Goal: Transaction & Acquisition: Purchase product/service

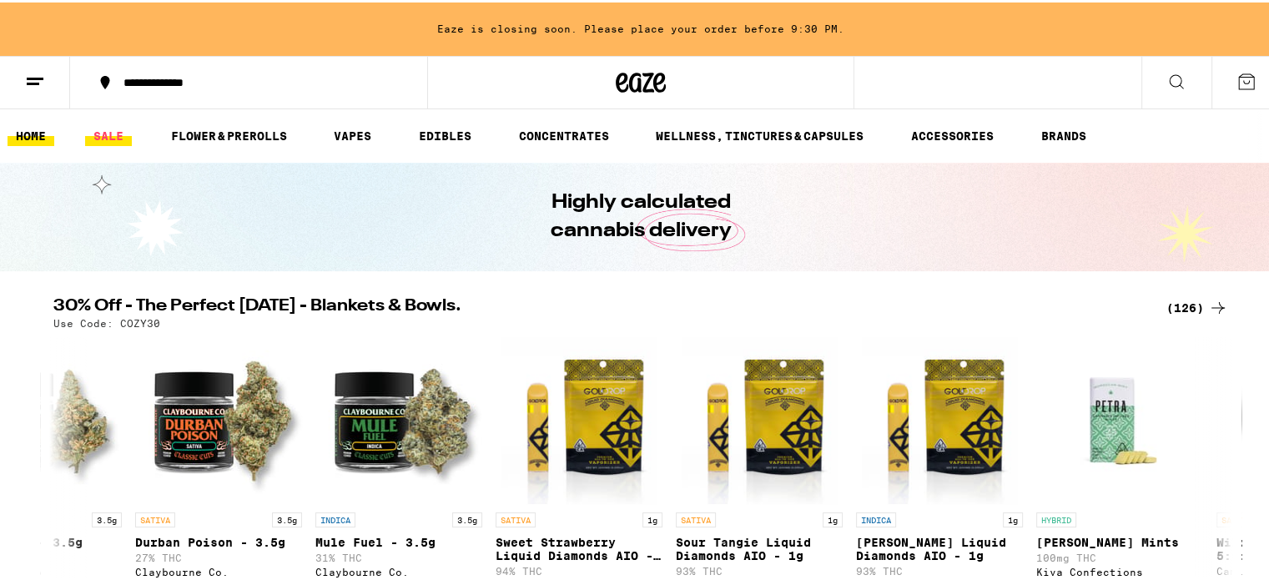
click at [119, 136] on link "SALE" at bounding box center [108, 134] width 47 height 20
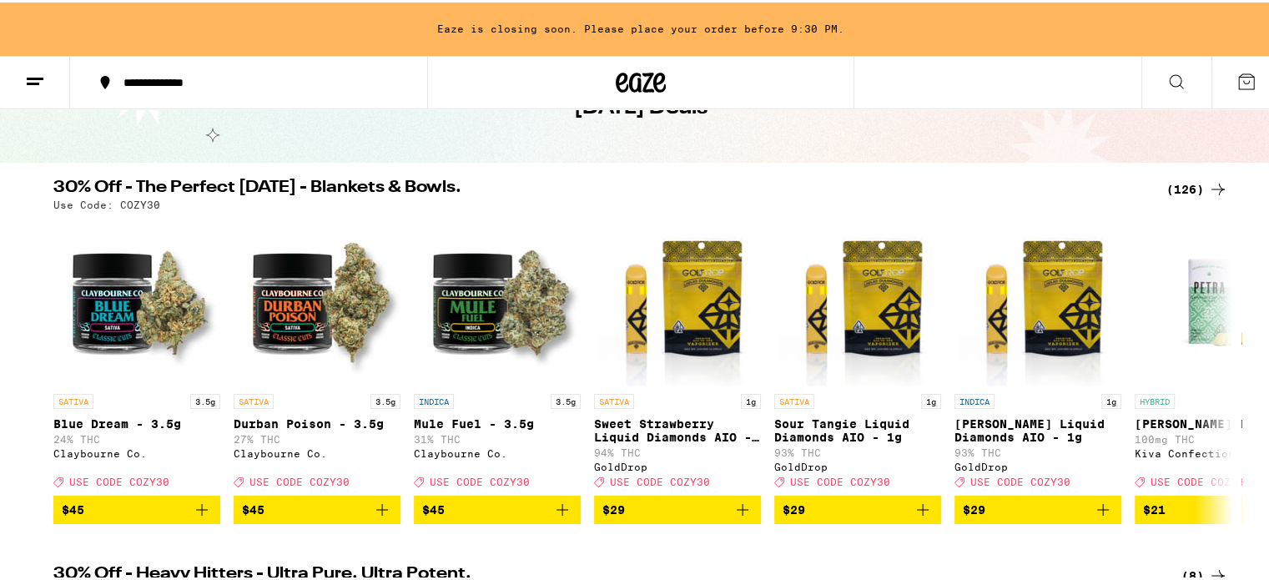
scroll to position [113, 0]
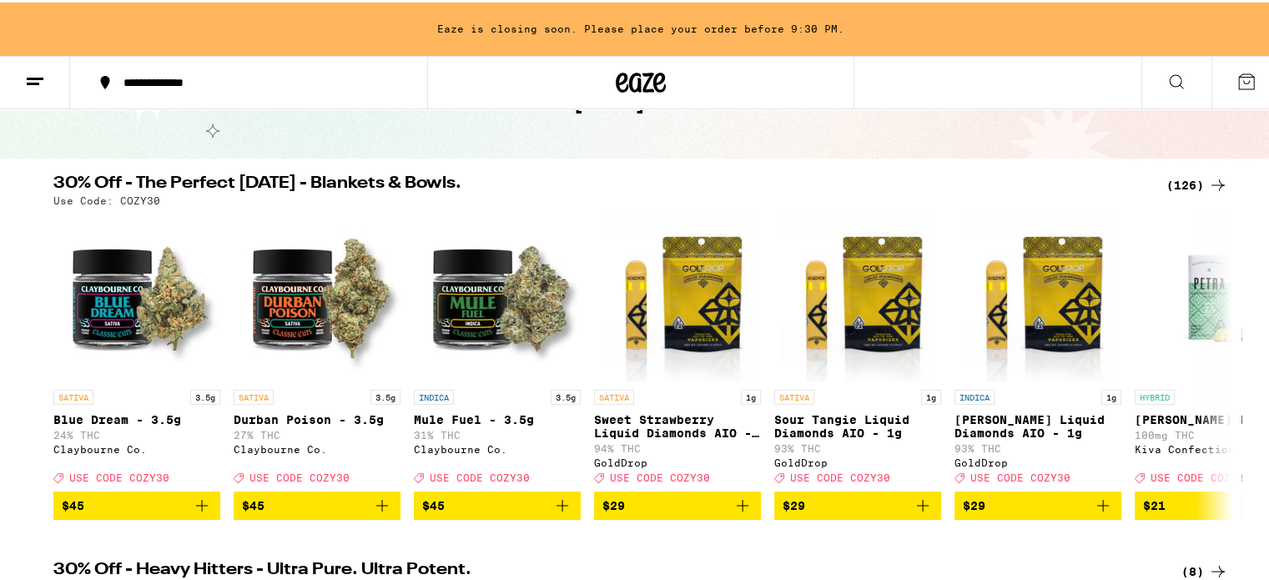
click at [1178, 182] on div "(126)" at bounding box center [1198, 183] width 62 height 20
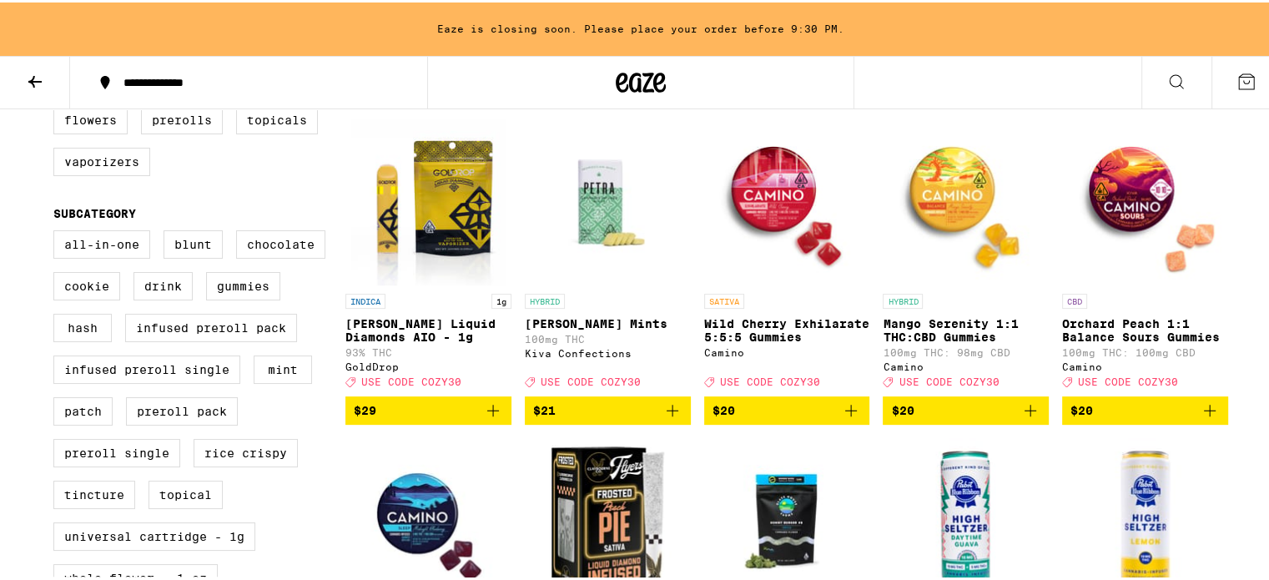
scroll to position [503, 0]
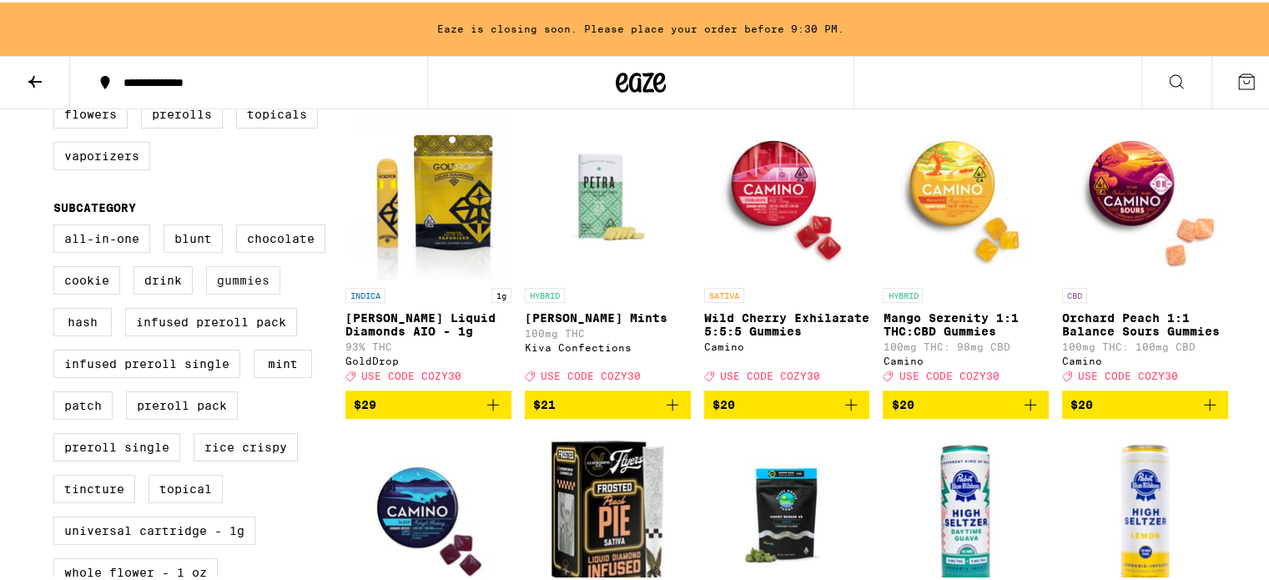
click at [240, 290] on label "Gummies" at bounding box center [243, 278] width 74 height 28
click at [58, 225] on input "Gummies" at bounding box center [57, 225] width 1 height 1
checkbox input "true"
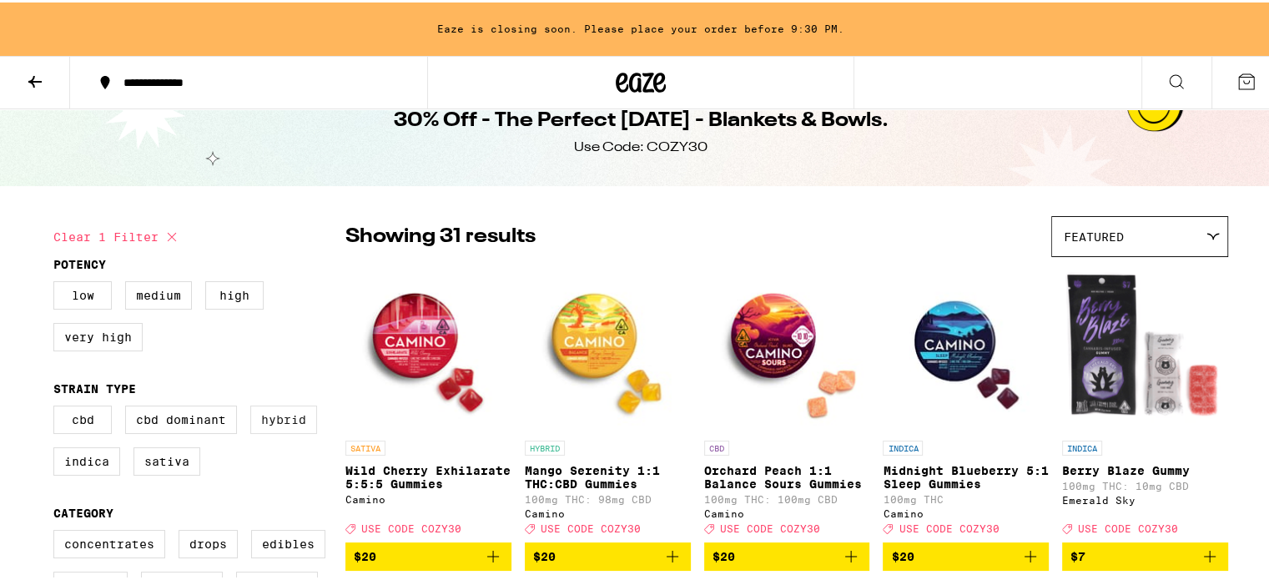
scroll to position [23, 0]
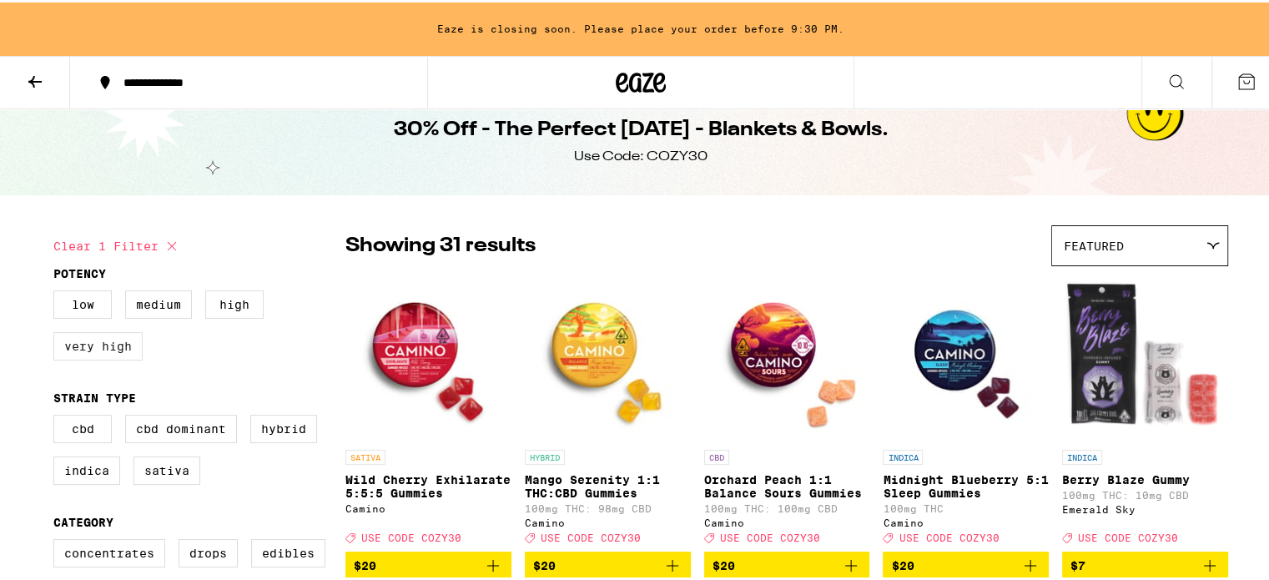
click at [112, 341] on label "Very High" at bounding box center [97, 344] width 89 height 28
click at [58, 291] on input "Very High" at bounding box center [57, 290] width 1 height 1
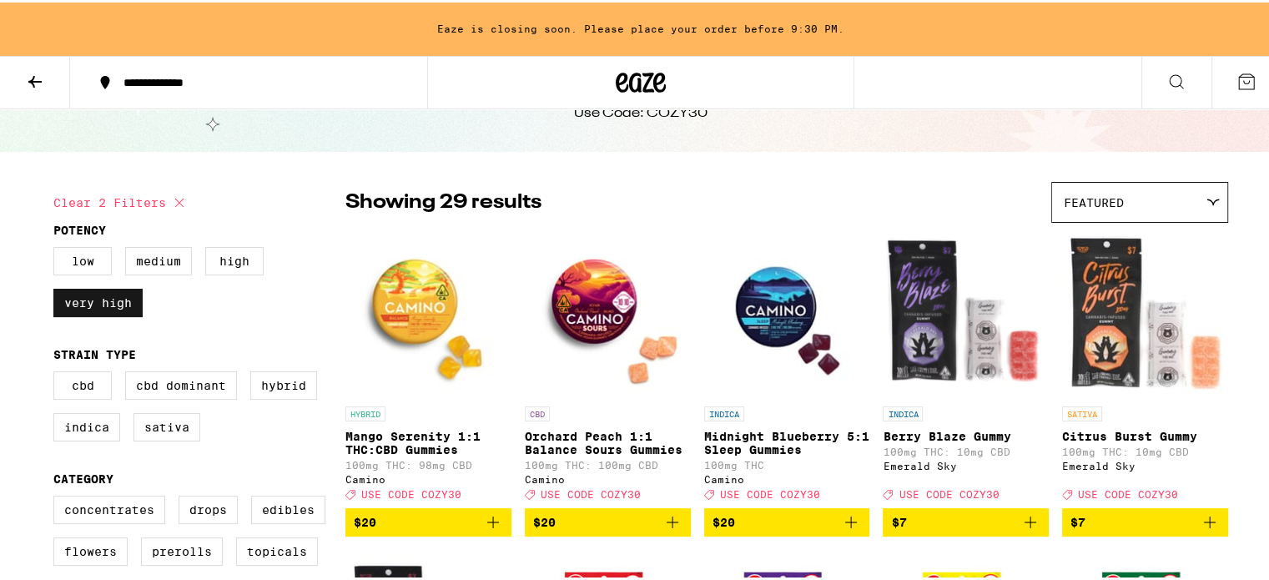
scroll to position [65, 0]
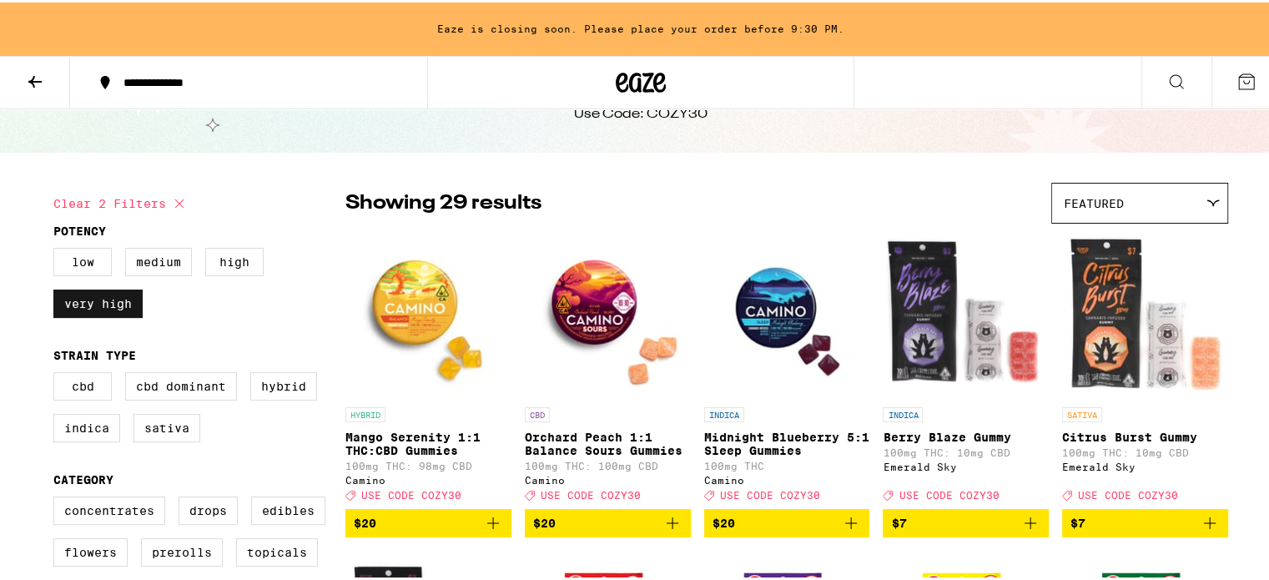
click at [103, 306] on label "Very High" at bounding box center [97, 301] width 89 height 28
click at [58, 249] on input "Very High" at bounding box center [57, 248] width 1 height 1
checkbox input "false"
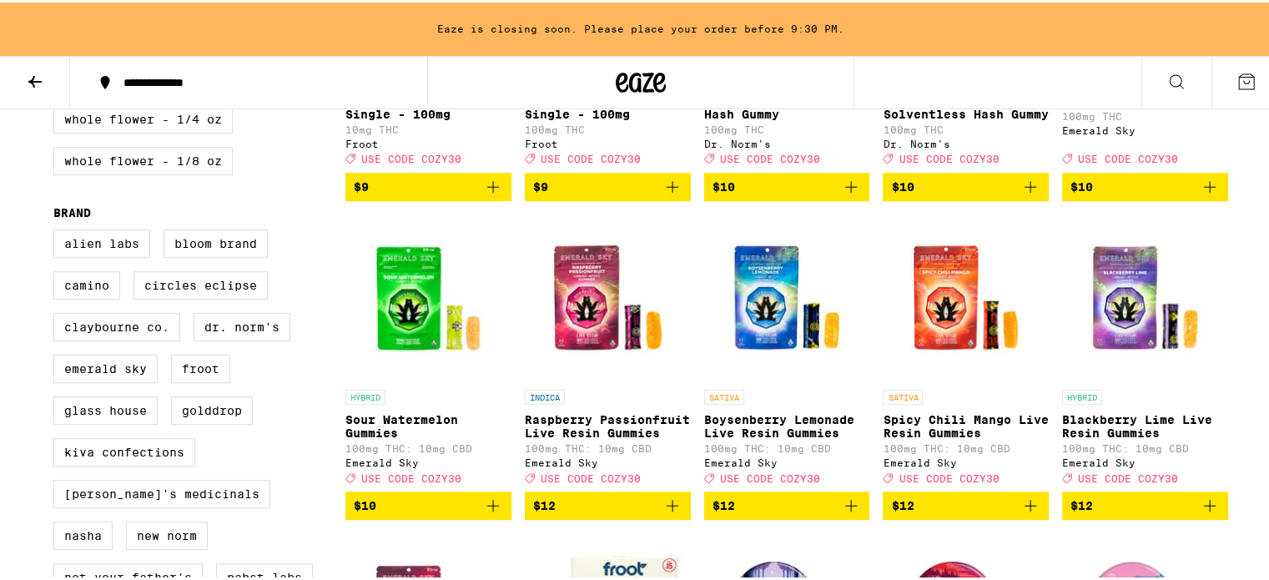
scroll to position [1050, 0]
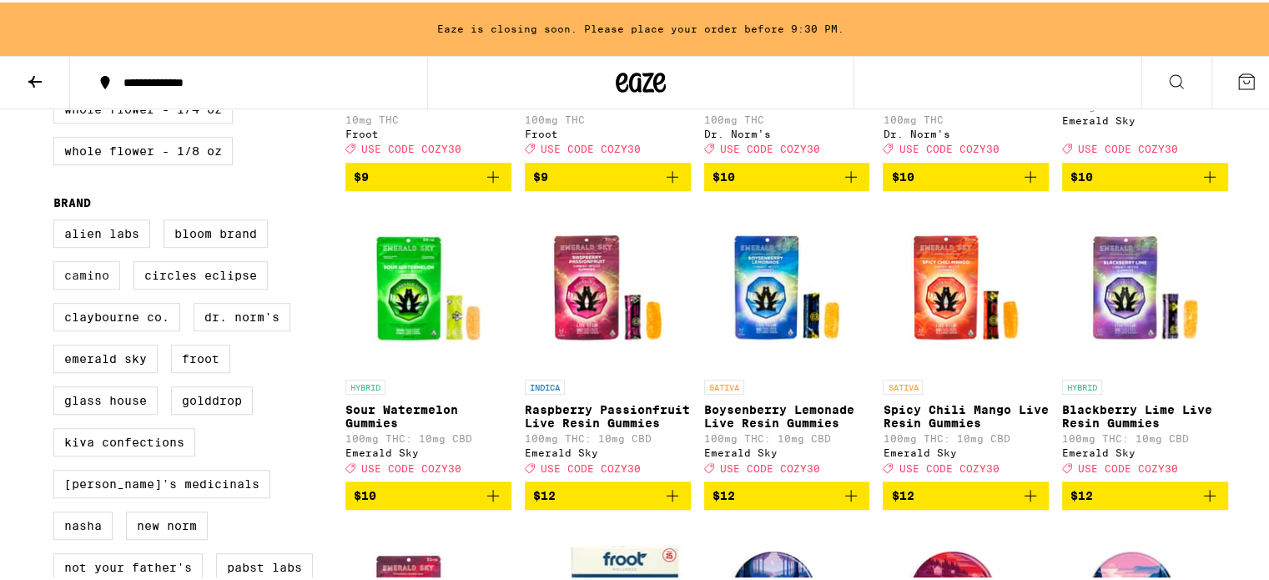
click at [70, 287] on label "Camino" at bounding box center [86, 273] width 67 height 28
click at [58, 220] on input "Camino" at bounding box center [57, 220] width 1 height 1
checkbox input "true"
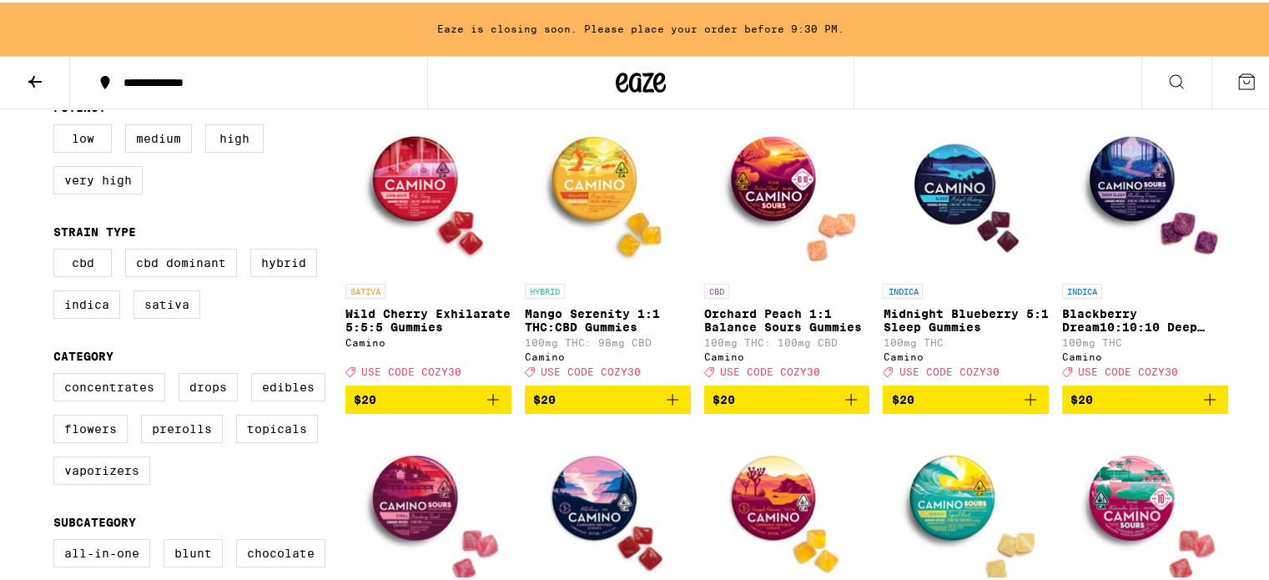
scroll to position [215, 0]
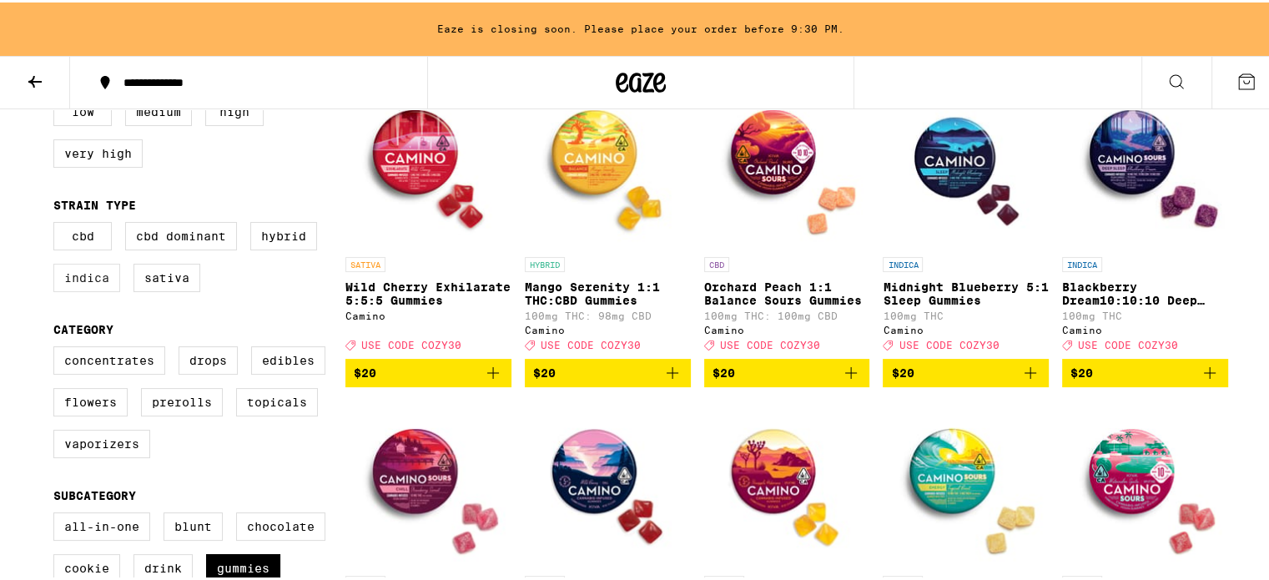
click at [100, 284] on label "Indica" at bounding box center [86, 275] width 67 height 28
click at [58, 223] on input "Indica" at bounding box center [57, 222] width 1 height 1
checkbox input "true"
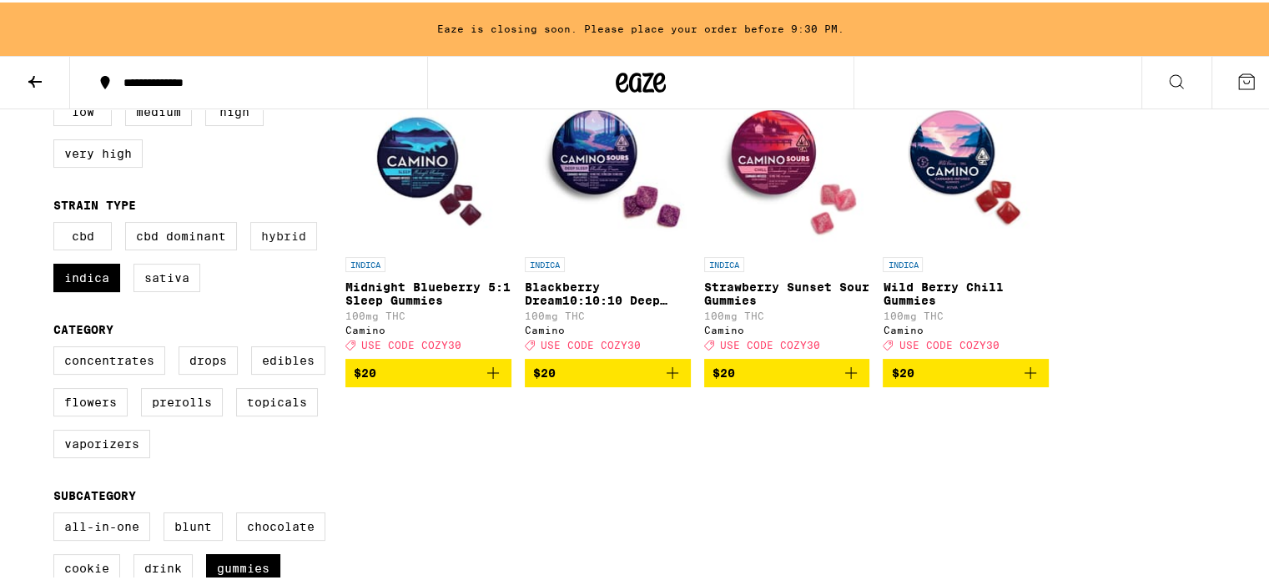
click at [270, 239] on label "Hybrid" at bounding box center [283, 234] width 67 height 28
click at [58, 223] on input "Hybrid" at bounding box center [57, 222] width 1 height 1
checkbox input "true"
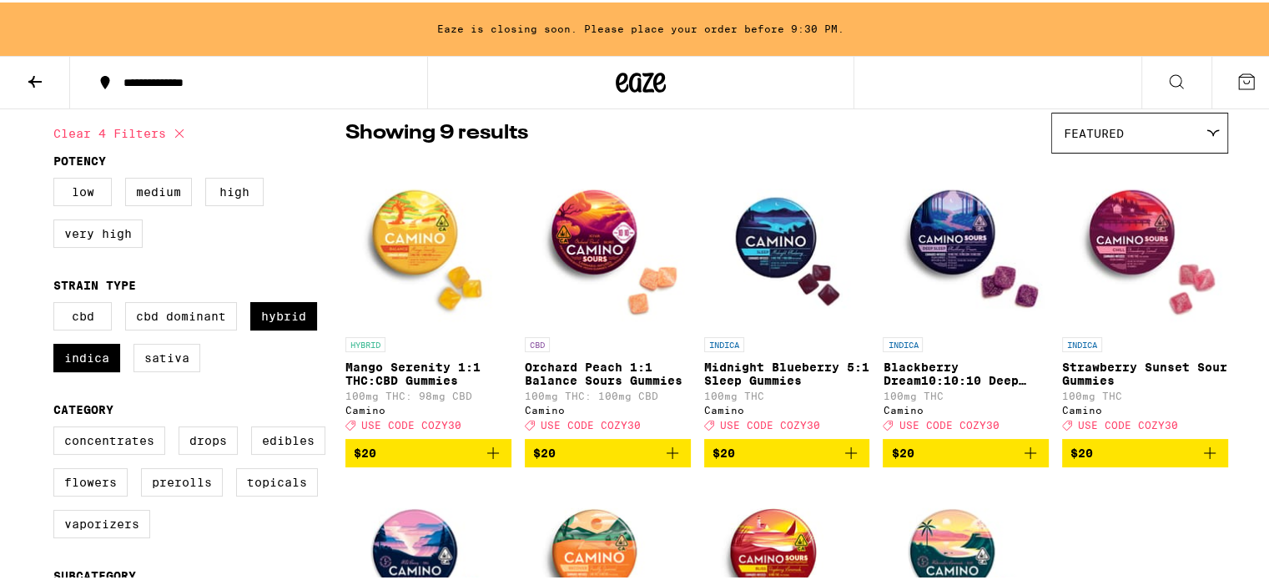
scroll to position [143, 0]
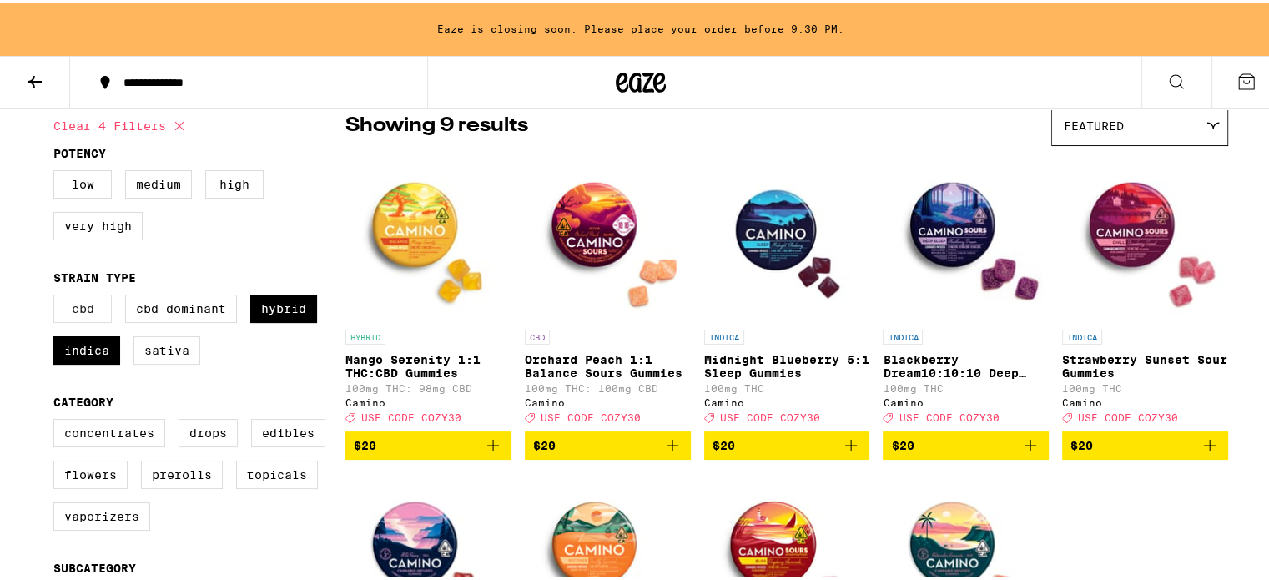
click at [70, 309] on label "CBD" at bounding box center [82, 306] width 58 height 28
click at [58, 295] on input "CBD" at bounding box center [57, 295] width 1 height 1
click at [70, 309] on label "CBD" at bounding box center [82, 306] width 58 height 28
click at [58, 295] on input "CBD" at bounding box center [57, 295] width 1 height 1
checkbox input "false"
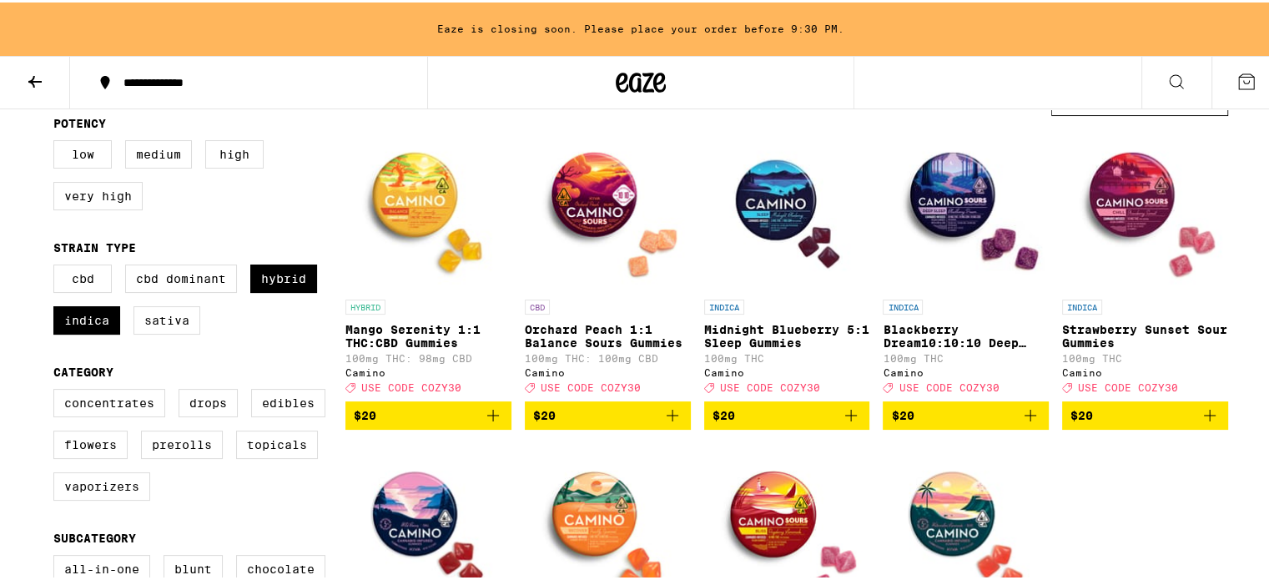
scroll to position [176, 0]
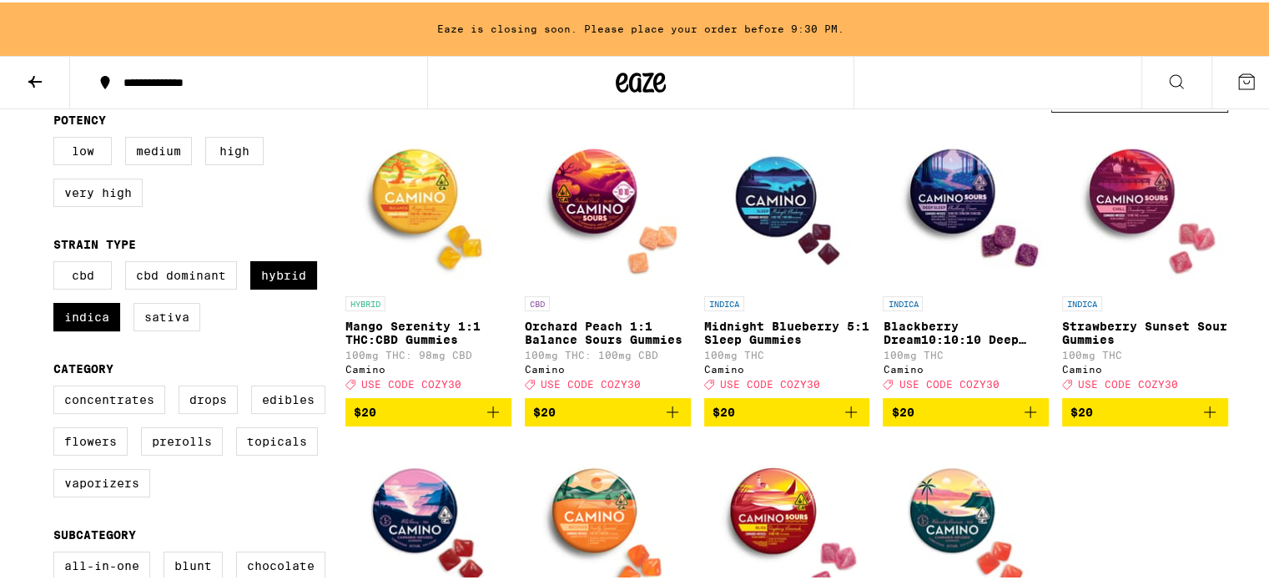
click at [427, 340] on p "Mango Serenity 1:1 THC:CBD Gummies" at bounding box center [429, 330] width 166 height 27
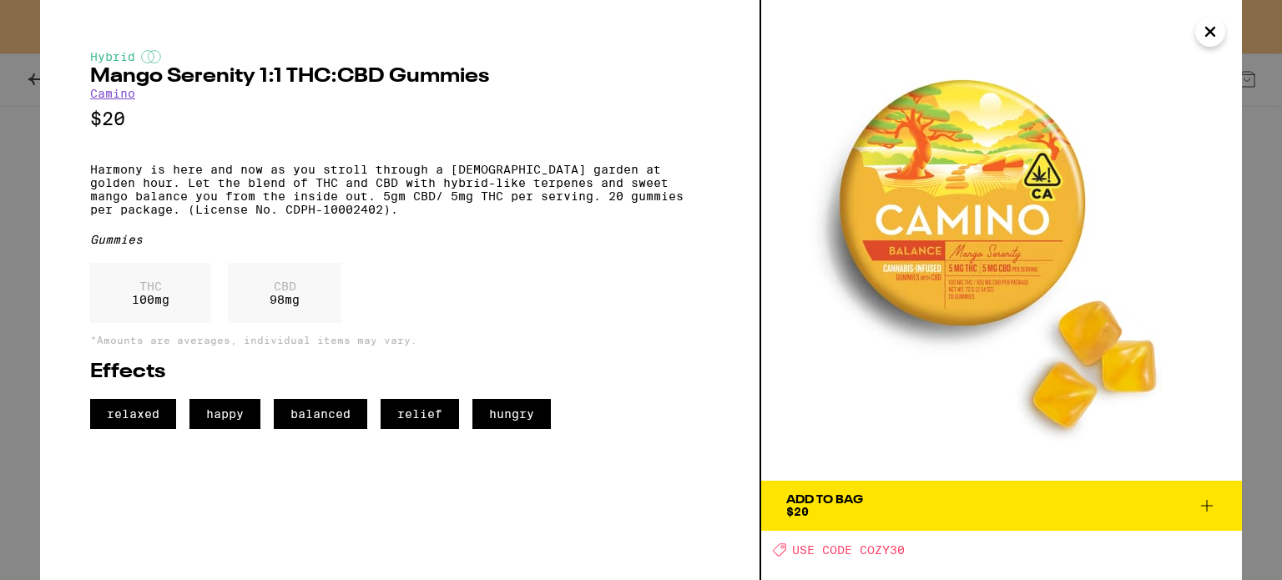
click at [1202, 23] on icon "Close" at bounding box center [1210, 31] width 20 height 25
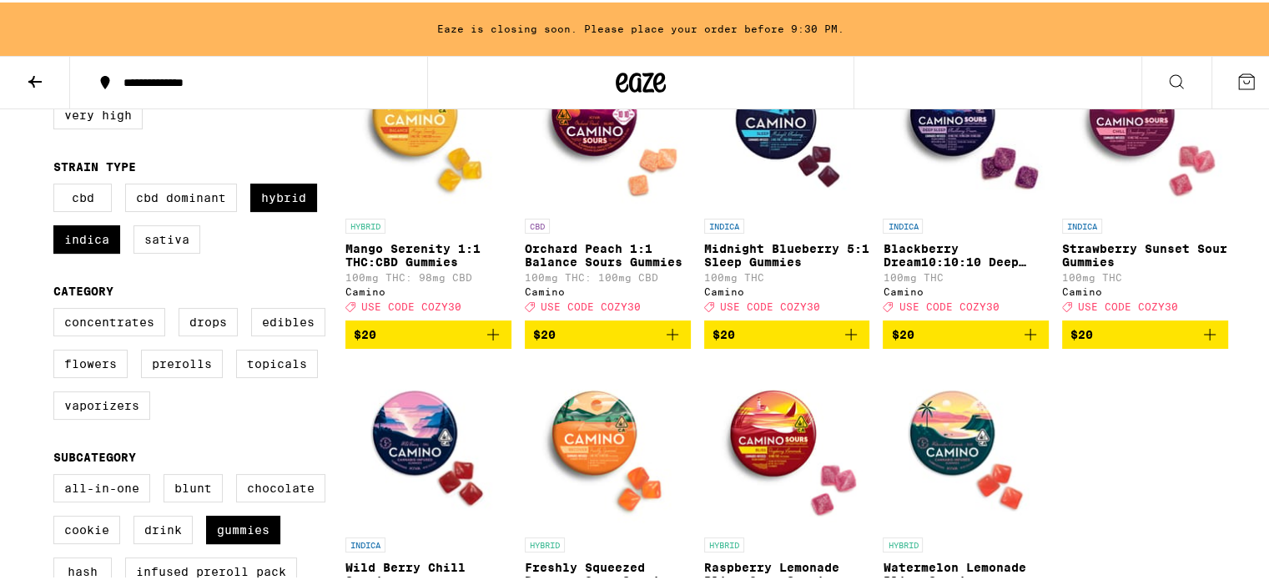
scroll to position [194, 0]
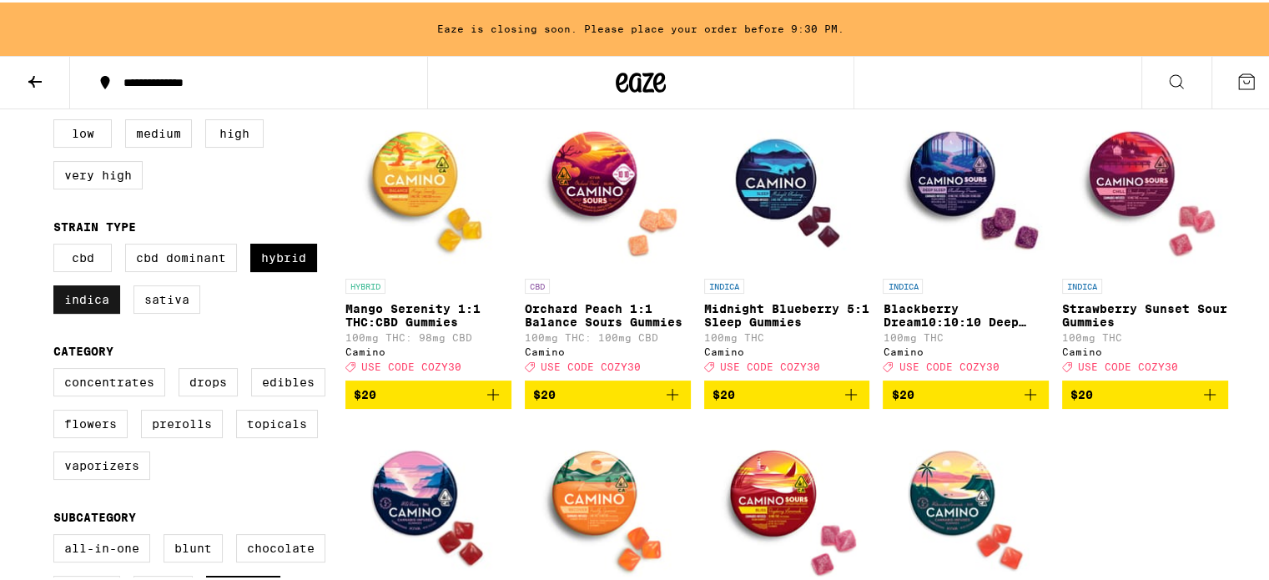
click at [89, 303] on label "Indica" at bounding box center [86, 297] width 67 height 28
click at [58, 245] on input "Indica" at bounding box center [57, 244] width 1 height 1
checkbox input "false"
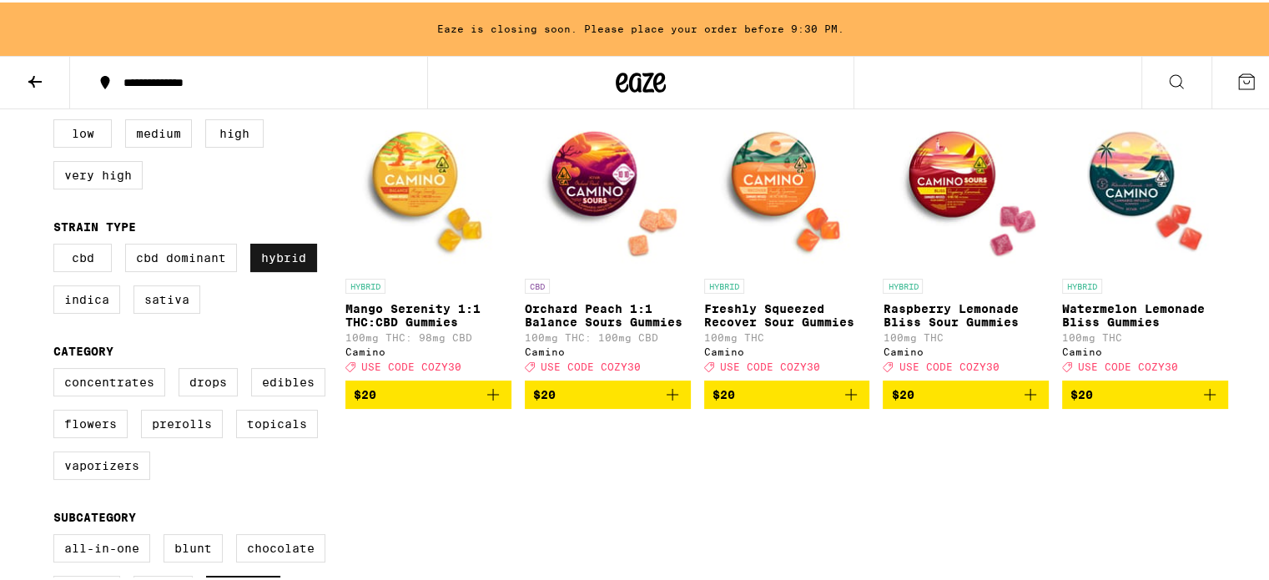
click at [278, 246] on label "Hybrid" at bounding box center [283, 255] width 67 height 28
click at [58, 245] on input "Hybrid" at bounding box center [57, 244] width 1 height 1
checkbox input "false"
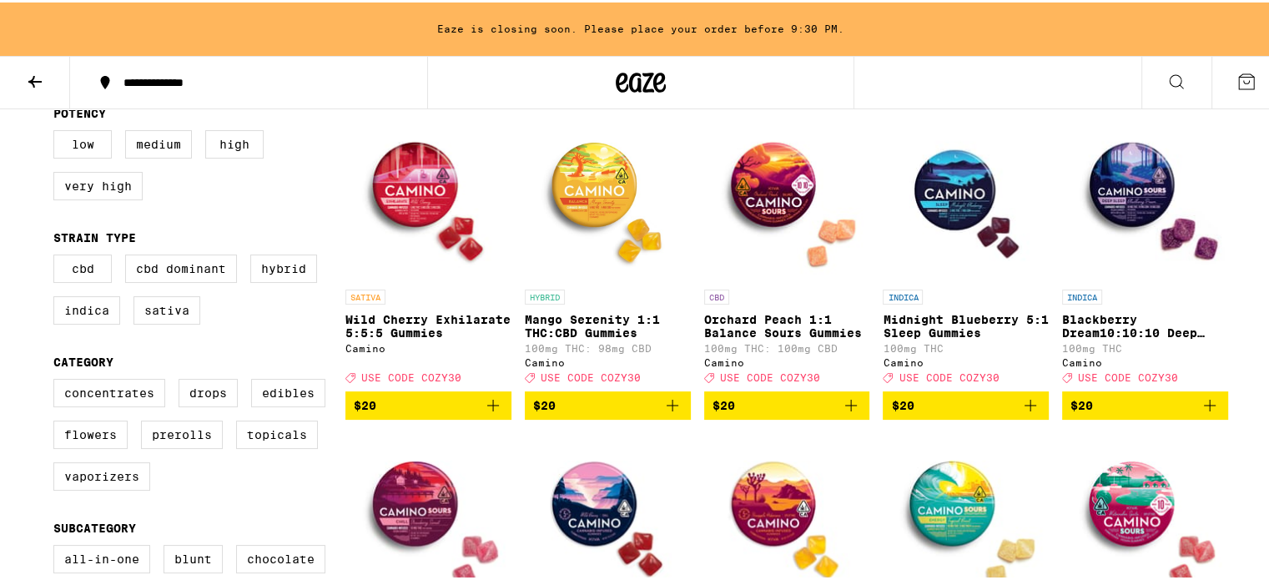
scroll to position [185, 0]
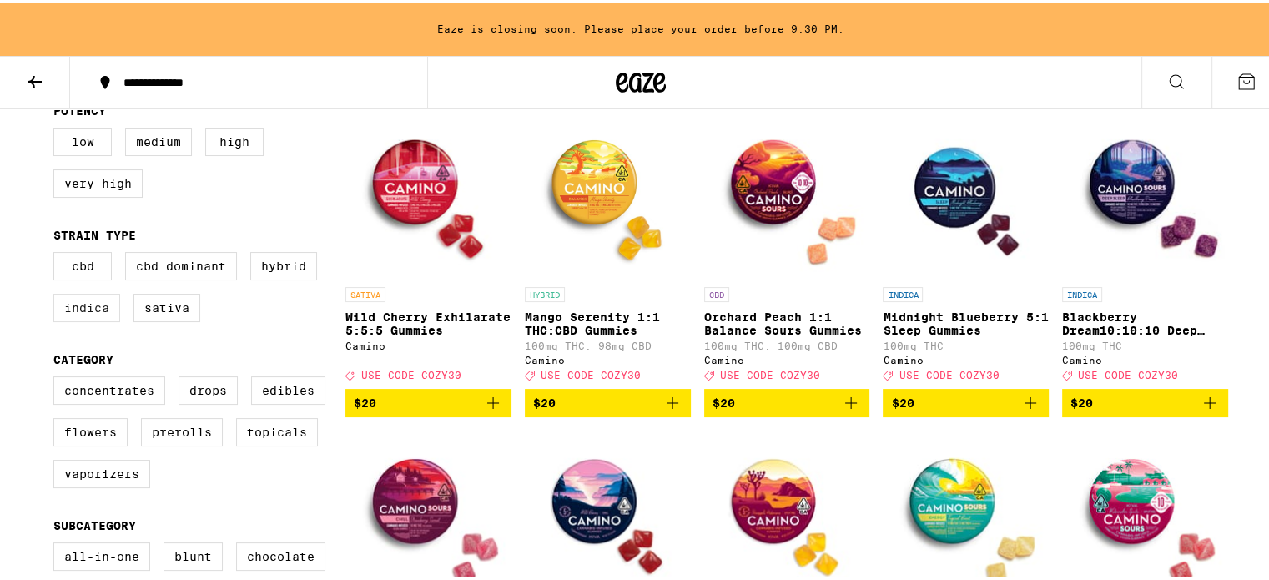
click at [73, 313] on label "Indica" at bounding box center [86, 305] width 67 height 28
click at [58, 253] on input "Indica" at bounding box center [57, 252] width 1 height 1
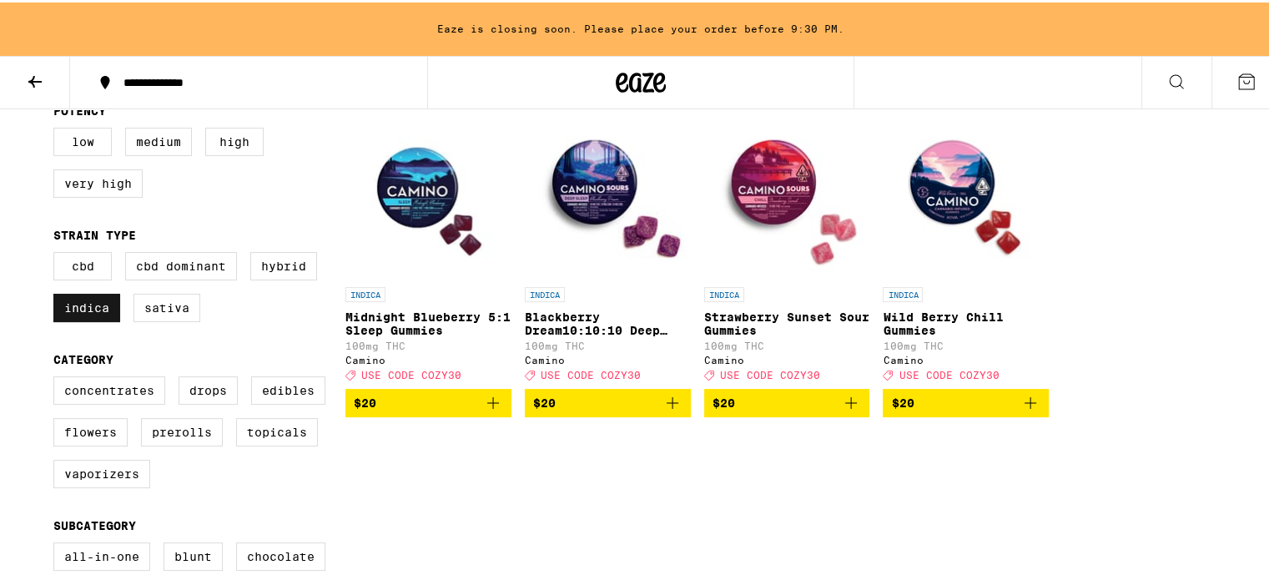
click at [75, 318] on label "Indica" at bounding box center [86, 305] width 67 height 28
click at [58, 253] on input "Indica" at bounding box center [57, 252] width 1 height 1
checkbox input "false"
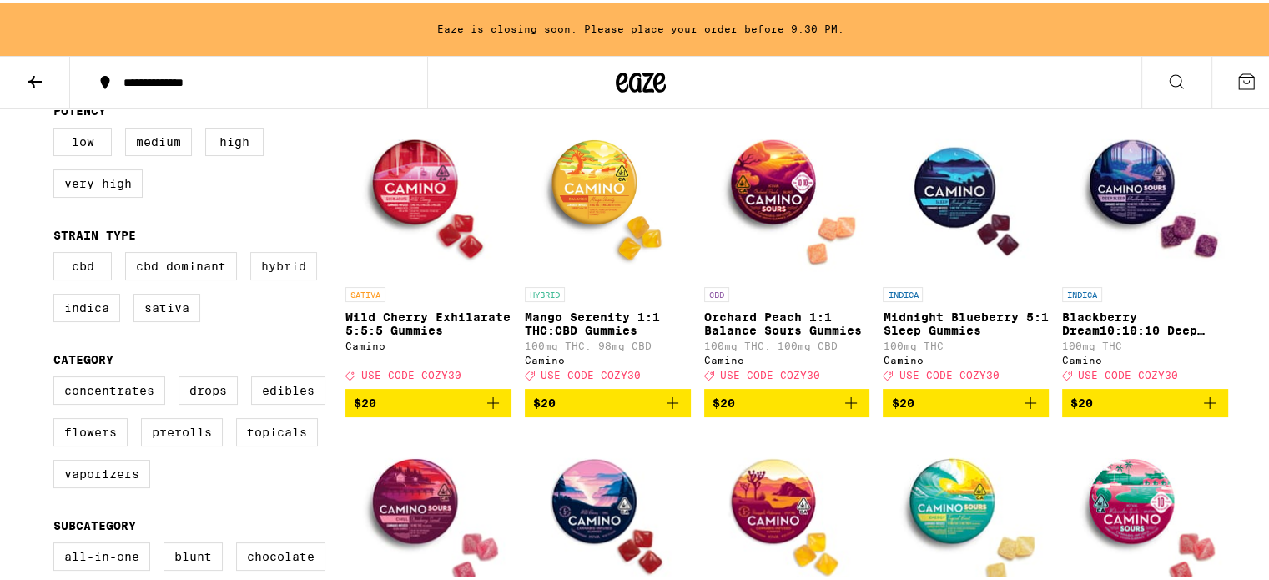
click at [250, 263] on label "Hybrid" at bounding box center [283, 264] width 67 height 28
click at [58, 253] on input "Hybrid" at bounding box center [57, 252] width 1 height 1
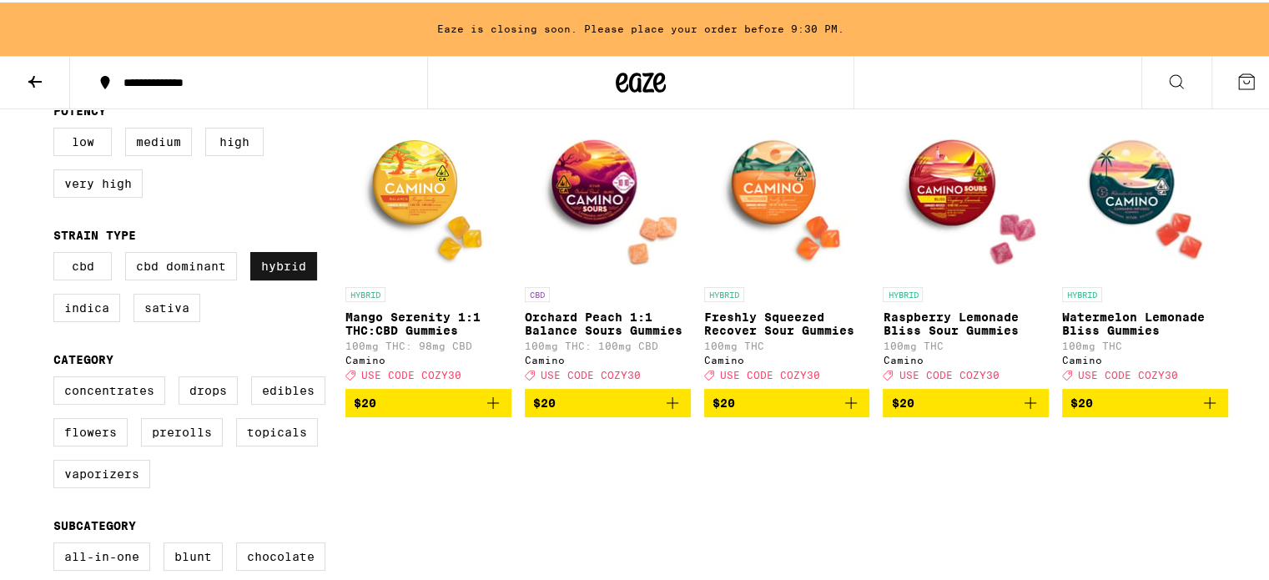
click at [283, 278] on label "Hybrid" at bounding box center [283, 264] width 67 height 28
click at [58, 253] on input "Hybrid" at bounding box center [57, 252] width 1 height 1
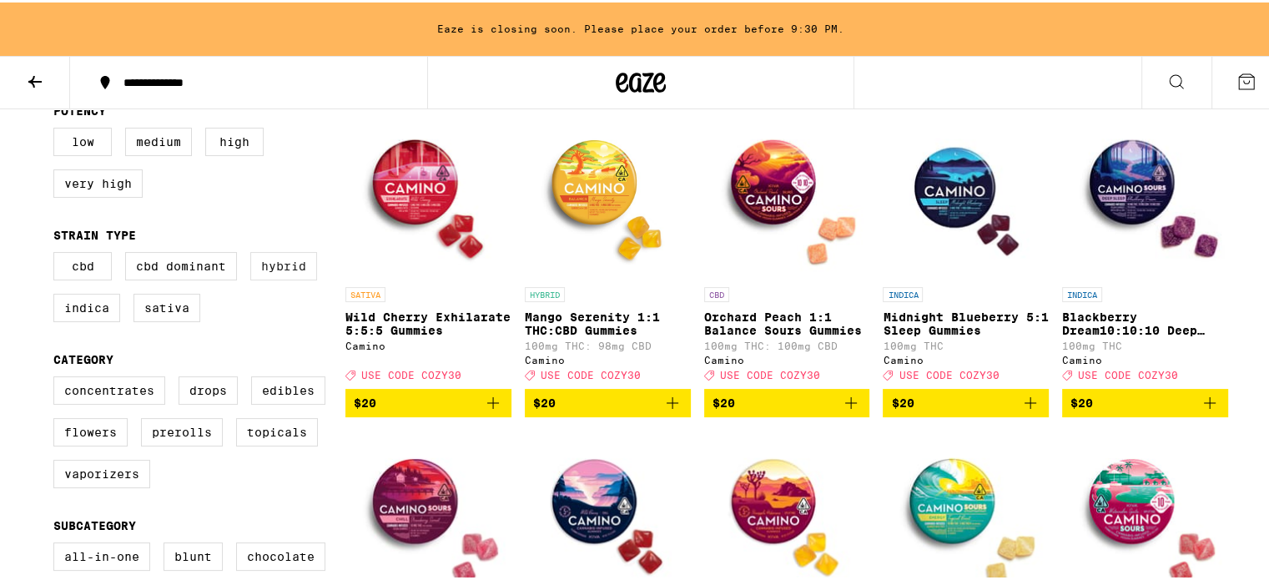
click at [283, 278] on label "Hybrid" at bounding box center [283, 264] width 67 height 28
click at [58, 253] on input "Hybrid" at bounding box center [57, 252] width 1 height 1
checkbox input "true"
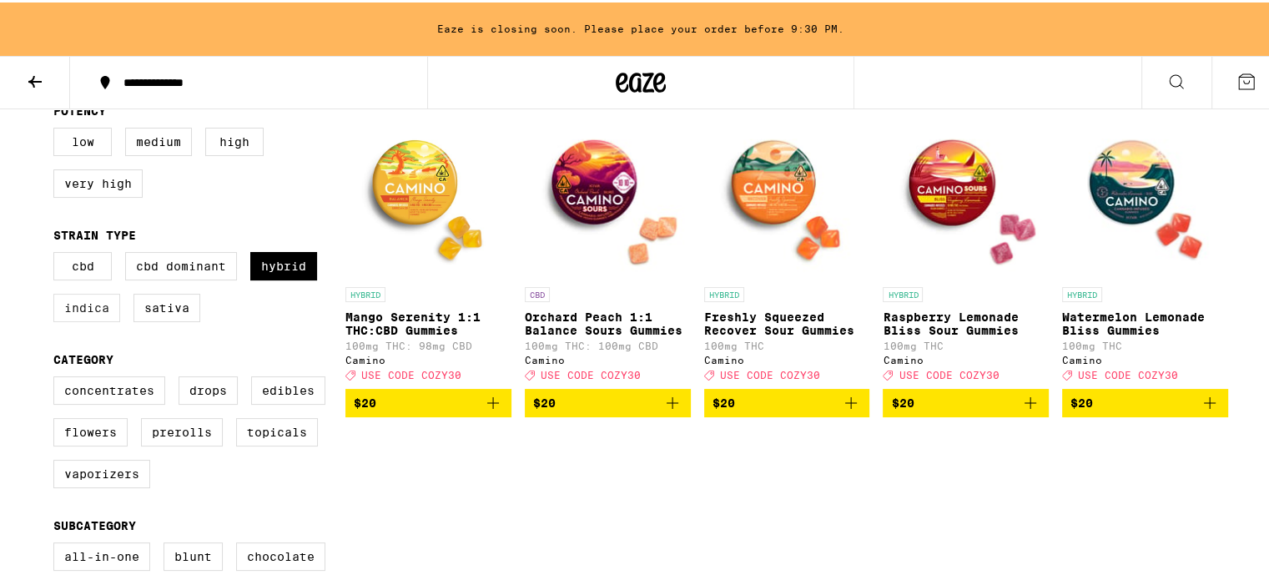
click at [80, 303] on label "Indica" at bounding box center [86, 305] width 67 height 28
click at [58, 253] on input "Indica" at bounding box center [57, 252] width 1 height 1
checkbox input "true"
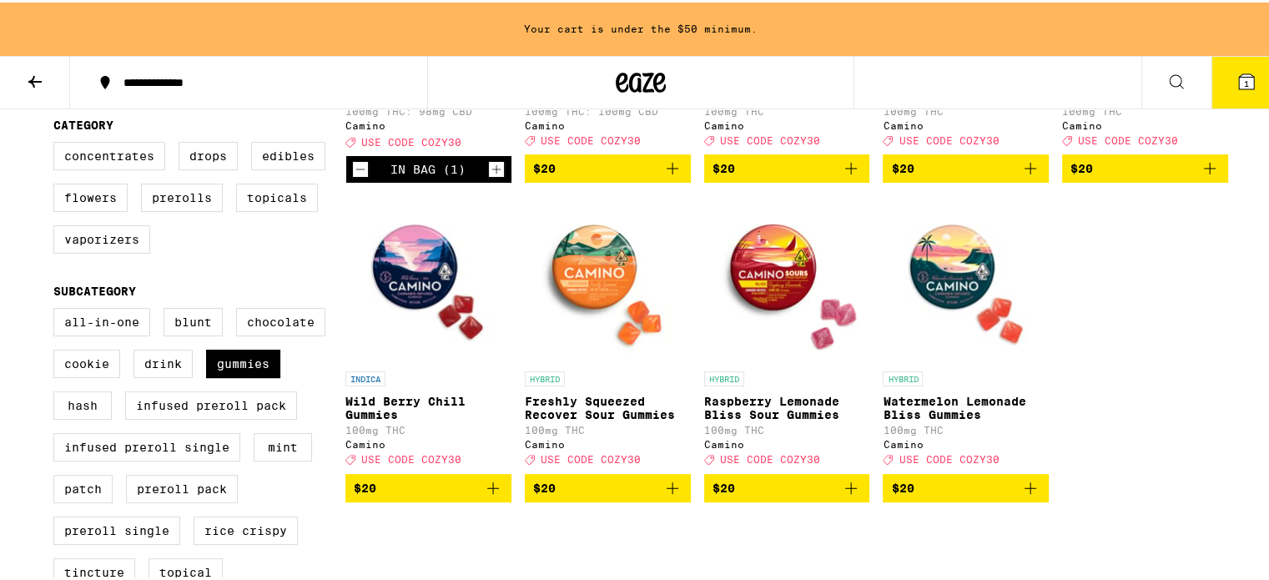
scroll to position [421, 0]
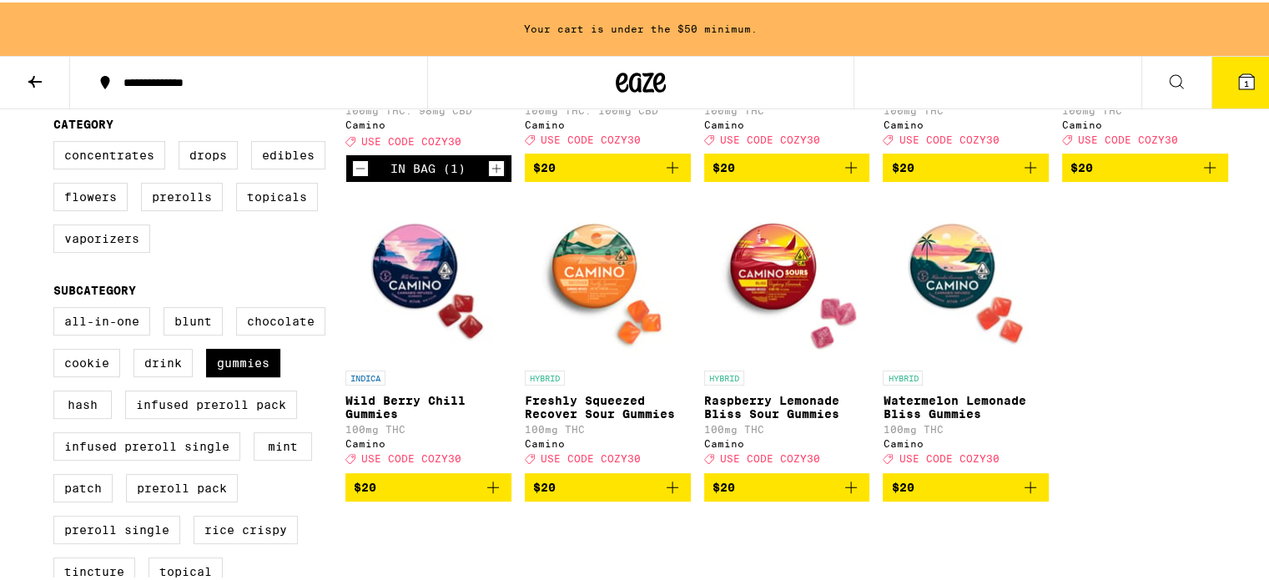
click at [613, 409] on p "Freshly Squeezed Recover Sour Gummies" at bounding box center [608, 404] width 166 height 27
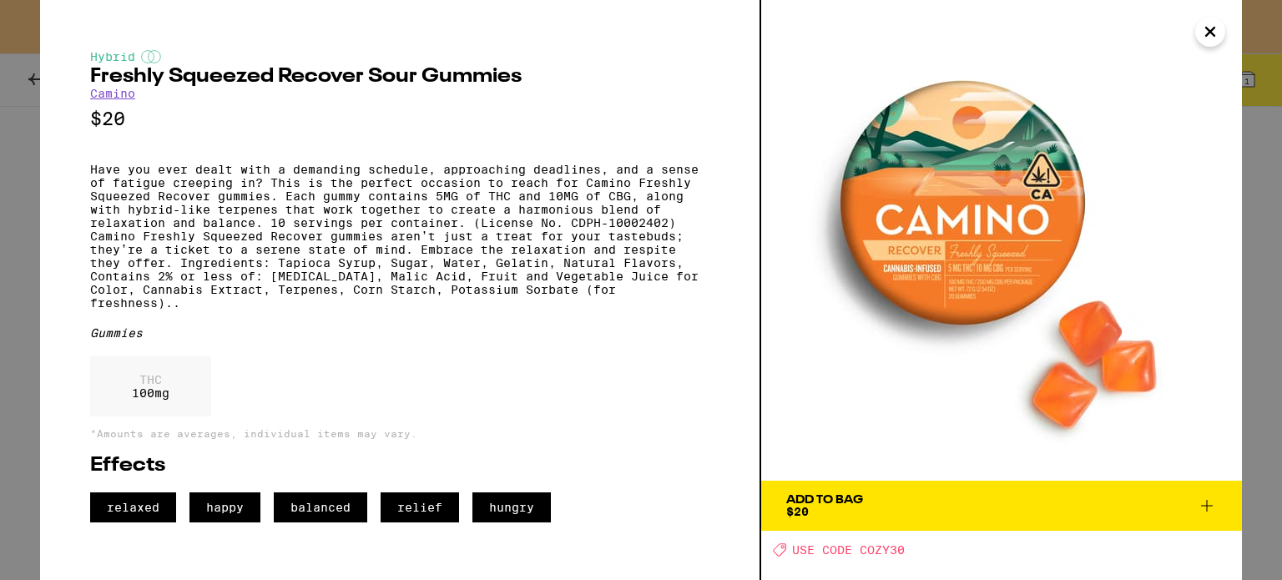
click at [1216, 23] on icon "Close" at bounding box center [1210, 31] width 20 height 25
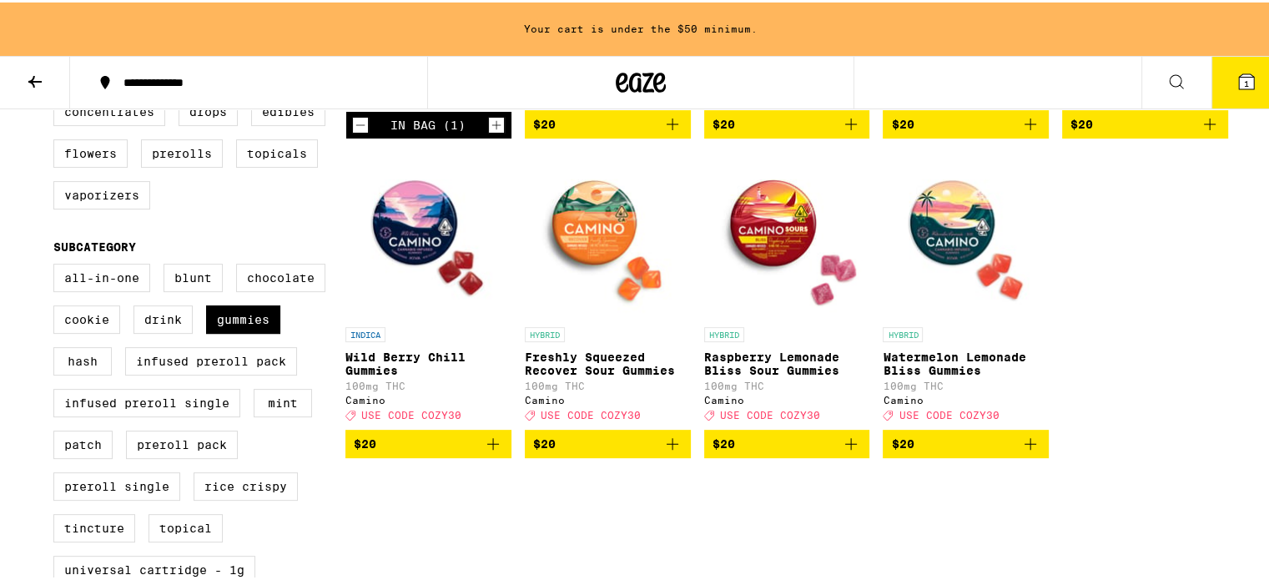
scroll to position [469, 0]
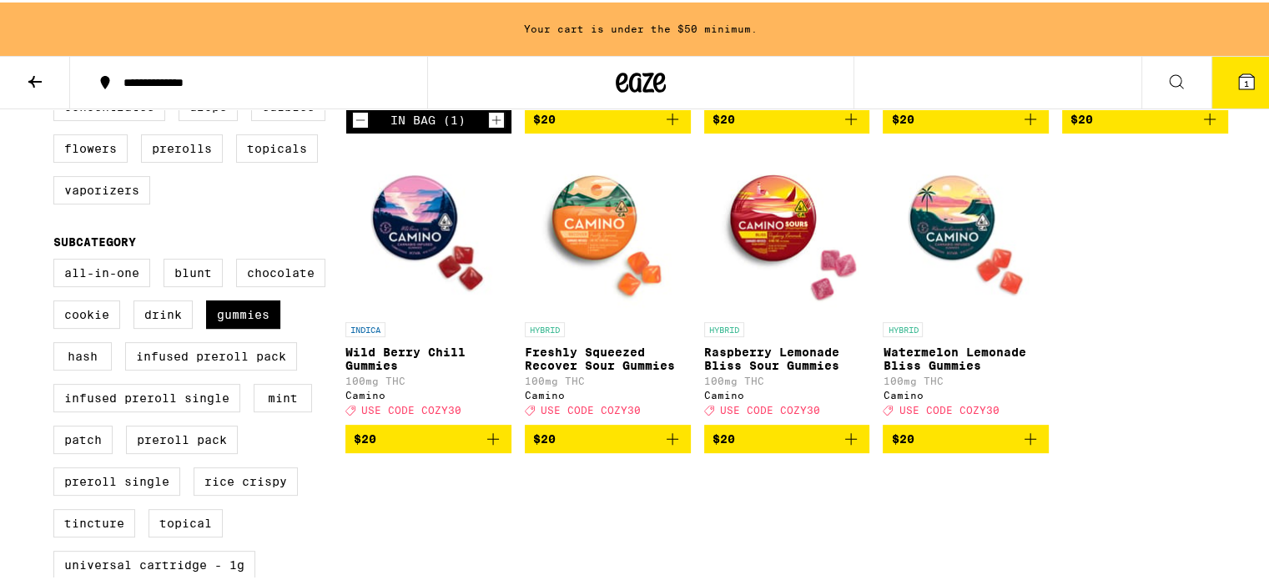
click at [490, 447] on icon "Add to bag" at bounding box center [493, 436] width 20 height 20
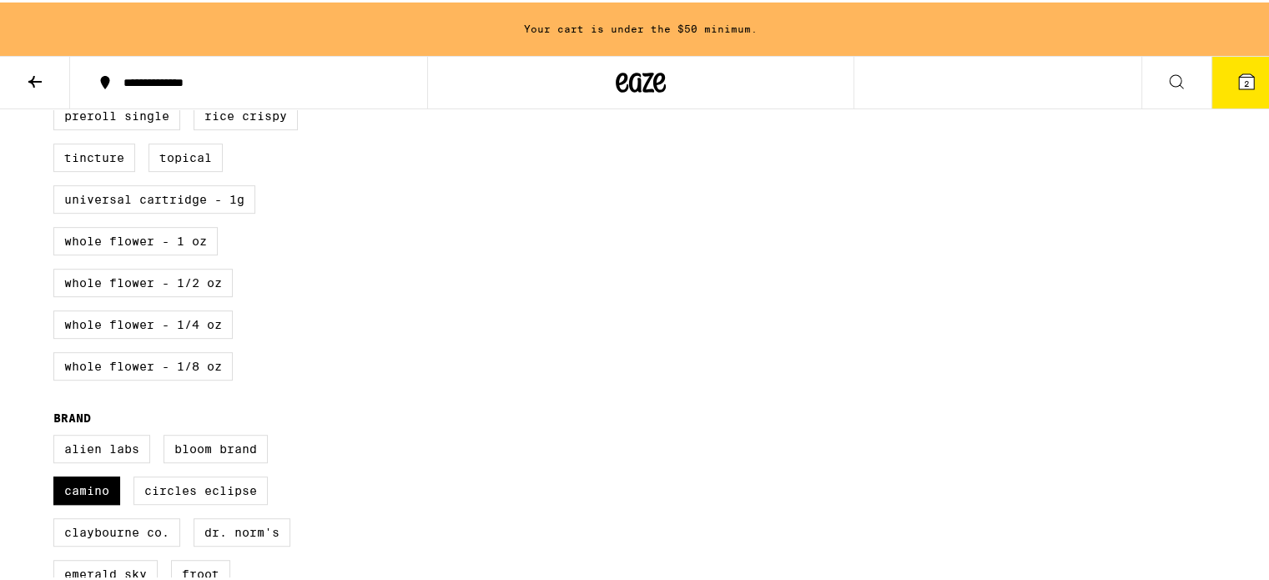
scroll to position [891, 0]
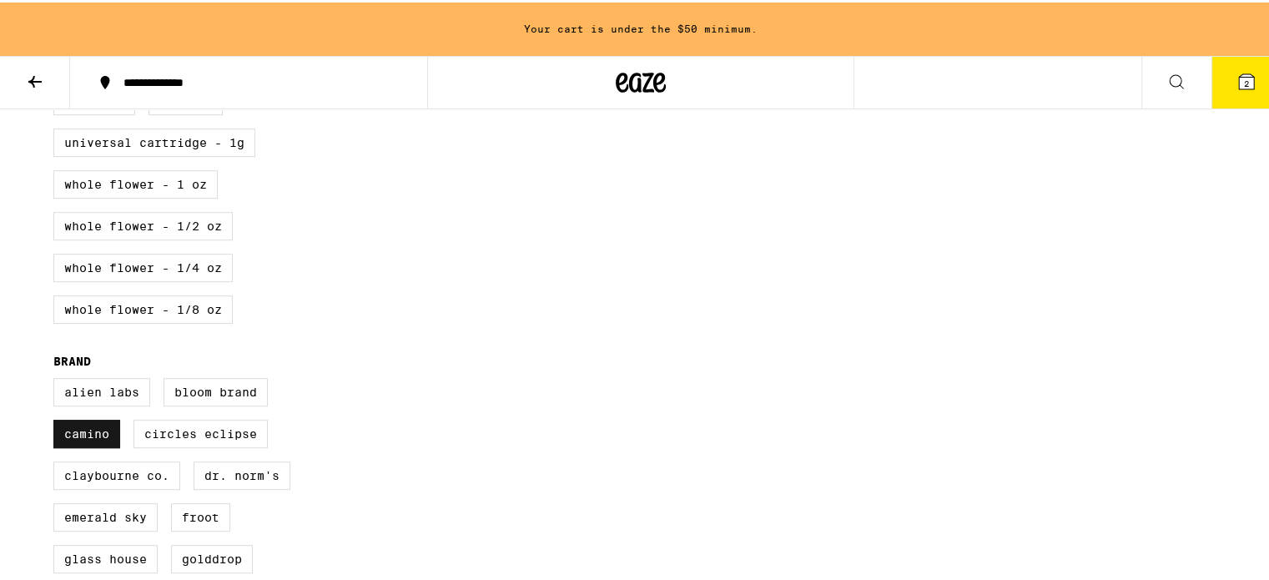
click at [85, 446] on label "Camino" at bounding box center [86, 431] width 67 height 28
click at [58, 379] on input "Camino" at bounding box center [57, 378] width 1 height 1
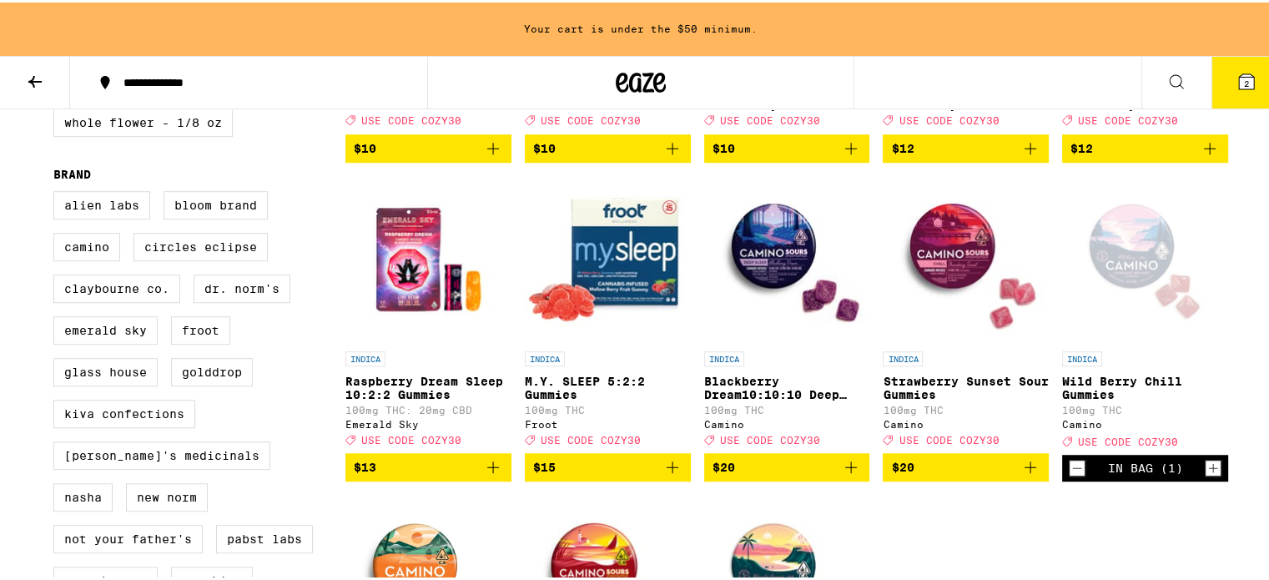
scroll to position [1080, 0]
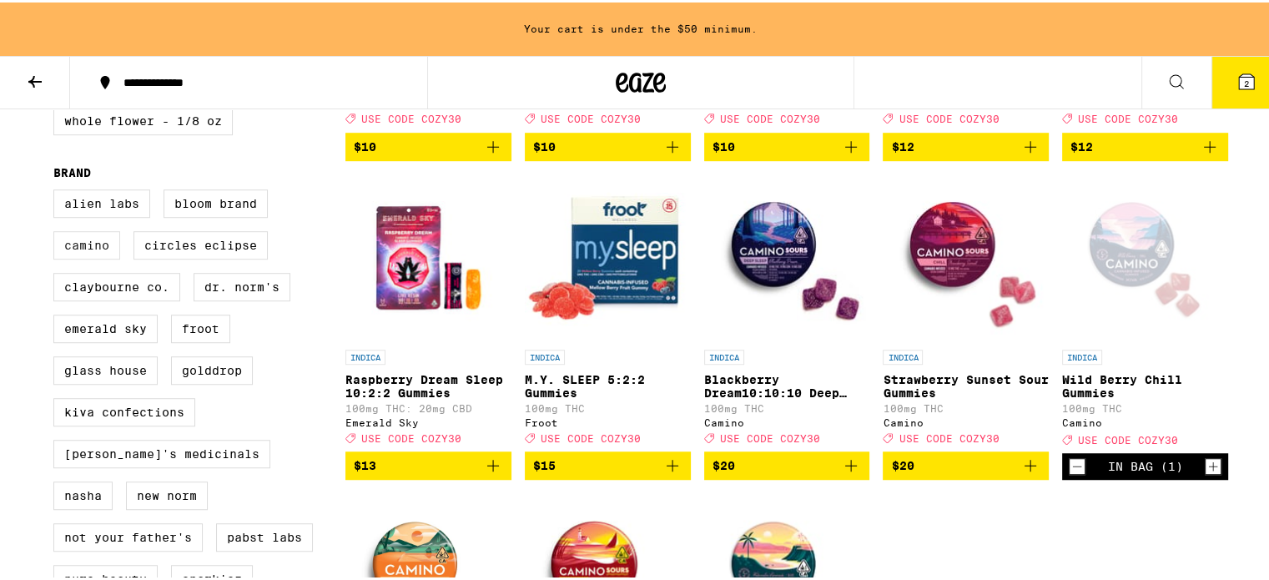
click at [107, 257] on label "Camino" at bounding box center [86, 243] width 67 height 28
click at [58, 190] on input "Camino" at bounding box center [57, 189] width 1 height 1
checkbox input "true"
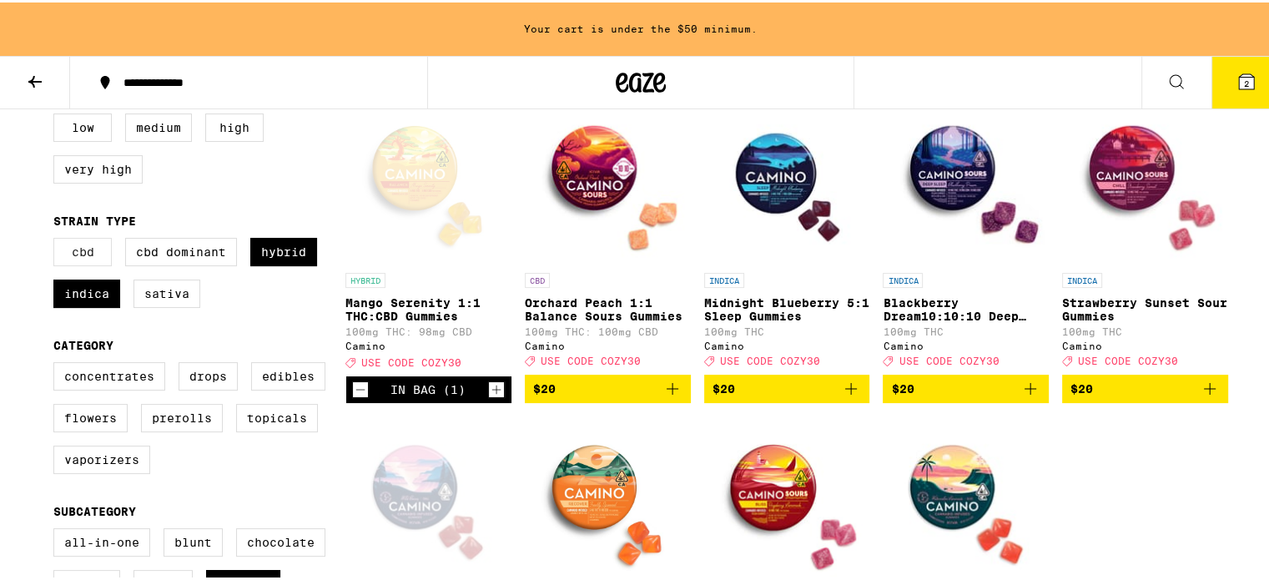
scroll to position [200, 0]
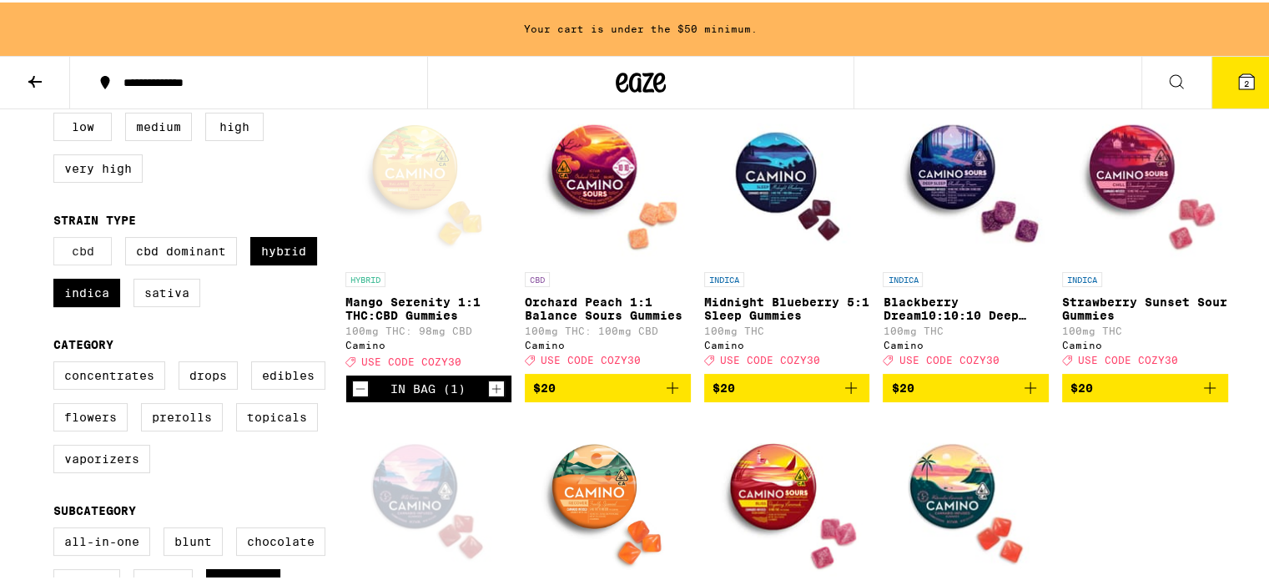
click at [54, 250] on label "CBD" at bounding box center [82, 249] width 58 height 28
click at [57, 238] on input "CBD" at bounding box center [57, 237] width 1 height 1
checkbox input "true"
click at [135, 253] on label "CBD Dominant" at bounding box center [181, 249] width 112 height 28
click at [58, 238] on input "CBD Dominant" at bounding box center [57, 237] width 1 height 1
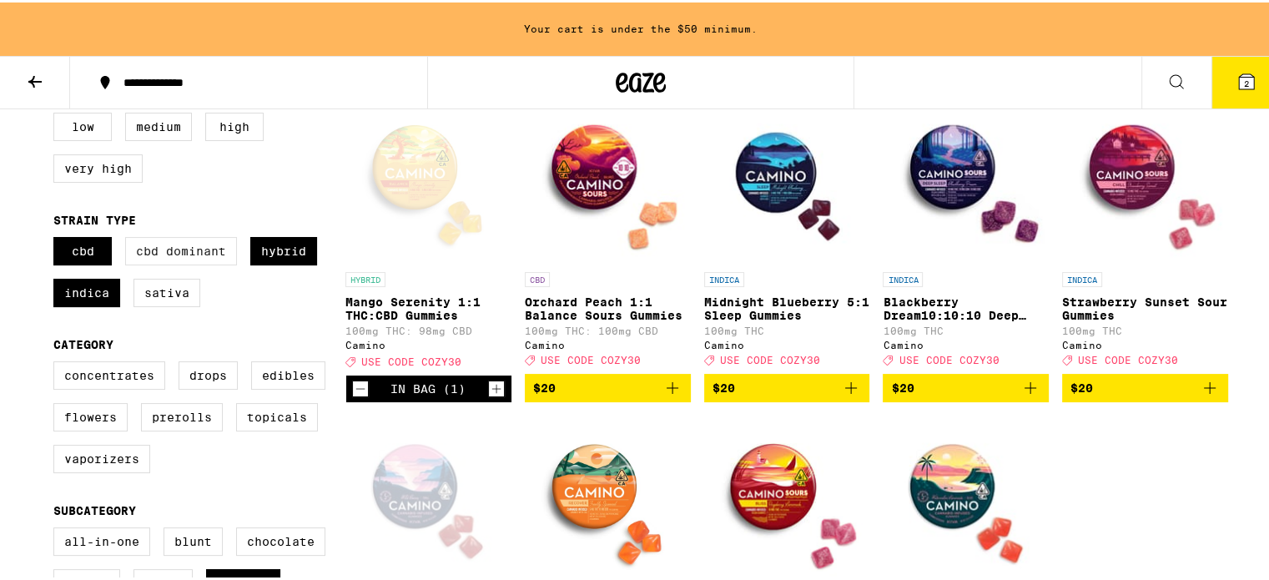
checkbox input "true"
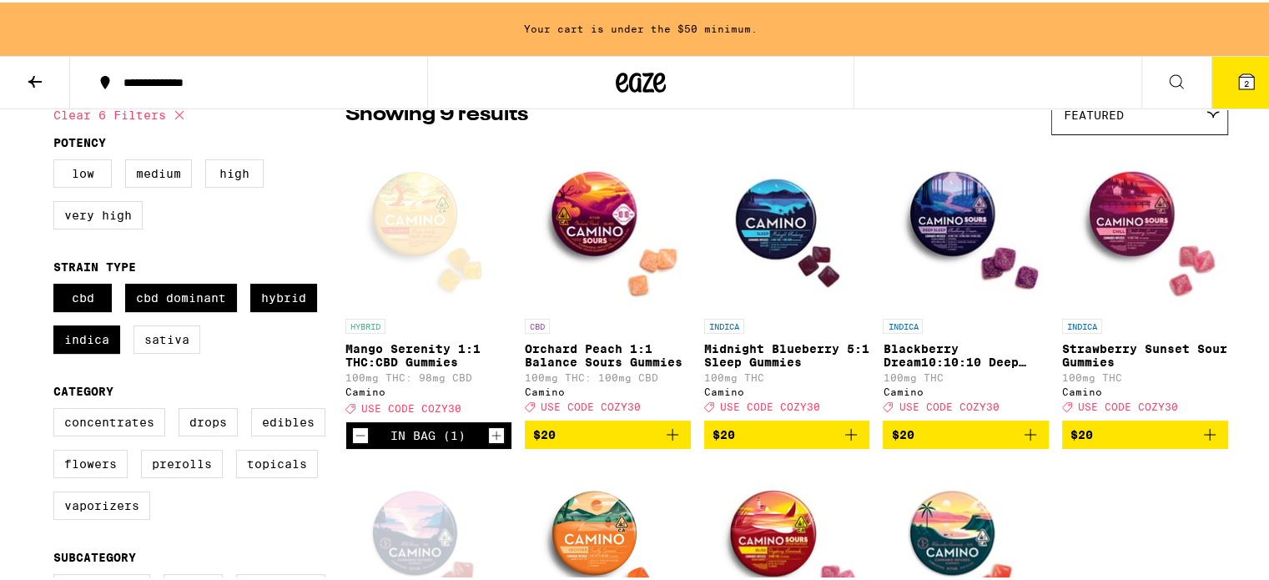
scroll to position [164, 0]
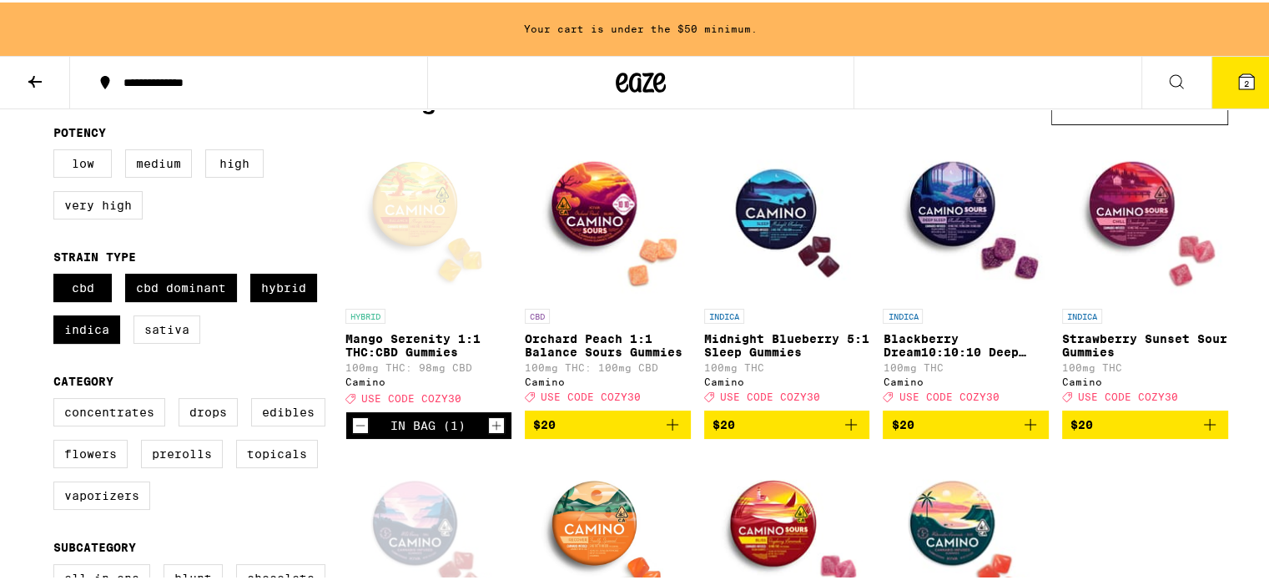
click at [578, 353] on p "Orchard Peach 1:1 Balance Sours Gummies" at bounding box center [608, 343] width 166 height 27
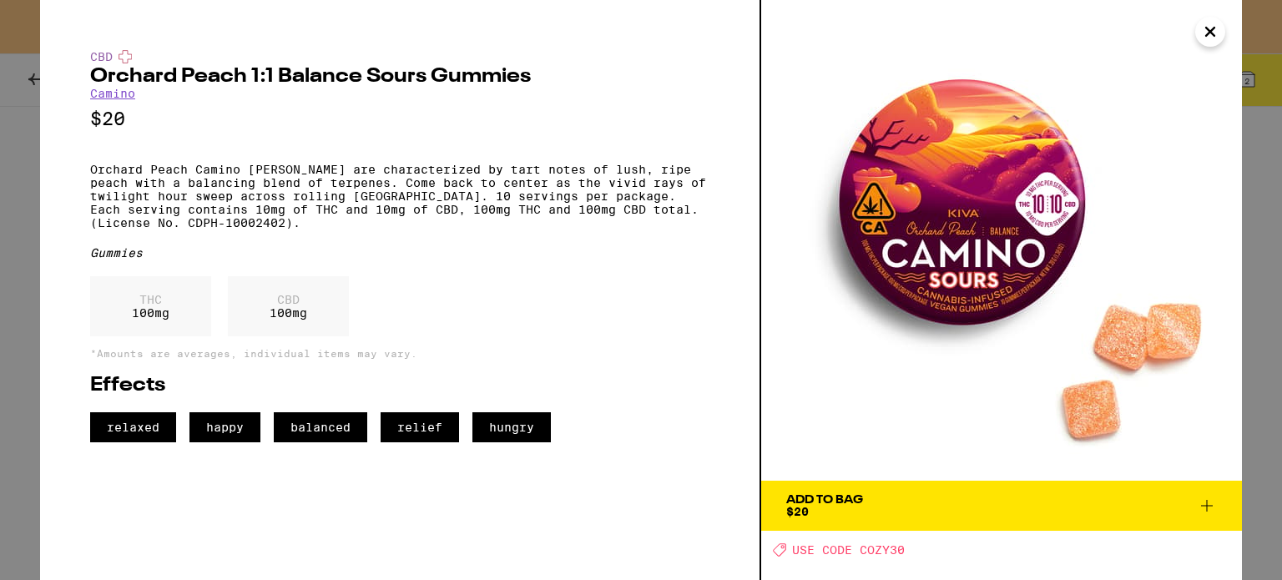
click at [992, 503] on span "Add To Bag $20" at bounding box center [1001, 505] width 431 height 23
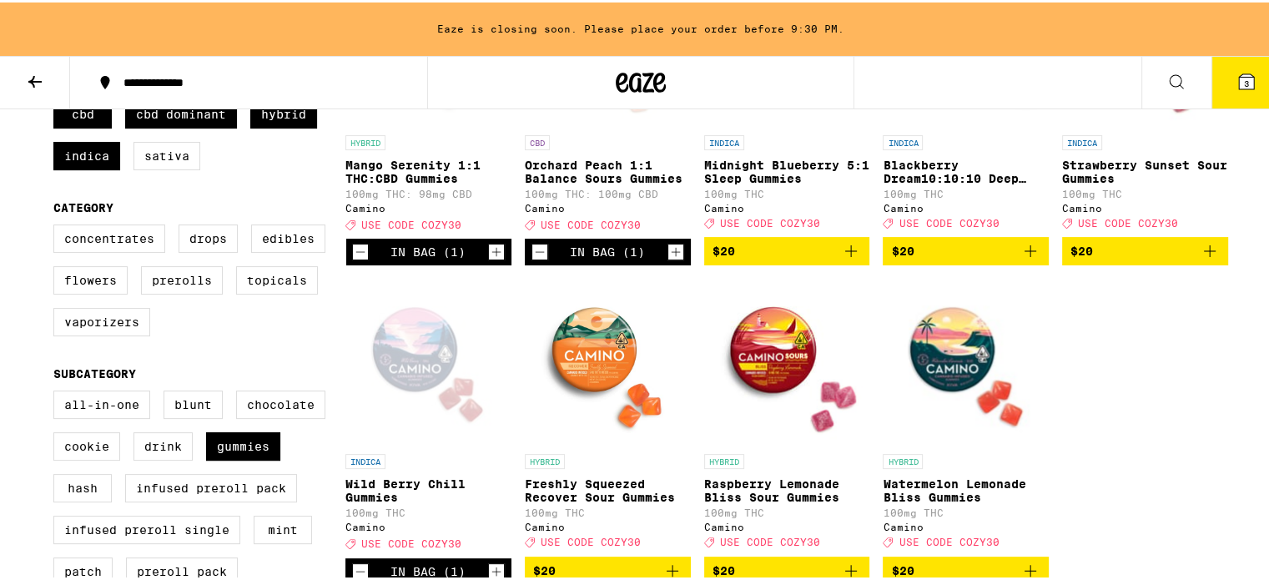
scroll to position [337, 0]
click at [993, 370] on img "Open page for Watermelon Lemonade Bliss Gummies from Camino" at bounding box center [966, 359] width 166 height 167
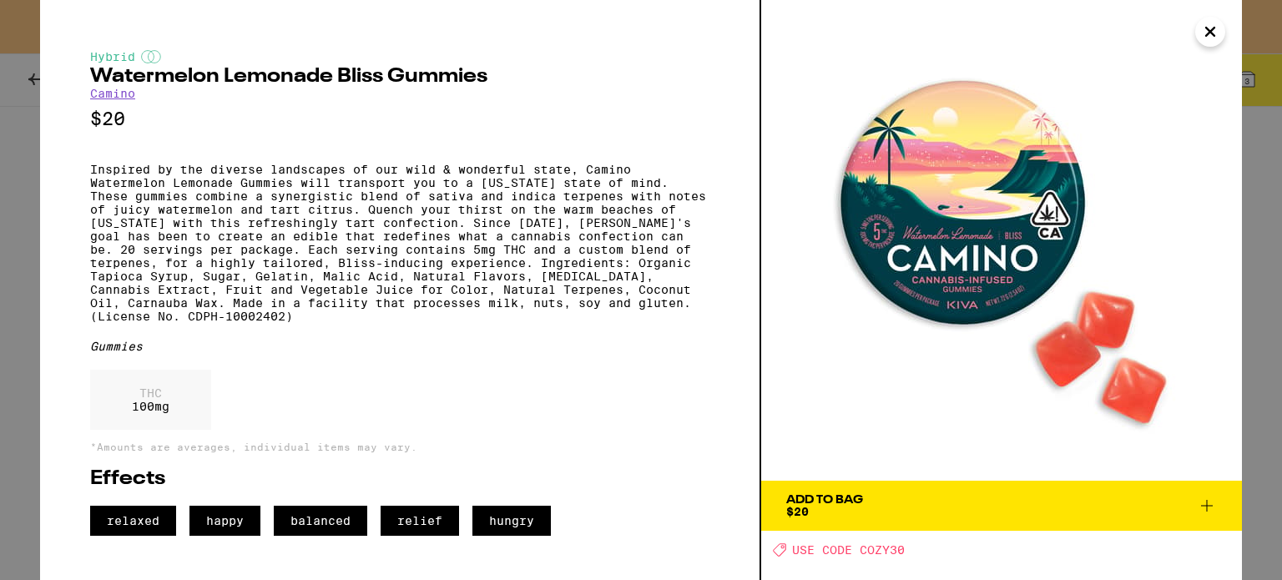
click at [1206, 46] on button "Close" at bounding box center [1210, 32] width 30 height 30
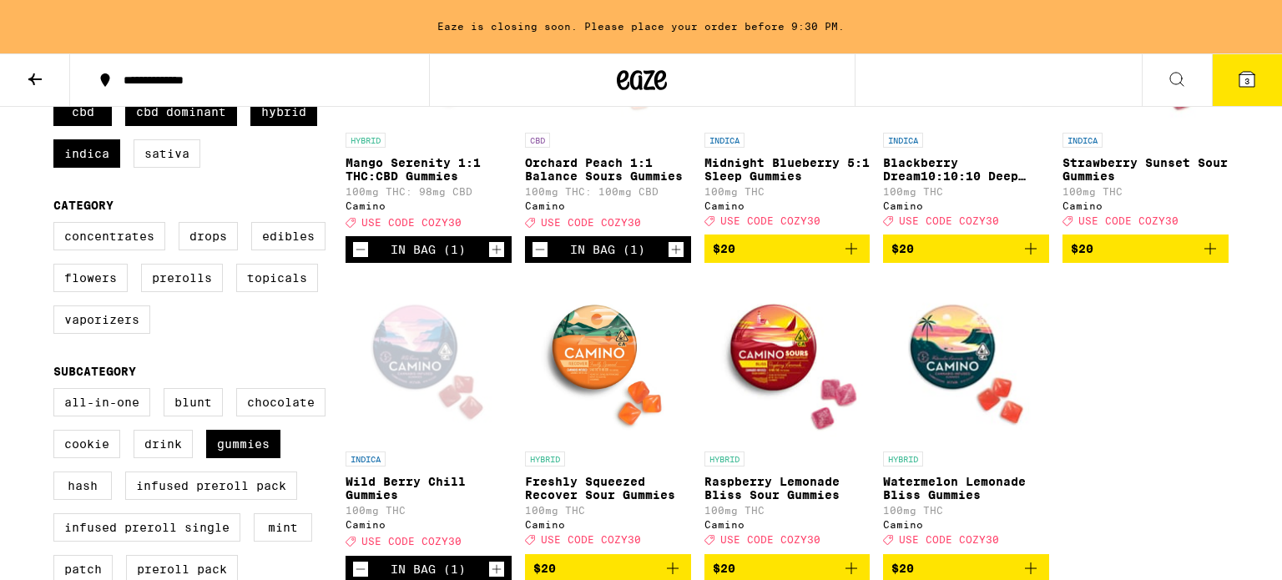
click at [1206, 46] on div "Eaze is closing soon. Please place your order before 9:30 PM." at bounding box center [641, 26] width 1282 height 53
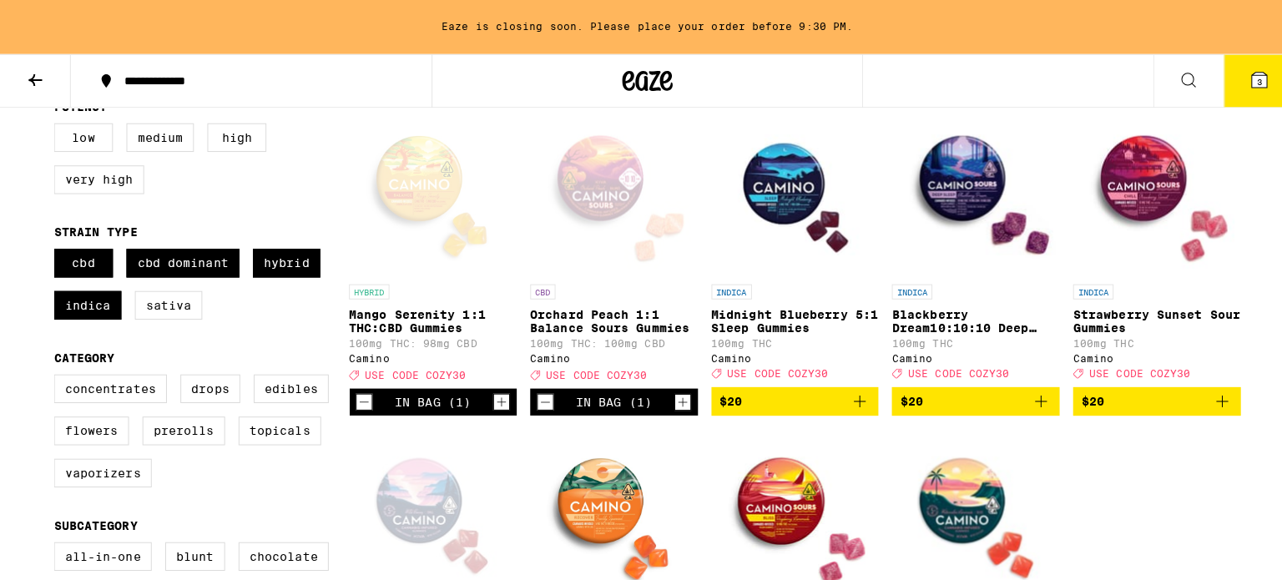
scroll to position [187, 0]
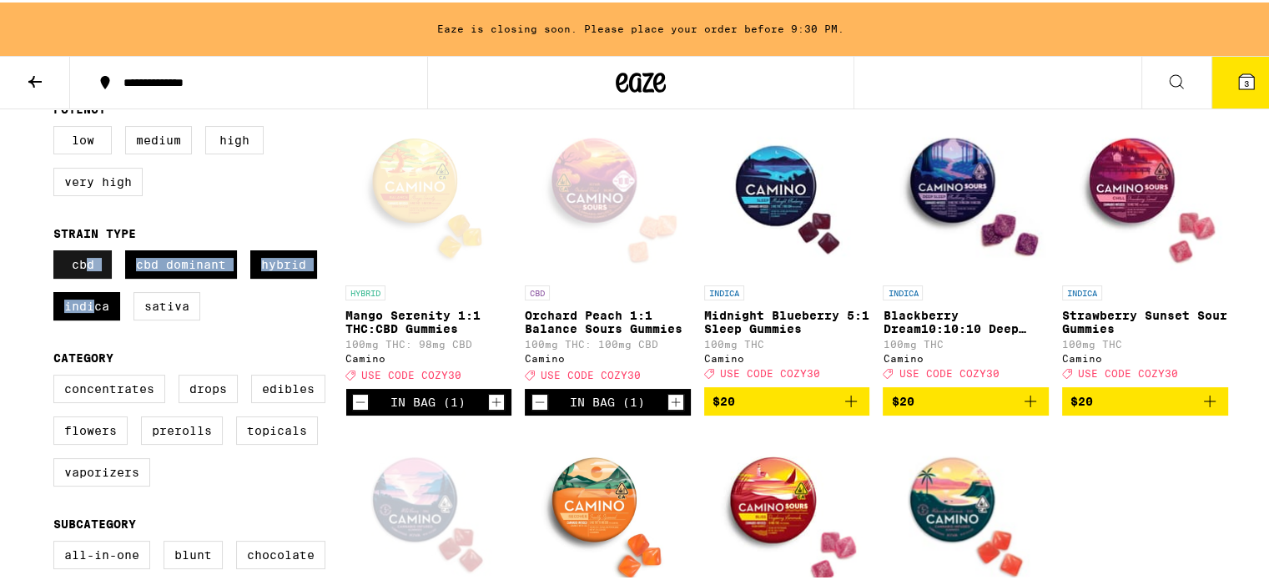
drag, startPoint x: 86, startPoint y: 308, endPoint x: 83, endPoint y: 263, distance: 45.1
click at [83, 263] on div "CBD CBD Dominant Hybrid Indica Sativa" at bounding box center [199, 289] width 292 height 83
click at [83, 263] on label "CBD" at bounding box center [82, 262] width 58 height 28
click at [58, 251] on input "CBD" at bounding box center [57, 250] width 1 height 1
checkbox input "false"
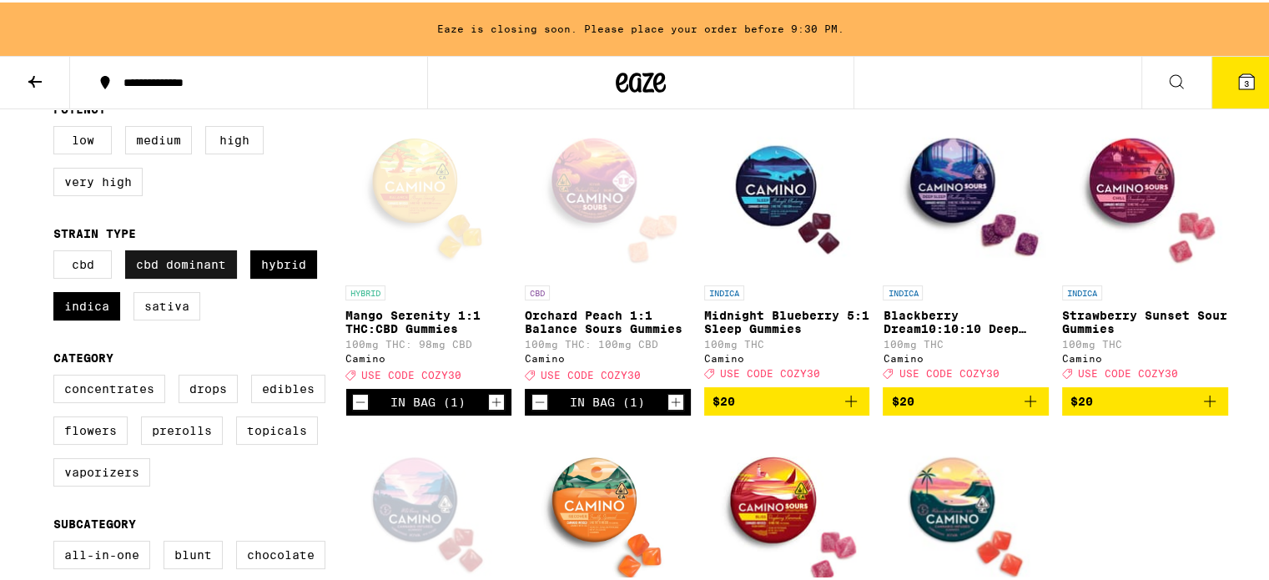
click at [173, 276] on label "CBD Dominant" at bounding box center [181, 262] width 112 height 28
click at [58, 251] on input "CBD Dominant" at bounding box center [57, 250] width 1 height 1
checkbox input "false"
click at [250, 270] on label "Hybrid" at bounding box center [283, 262] width 67 height 28
click at [58, 251] on input "Hybrid" at bounding box center [57, 250] width 1 height 1
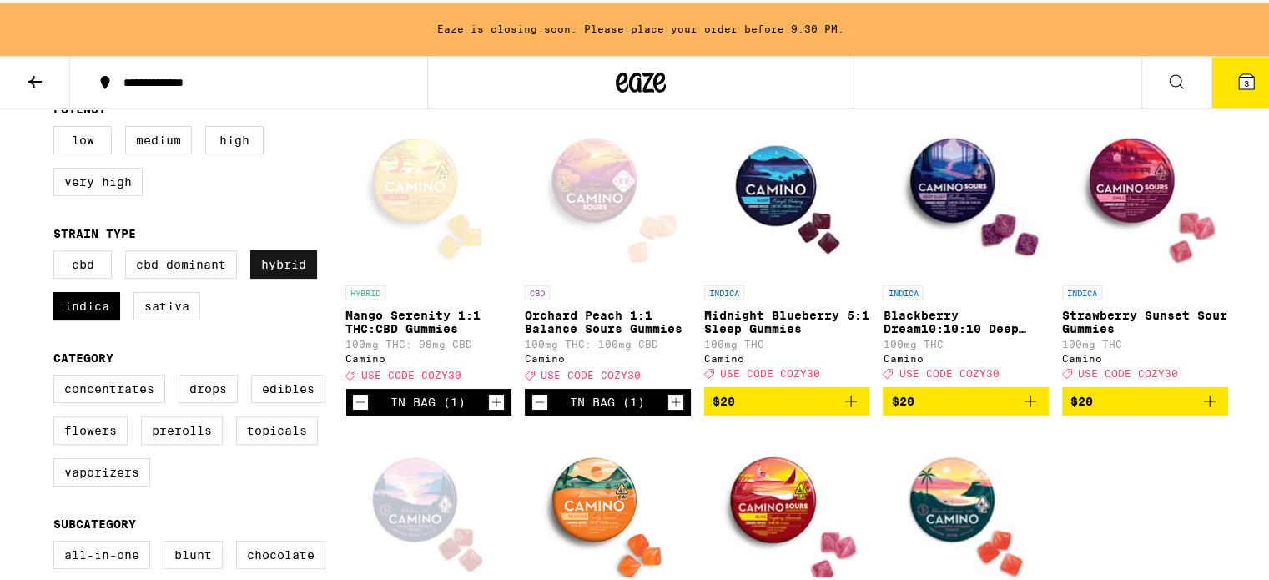
checkbox input "false"
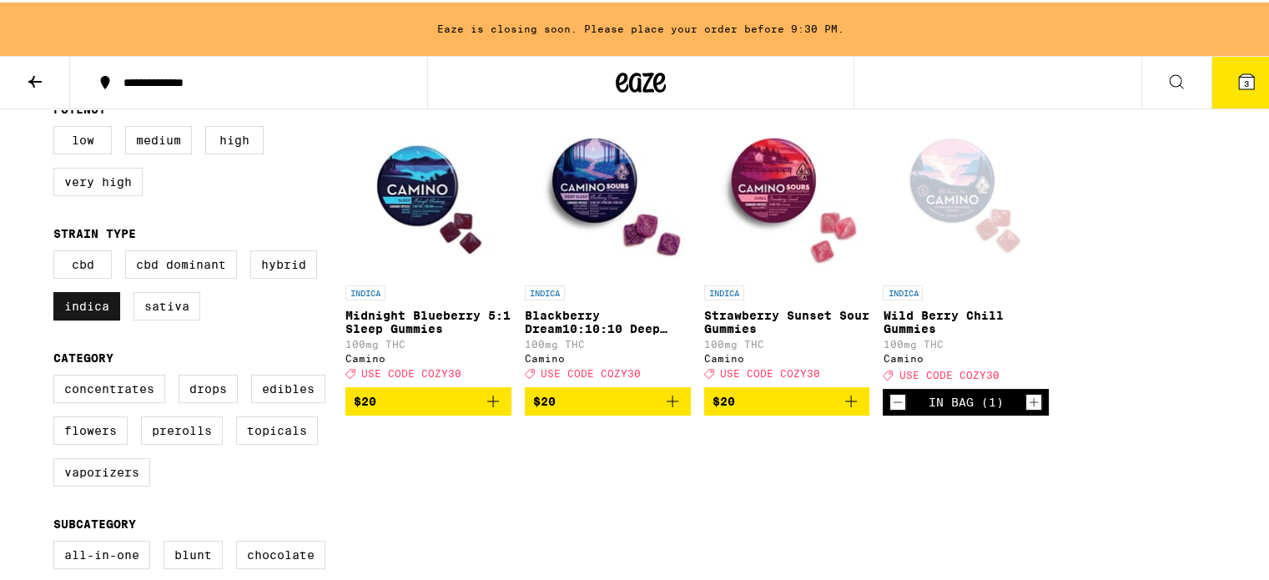
click at [67, 315] on label "Indica" at bounding box center [86, 304] width 67 height 28
click at [58, 251] on input "Indica" at bounding box center [57, 250] width 1 height 1
checkbox input "false"
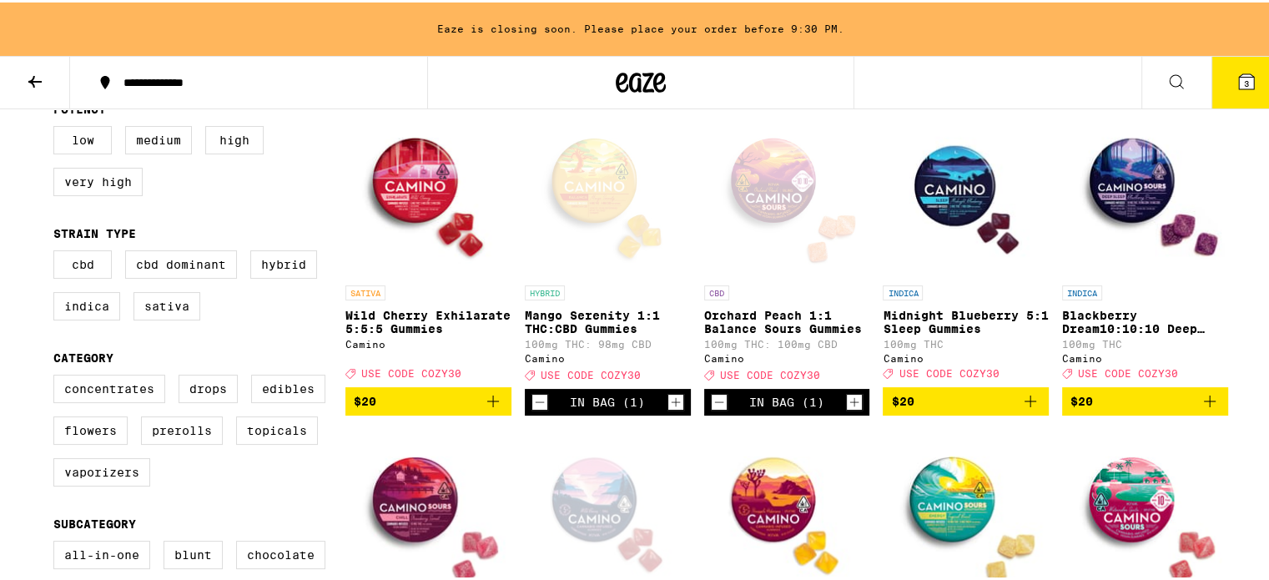
click at [163, 294] on div "CBD CBD Dominant Hybrid Indica Sativa" at bounding box center [199, 289] width 292 height 83
click at [165, 310] on label "Sativa" at bounding box center [167, 304] width 67 height 28
click at [58, 251] on input "Sativa" at bounding box center [57, 250] width 1 height 1
checkbox input "true"
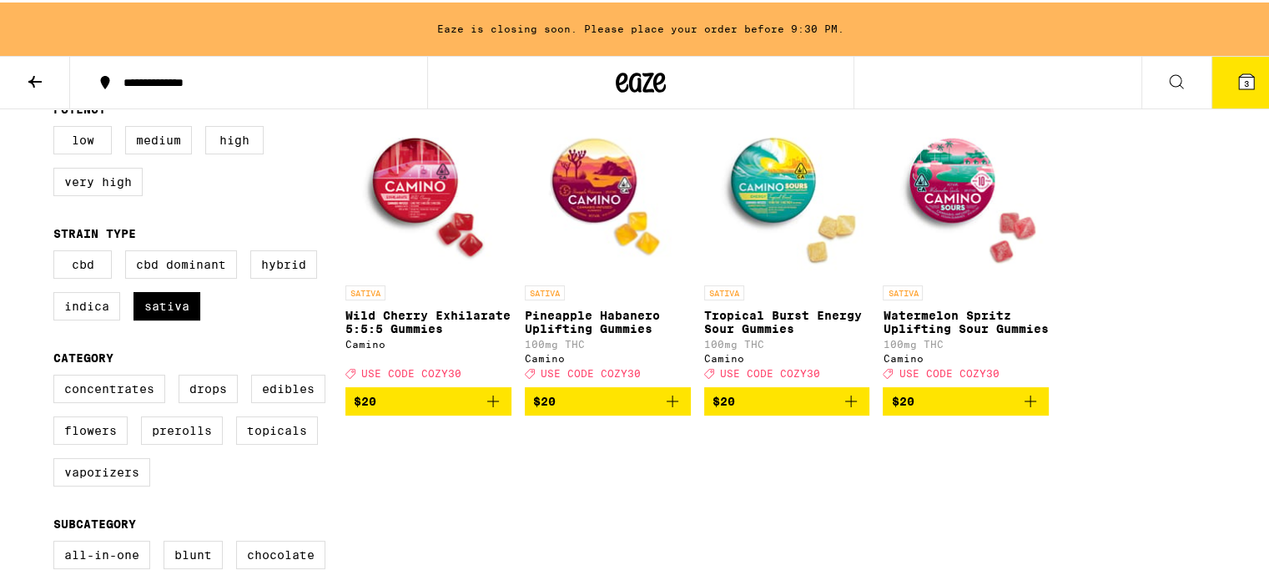
click at [434, 201] on img "Open page for Wild Cherry Exhilarate 5:5:5 Gummies from Camino" at bounding box center [429, 191] width 166 height 167
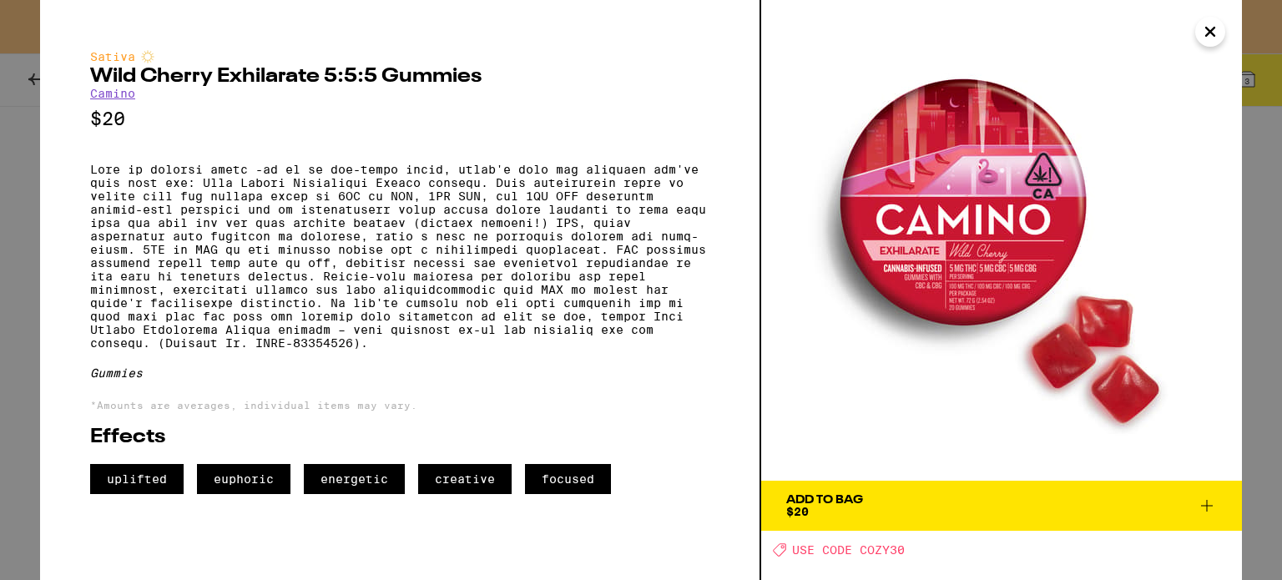
click at [596, 196] on p at bounding box center [399, 256] width 619 height 187
click at [1207, 34] on icon "Close" at bounding box center [1210, 32] width 8 height 8
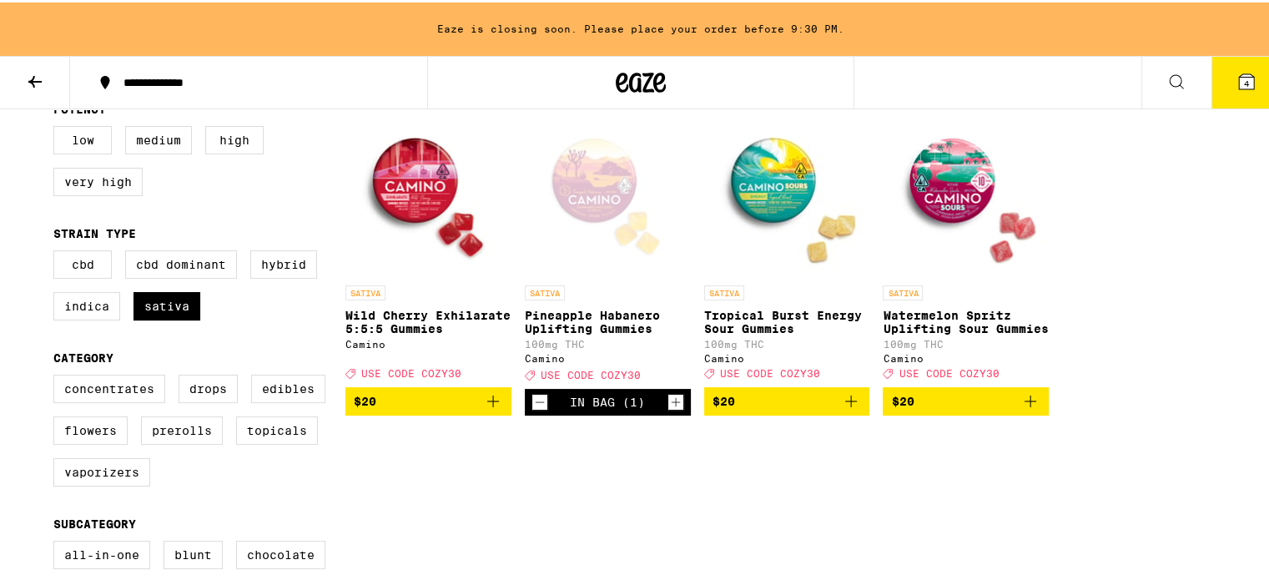
click at [1244, 84] on span "4" at bounding box center [1246, 81] width 5 height 10
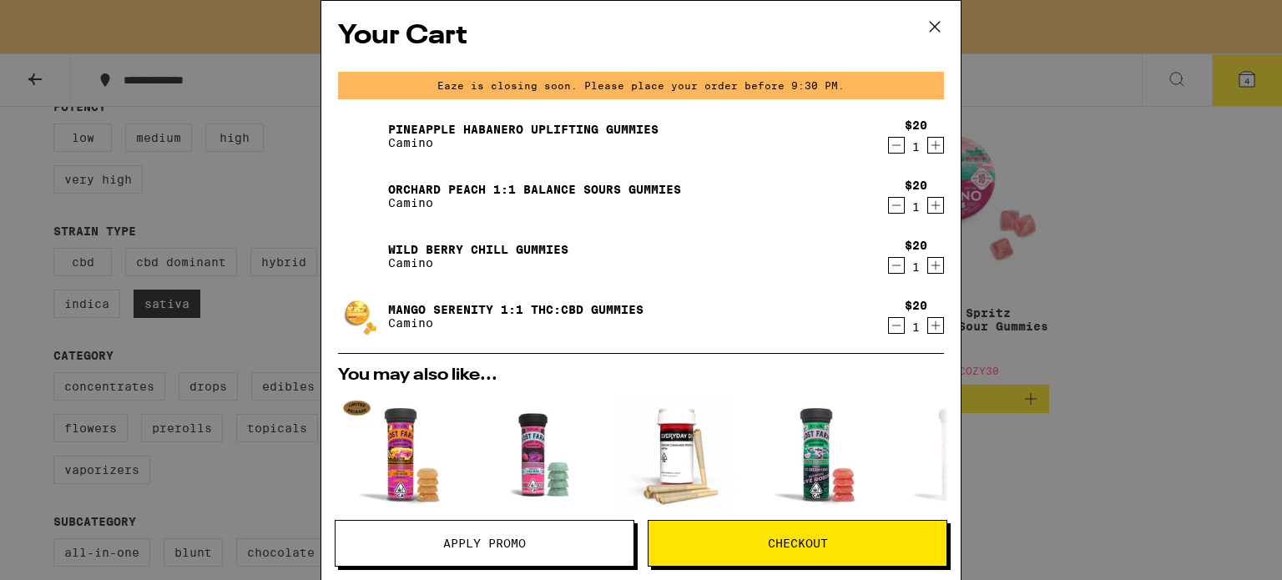
click at [934, 25] on icon at bounding box center [935, 27] width 10 height 10
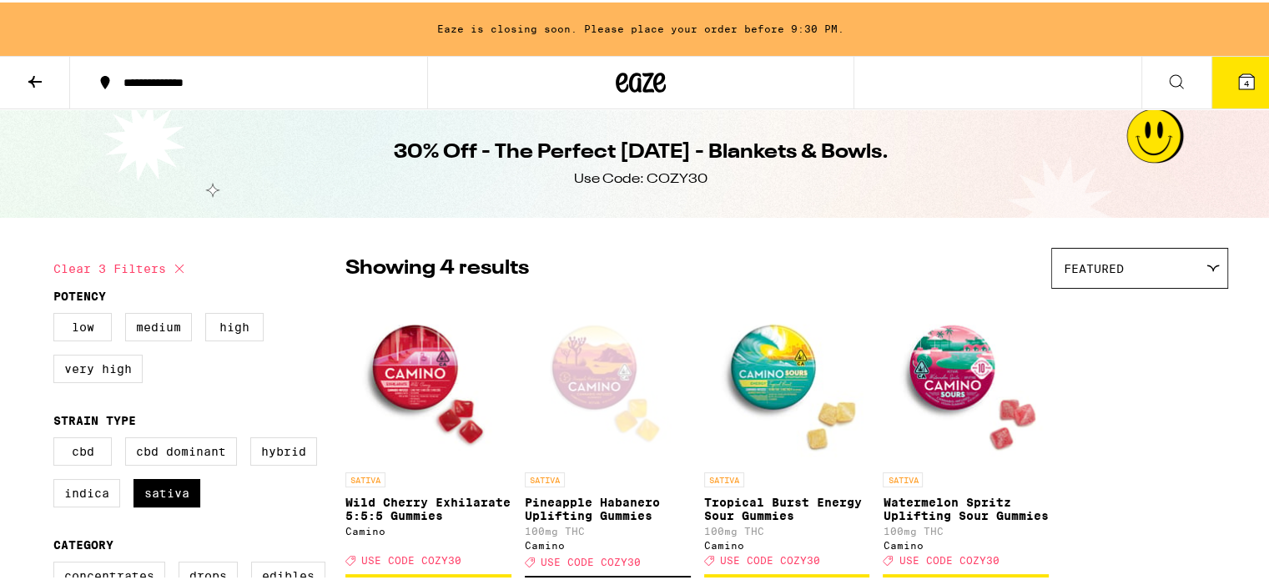
click at [1154, 61] on button at bounding box center [1177, 80] width 70 height 53
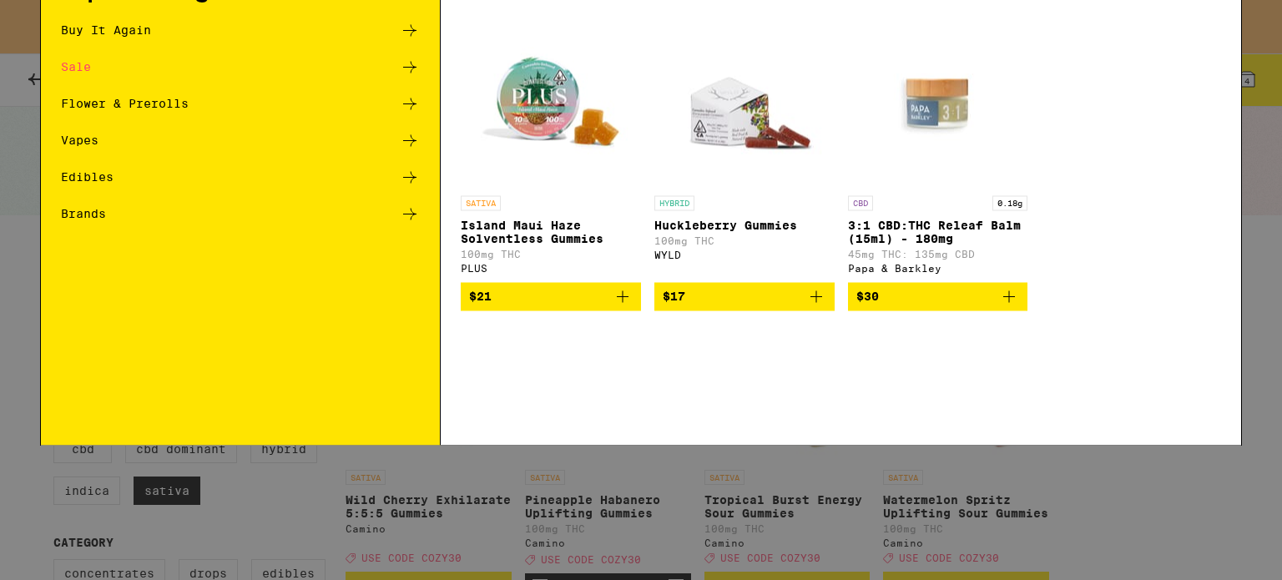
click at [861, 90] on h1 "Featured Products" at bounding box center [841, 82] width 760 height 20
click at [843, 39] on div "Search for Products" at bounding box center [641, 27] width 1200 height 53
click at [788, 33] on input "Search for Products" at bounding box center [638, 27] width 1101 height 15
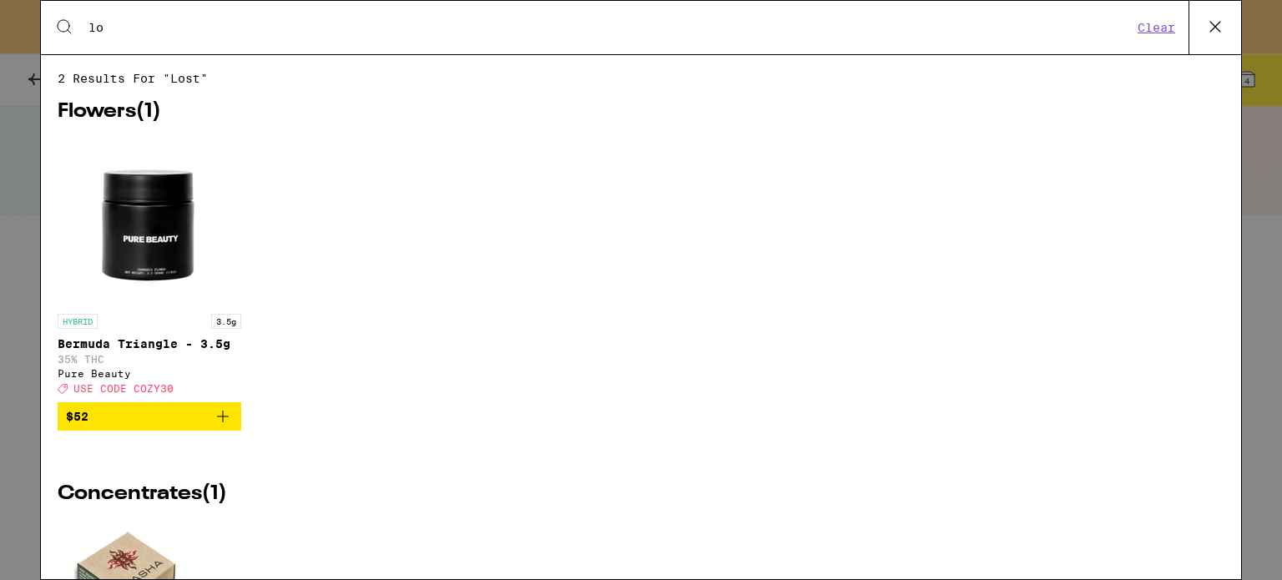
type input "l"
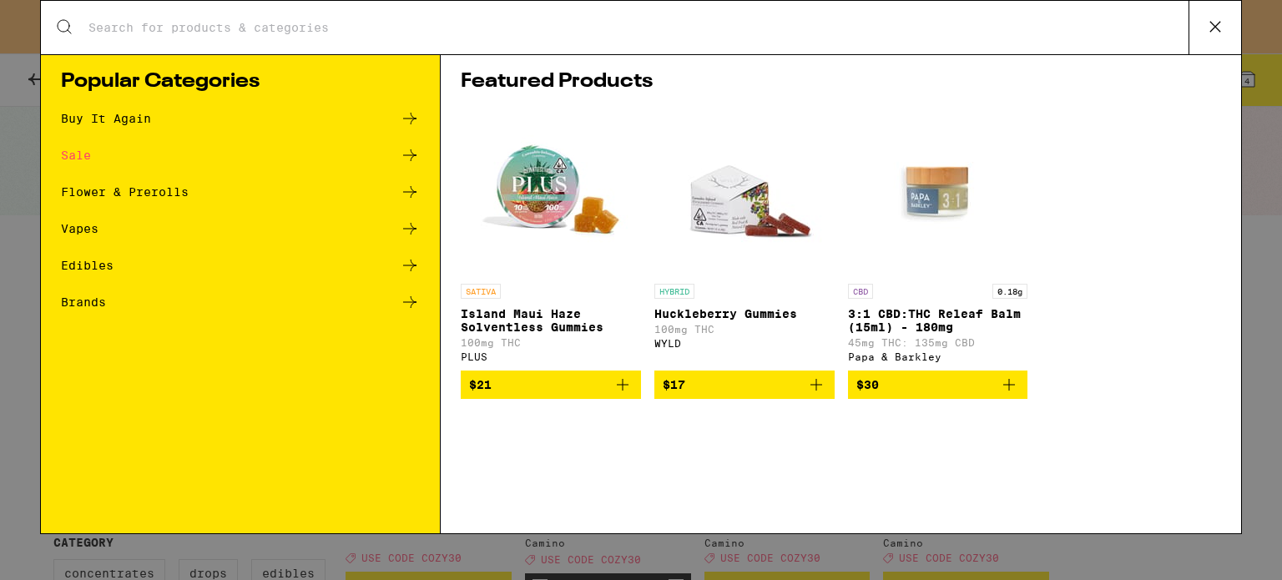
click at [408, 270] on icon at bounding box center [410, 265] width 20 height 20
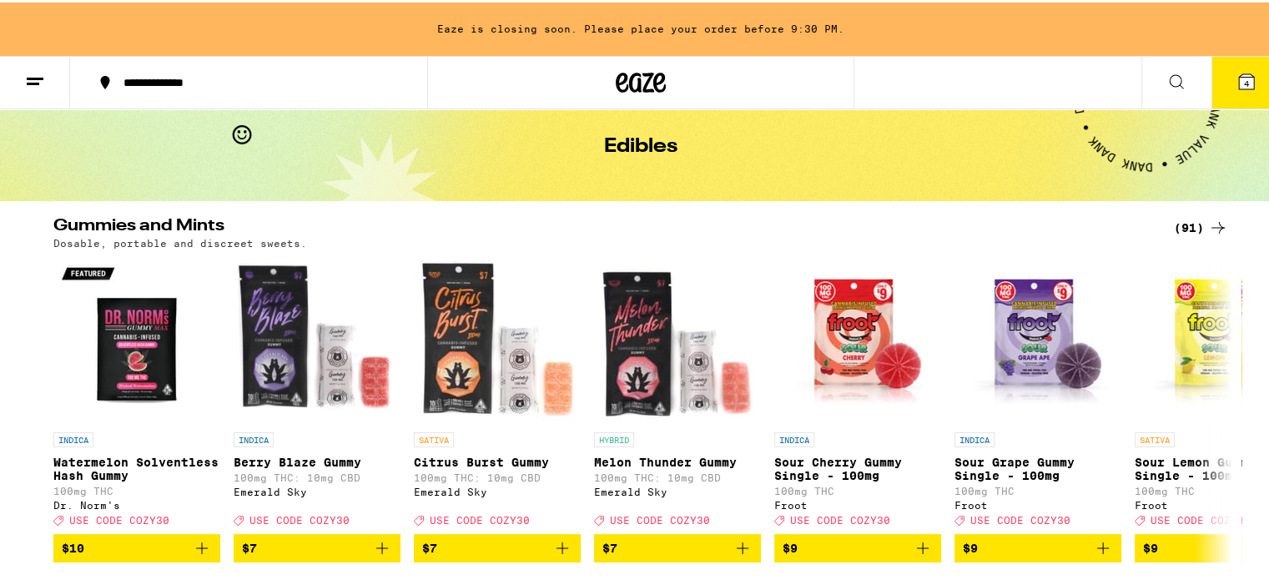
scroll to position [69, 0]
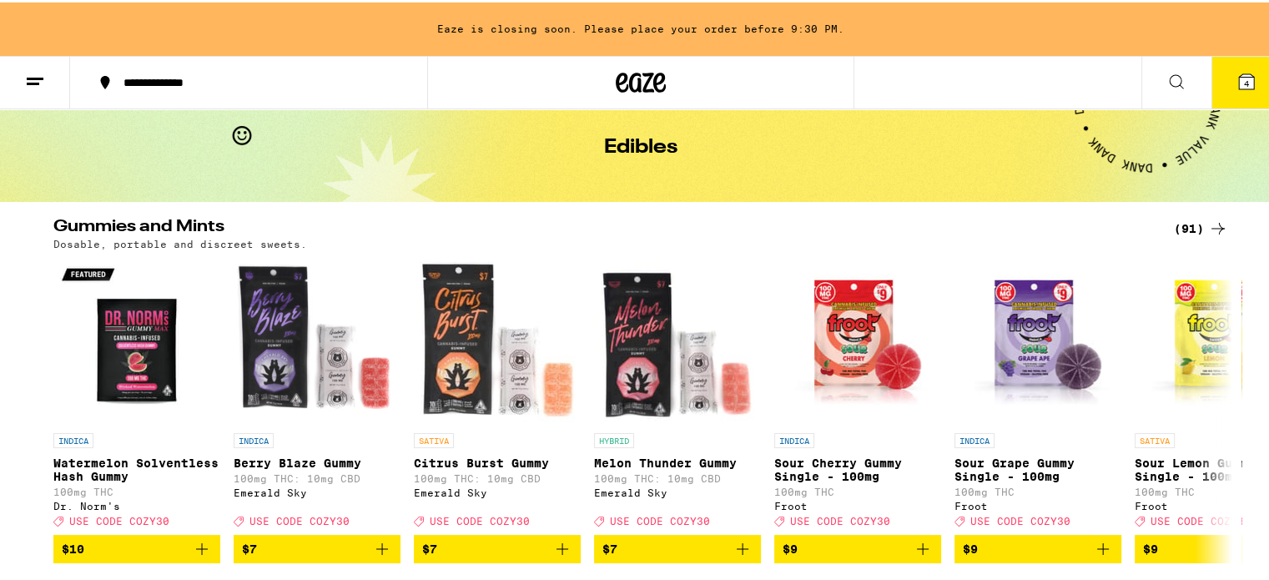
click at [1195, 226] on div "(91)" at bounding box center [1201, 226] width 54 height 20
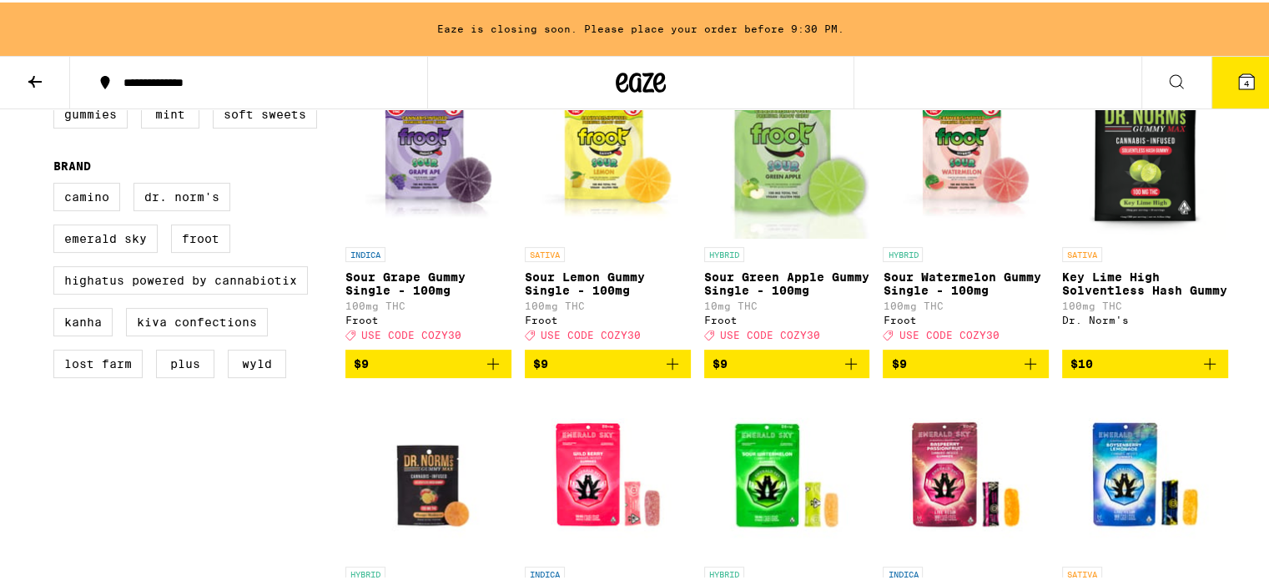
scroll to position [534, 0]
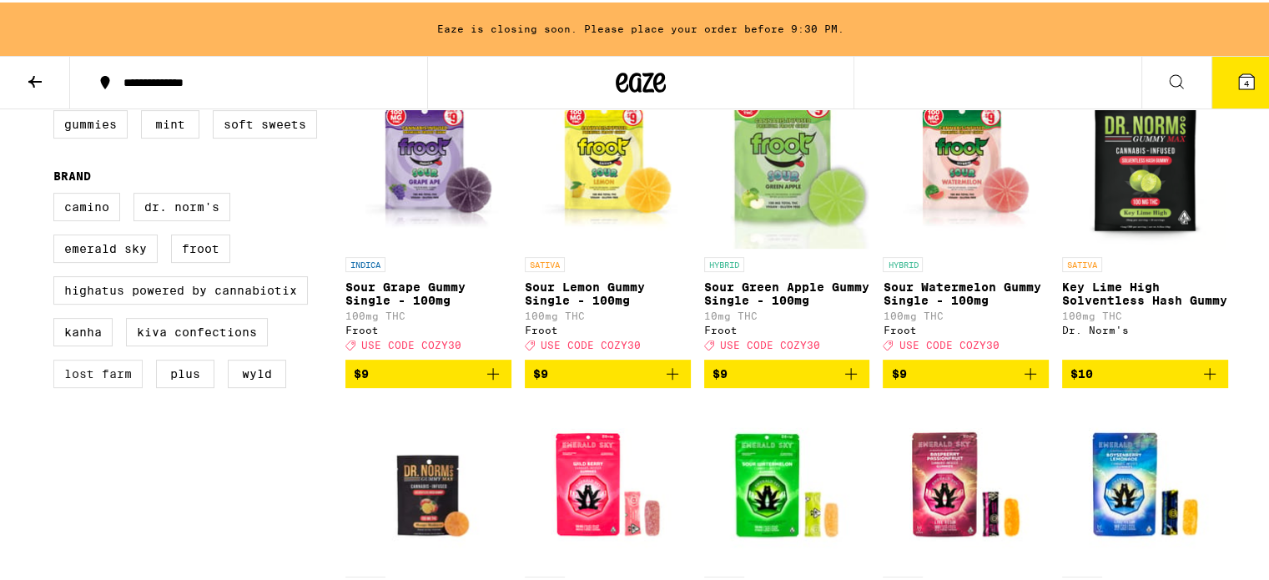
click at [103, 384] on label "Lost Farm" at bounding box center [97, 371] width 89 height 28
click at [58, 194] on input "Lost Farm" at bounding box center [57, 193] width 1 height 1
checkbox input "true"
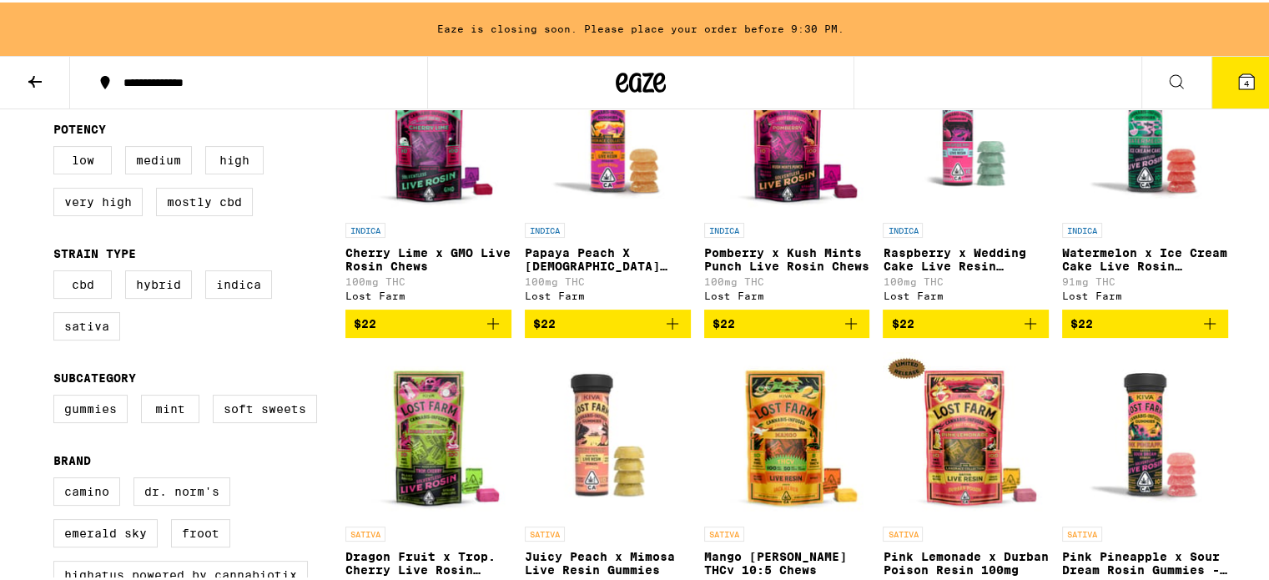
scroll to position [243, 0]
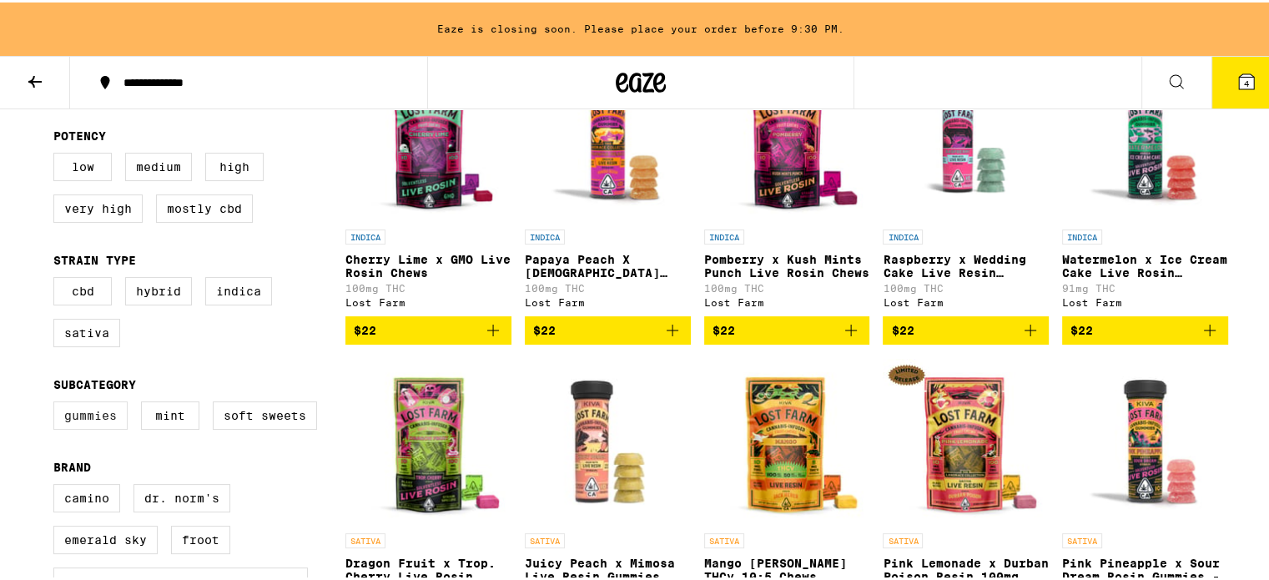
click at [84, 411] on label "Gummies" at bounding box center [90, 413] width 74 height 28
click at [58, 402] on input "Gummies" at bounding box center [57, 401] width 1 height 1
checkbox input "true"
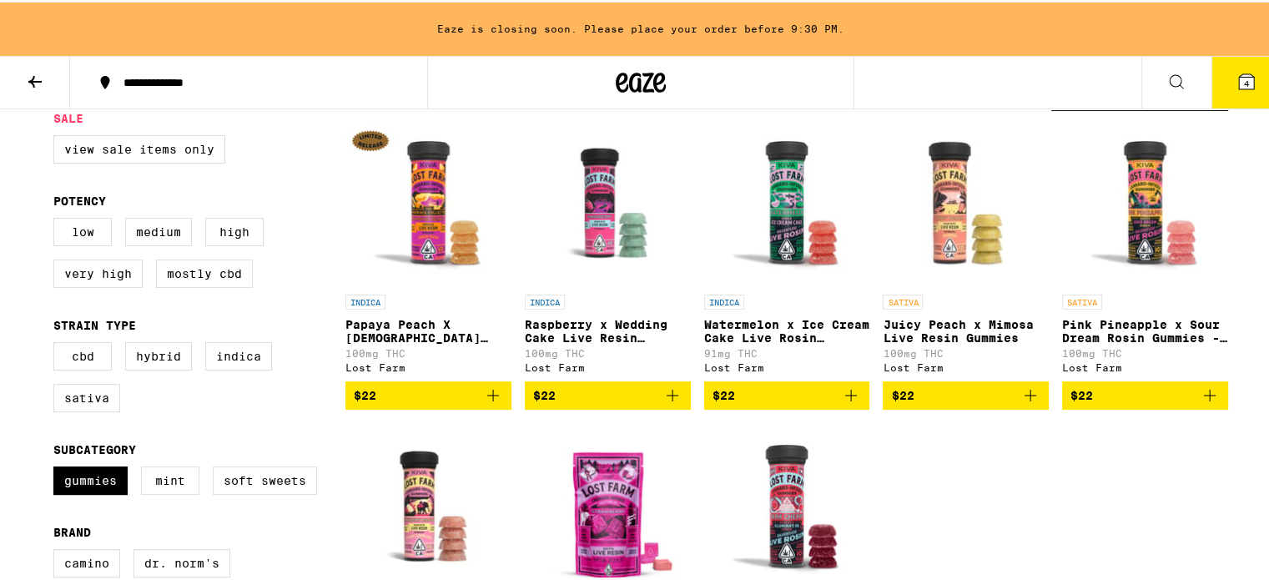
scroll to position [177, 0]
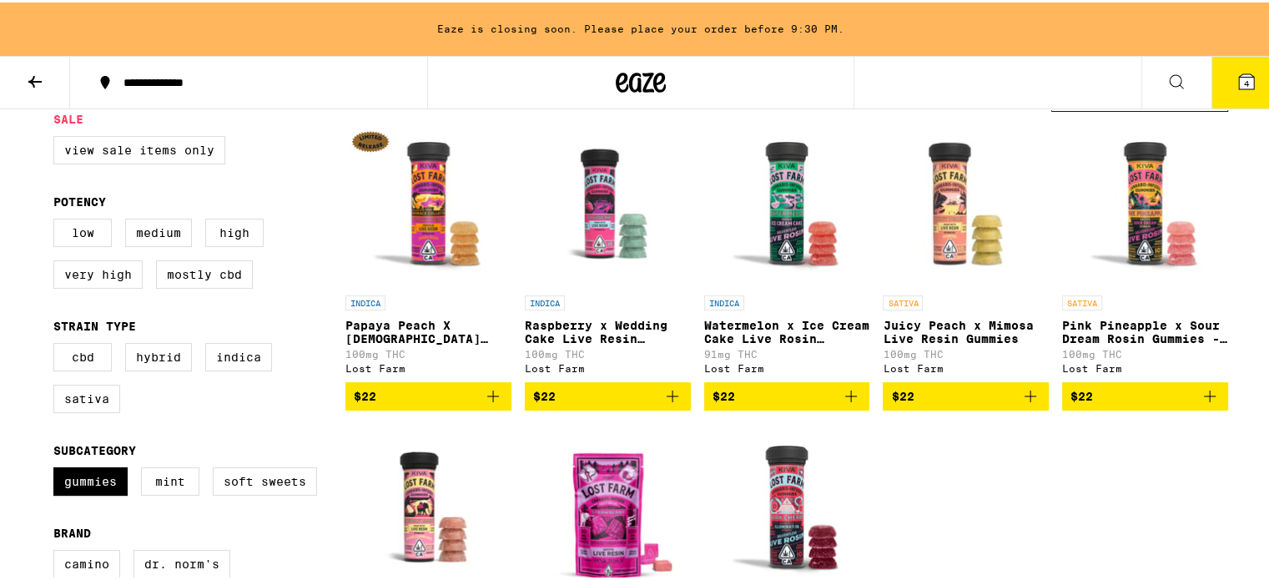
click at [489, 400] on icon "Add to bag" at bounding box center [493, 394] width 20 height 20
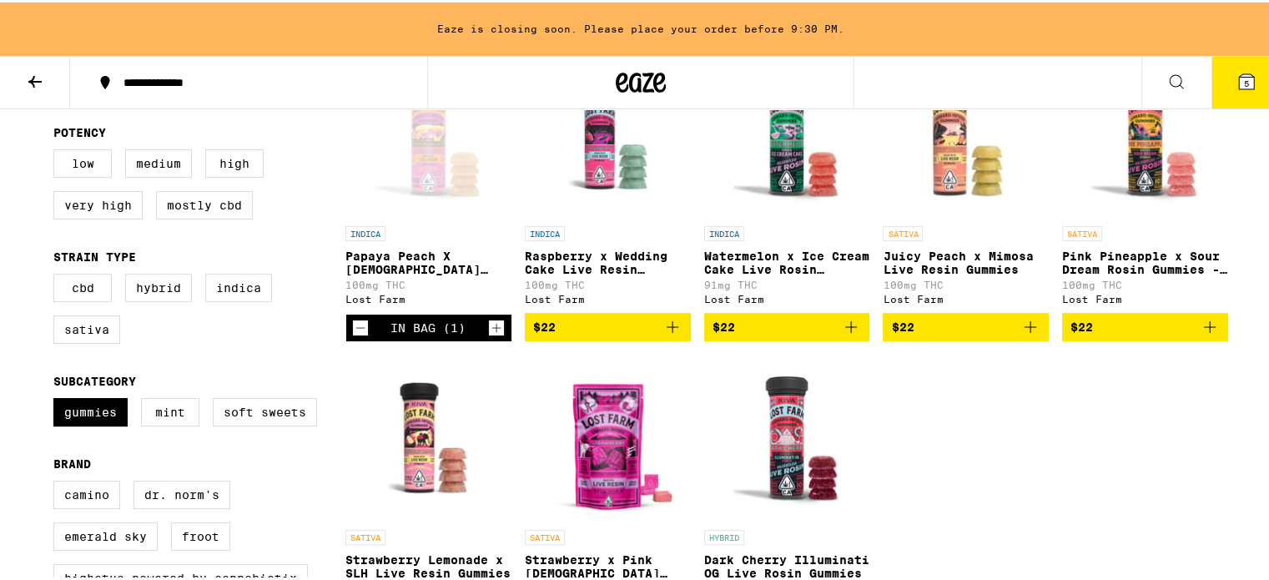
scroll to position [245, 0]
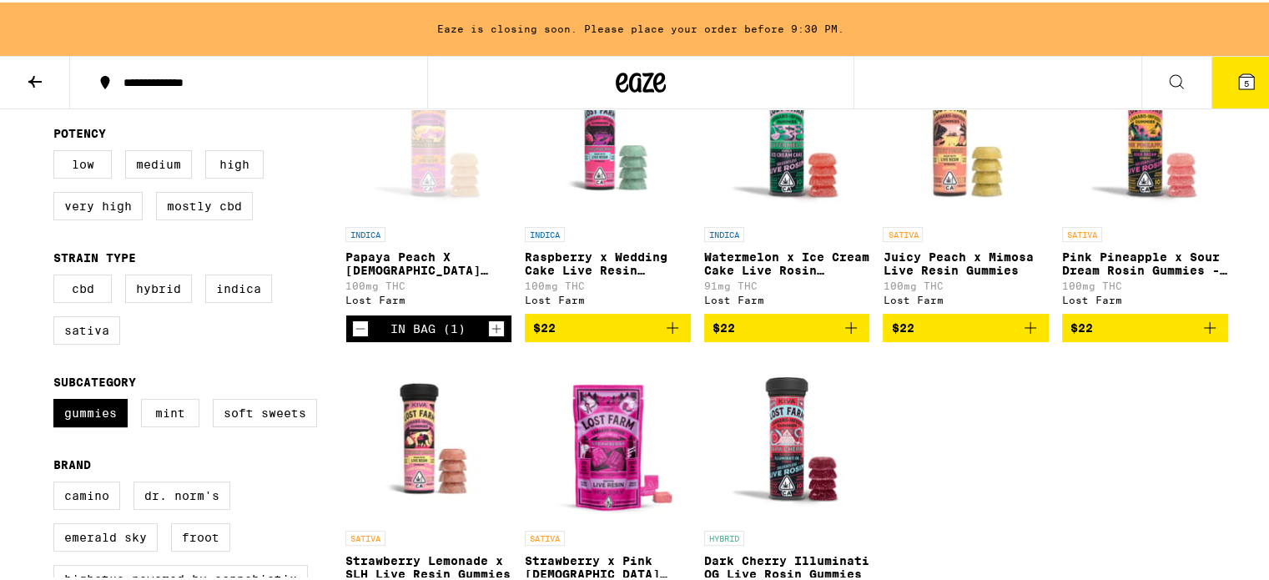
click at [669, 336] on icon "Add to bag" at bounding box center [673, 325] width 20 height 20
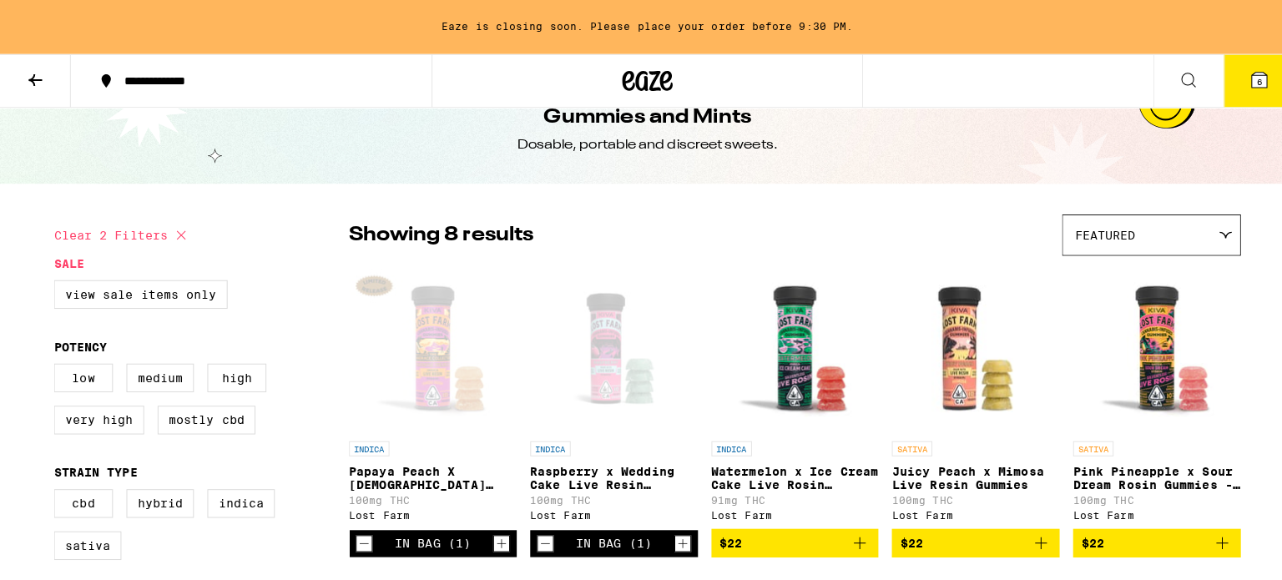
scroll to position [0, 0]
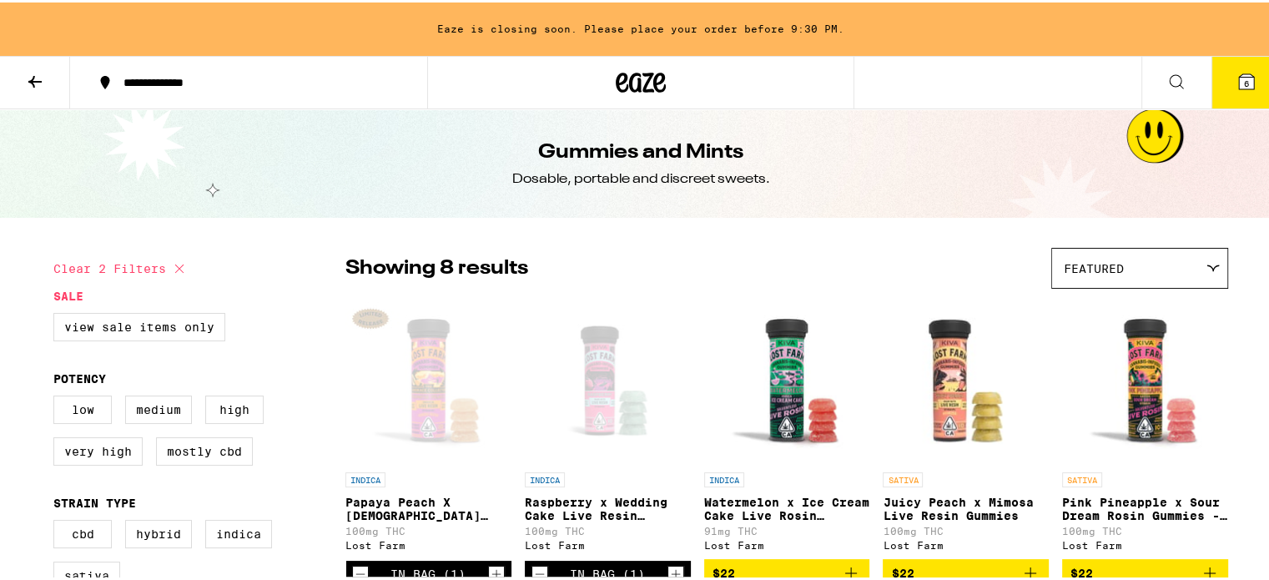
click at [1239, 73] on icon at bounding box center [1246, 79] width 15 height 15
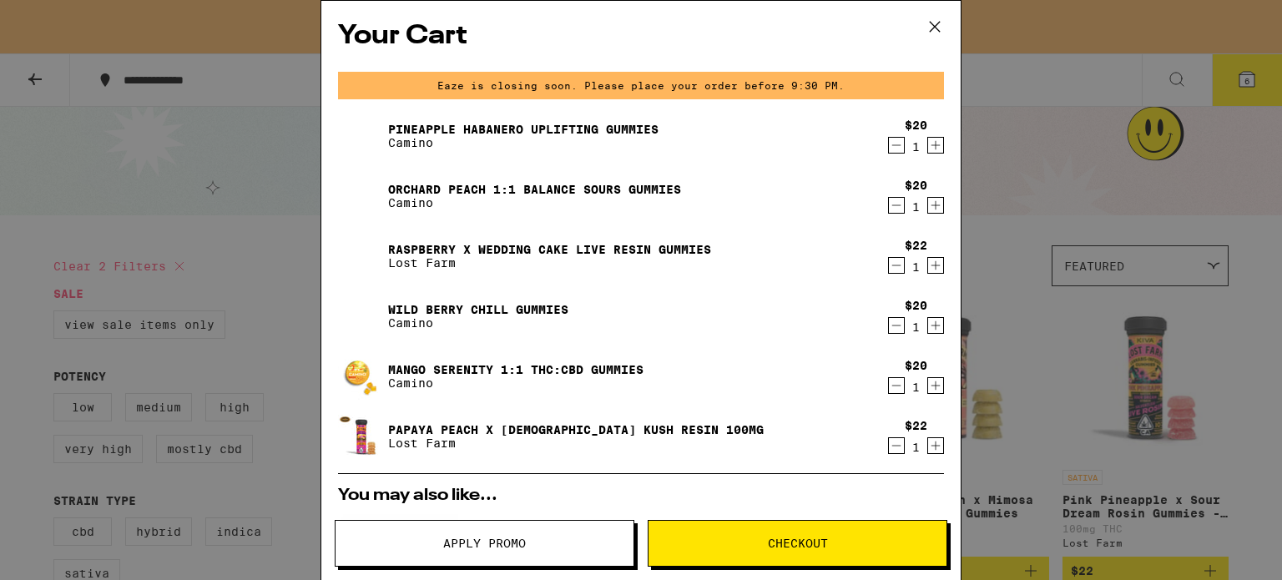
click at [889, 146] on icon "Decrement" at bounding box center [896, 145] width 15 height 20
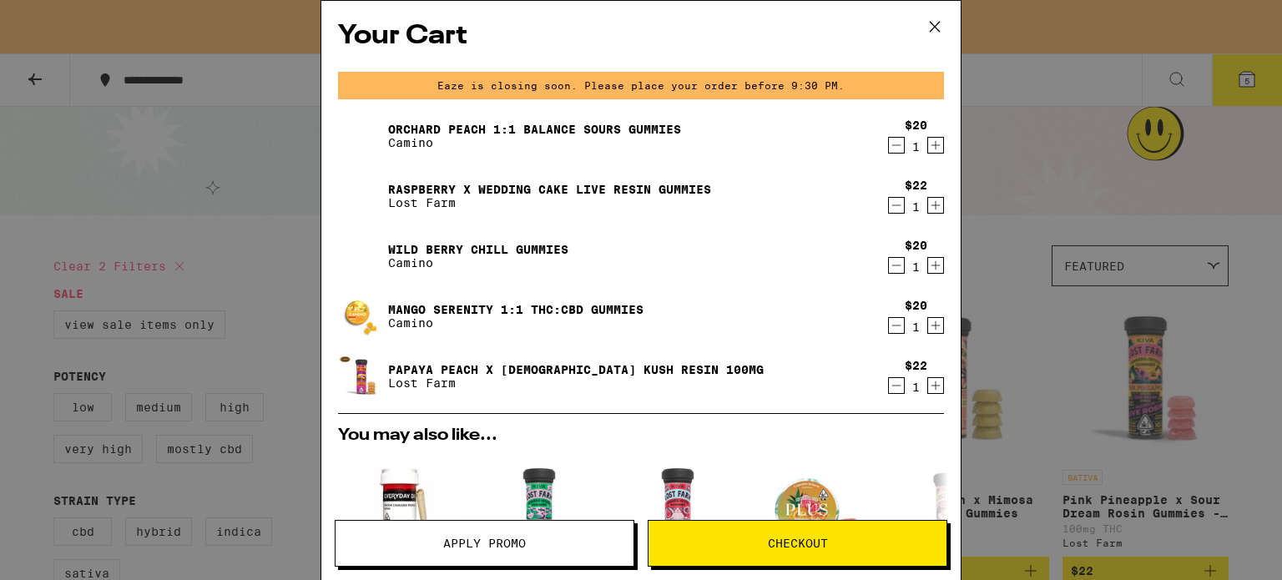
click at [889, 204] on icon "Decrement" at bounding box center [896, 205] width 15 height 20
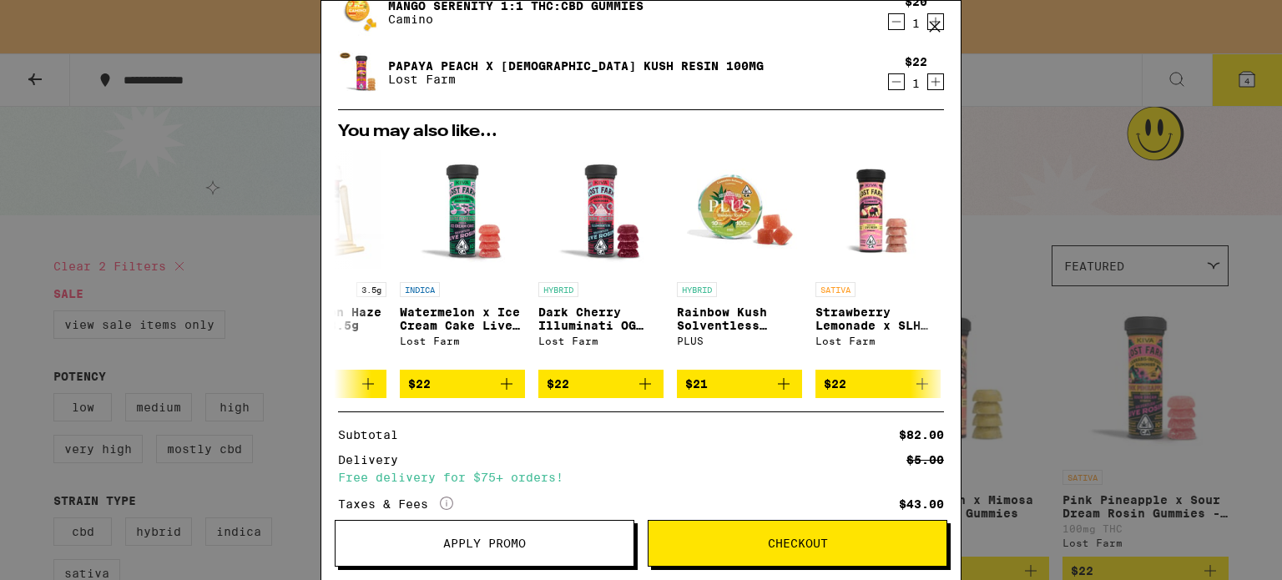
scroll to position [365, 0]
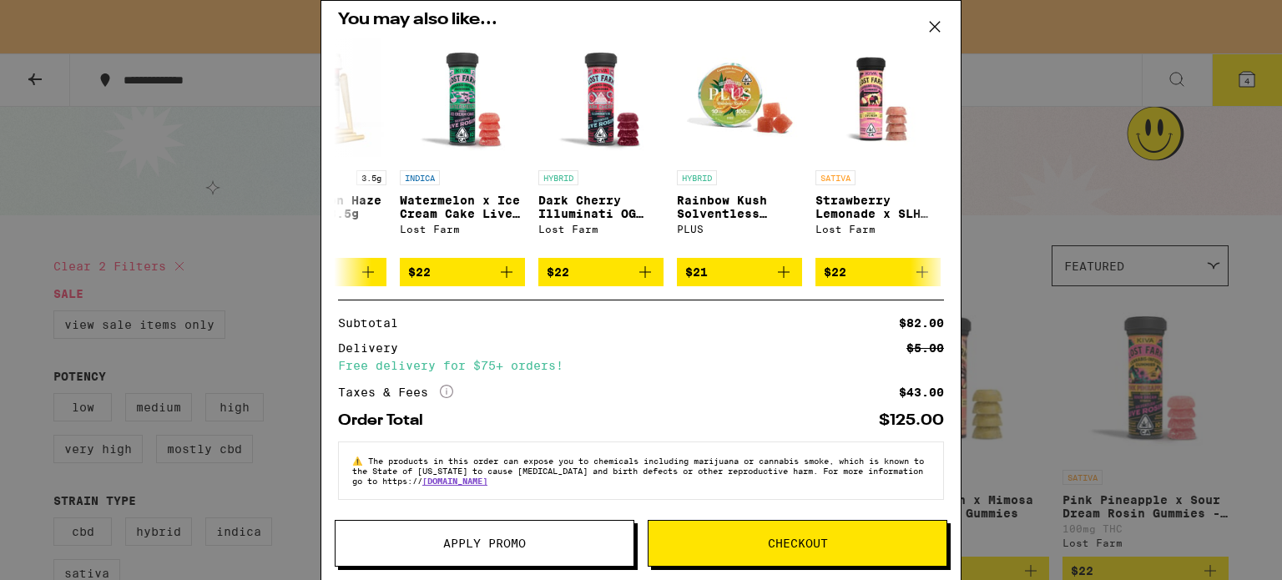
click at [457, 543] on span "Apply Promo" at bounding box center [484, 543] width 83 height 12
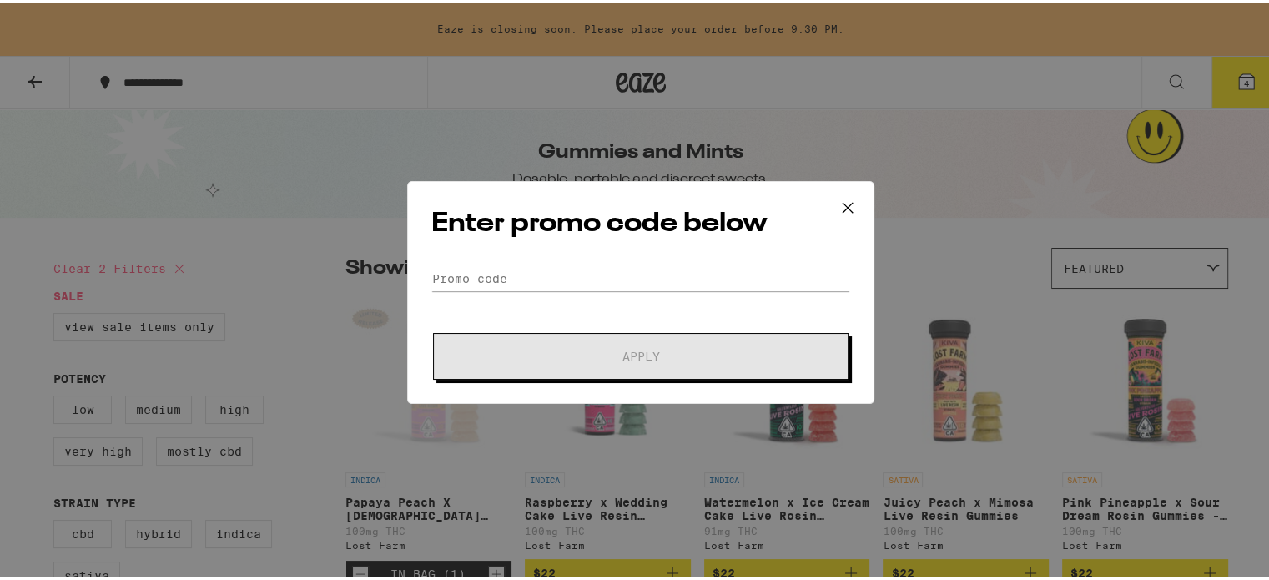
drag, startPoint x: 553, startPoint y: 260, endPoint x: 544, endPoint y: 285, distance: 26.7
click at [544, 285] on div "Enter promo code below Promo Code Apply" at bounding box center [640, 290] width 467 height 223
click at [544, 285] on input "Promo Code" at bounding box center [640, 276] width 419 height 25
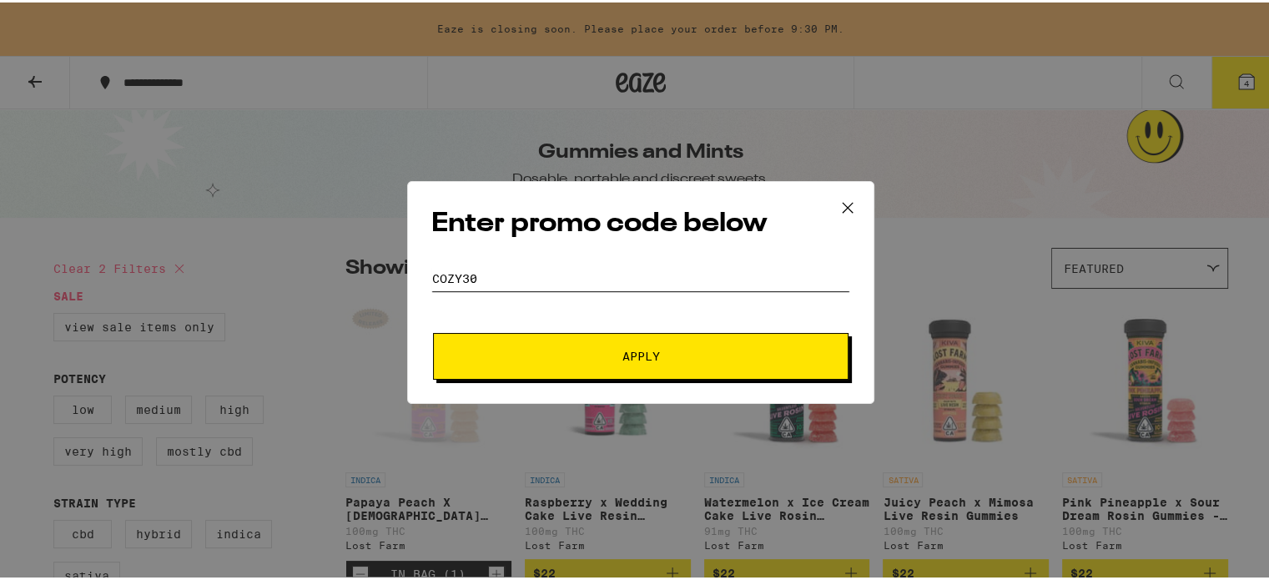
type input "cozy30"
click at [556, 348] on span "Apply" at bounding box center [641, 354] width 300 height 12
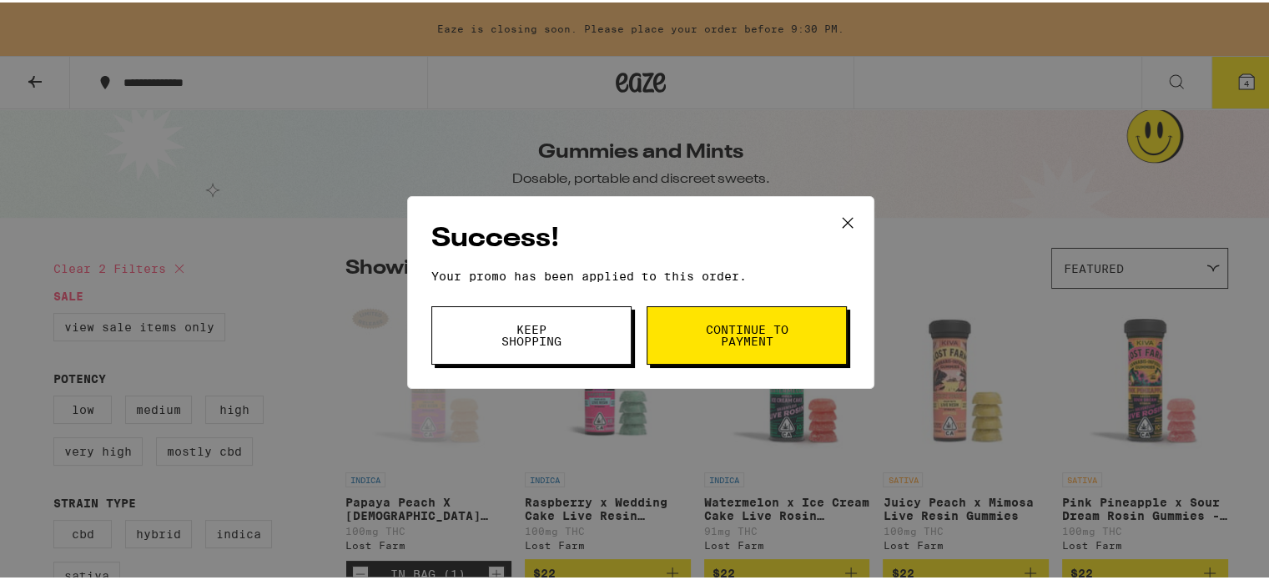
click at [581, 325] on button "Keep Shopping" at bounding box center [531, 333] width 200 height 58
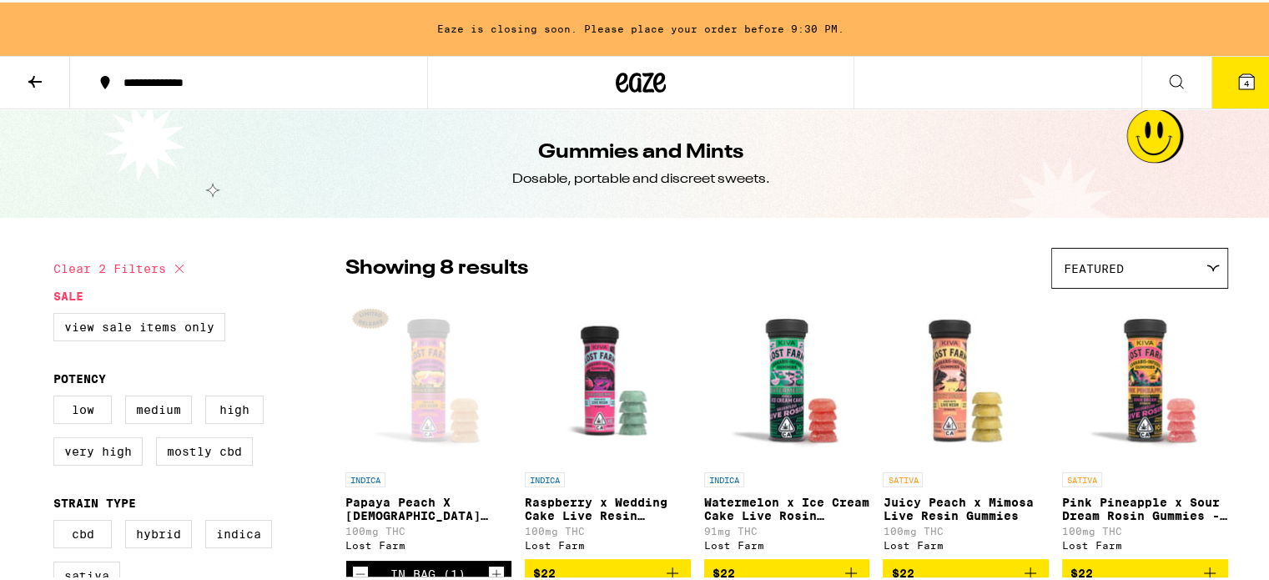
click at [581, 325] on div "Success! Your promo has been applied to this order. Promo Code cozy30 Keep Shop…" at bounding box center [641, 290] width 1282 height 580
click at [1239, 72] on div "Success! Your promo has been applied to this order. Promo Code Keep Shopping Co…" at bounding box center [641, 290] width 1282 height 580
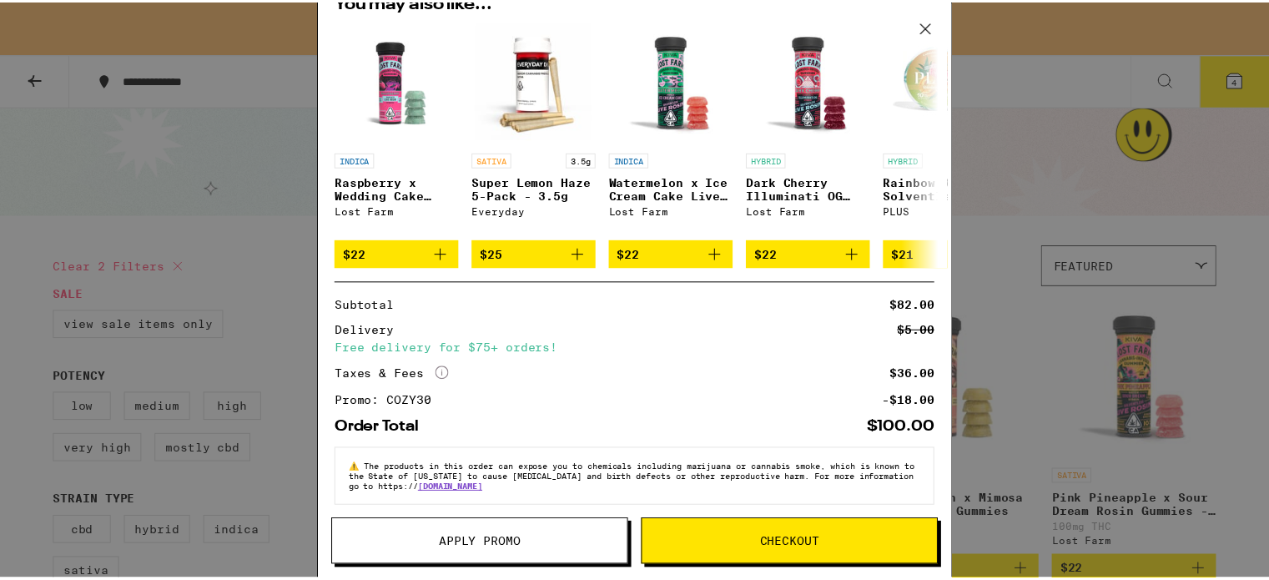
scroll to position [391, 0]
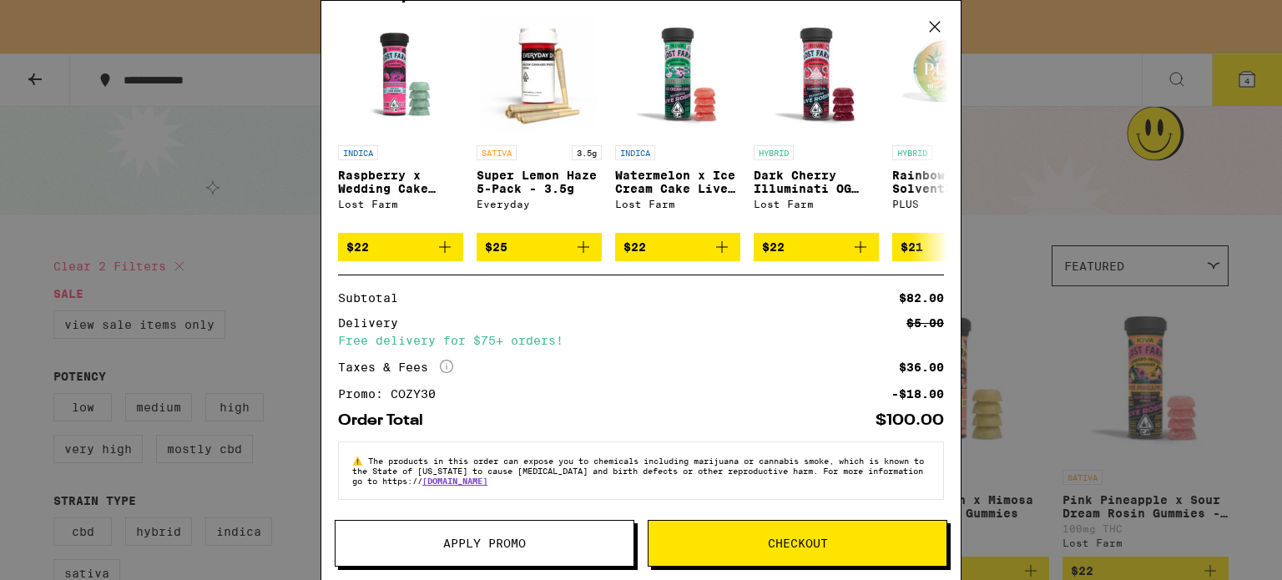
click at [755, 543] on span "Checkout" at bounding box center [798, 543] width 298 height 12
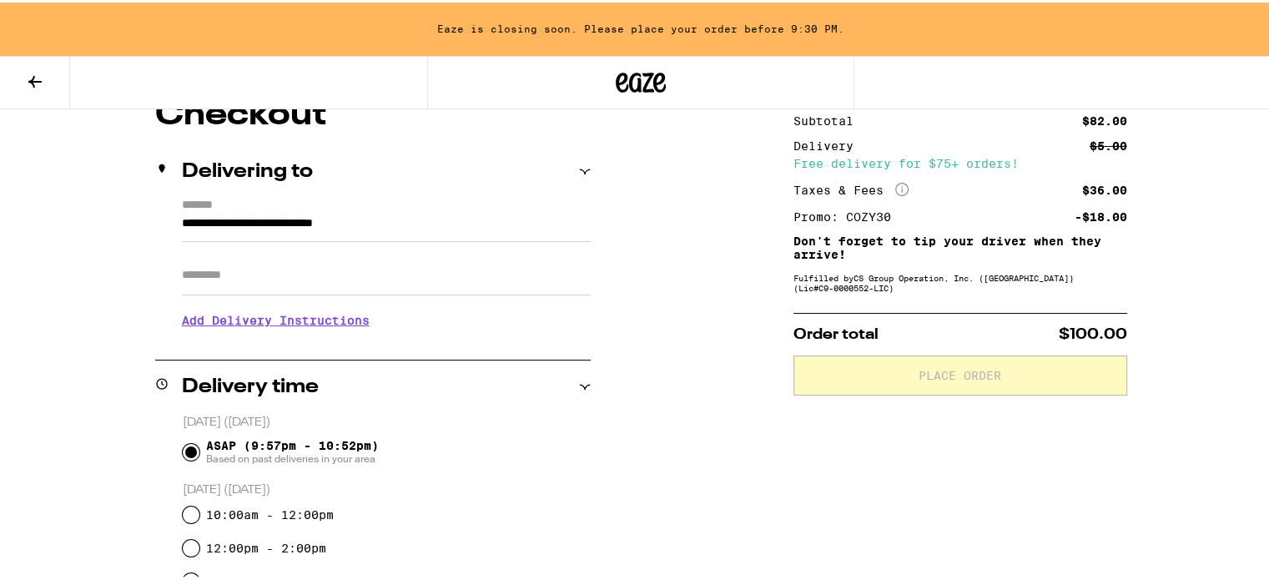
scroll to position [160, 0]
click at [464, 264] on input "Apt/Suite" at bounding box center [386, 272] width 409 height 40
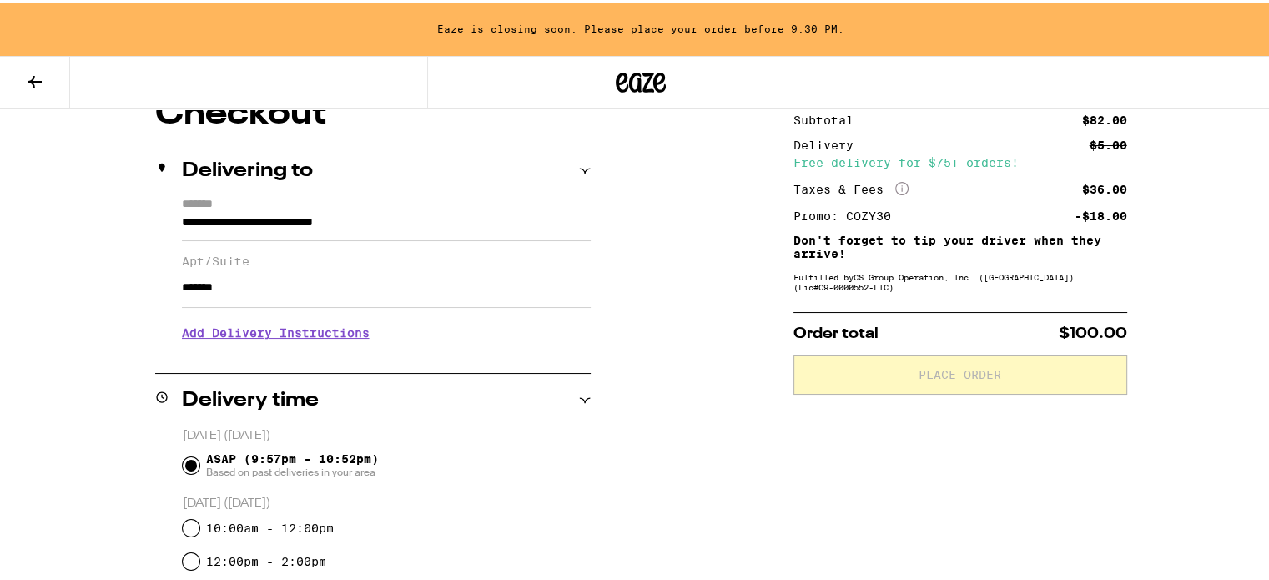
type input "*******"
click at [227, 323] on h3 "Add Delivery Instructions" at bounding box center [386, 330] width 409 height 38
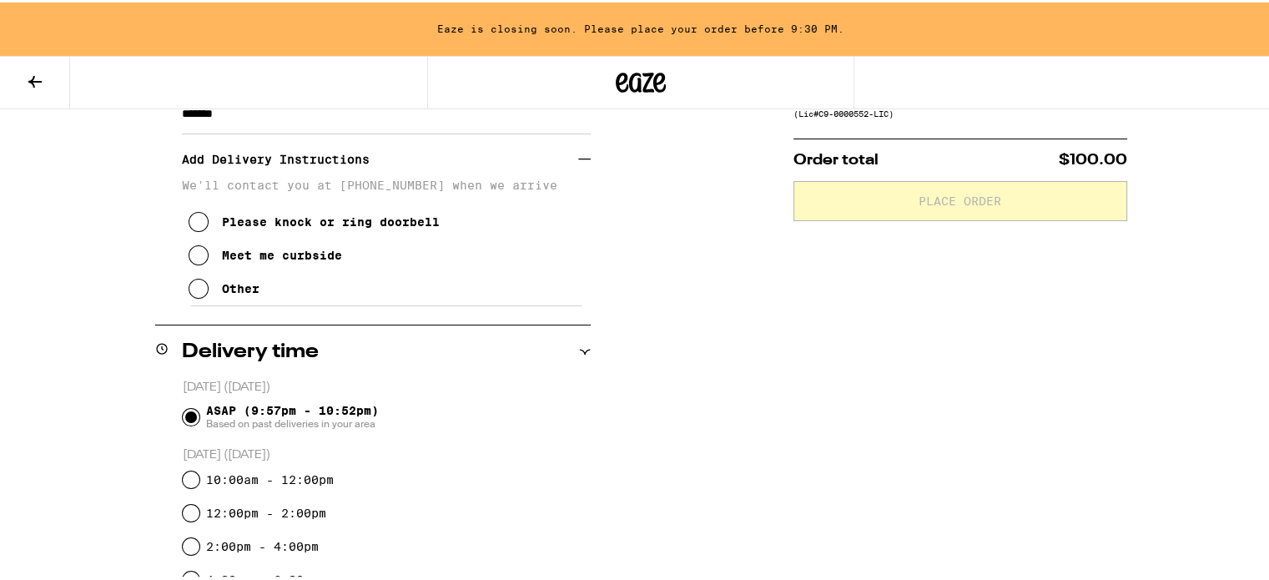
scroll to position [334, 0]
click at [189, 283] on button "Other" at bounding box center [224, 286] width 71 height 33
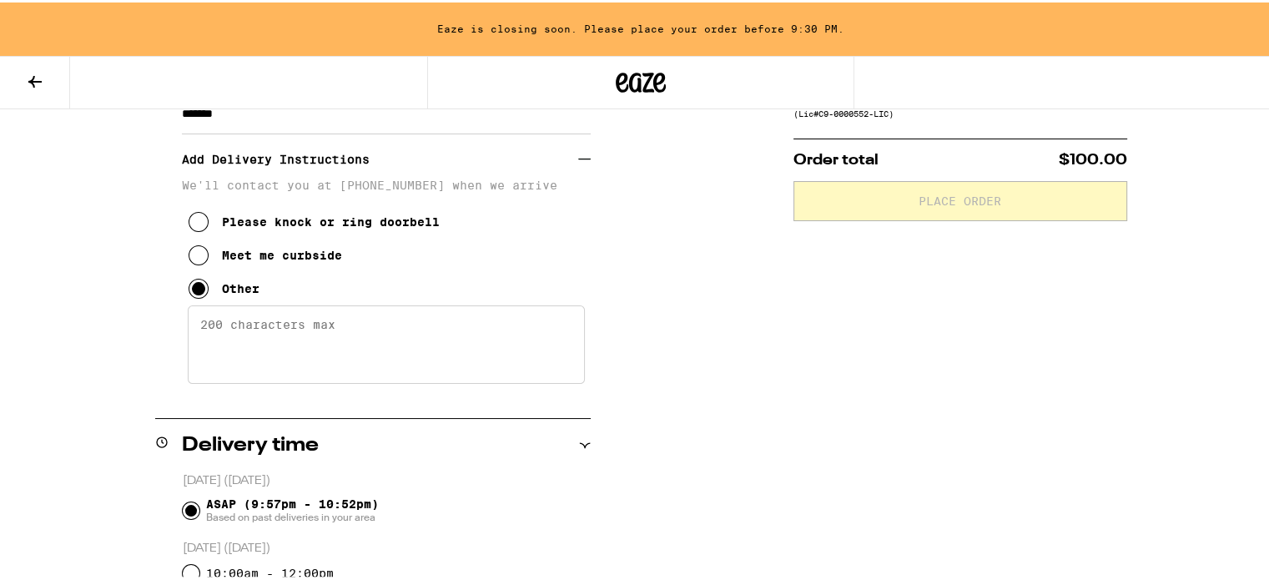
click at [260, 361] on textarea "Enter any other delivery instructions you want driver to know" at bounding box center [386, 342] width 397 height 78
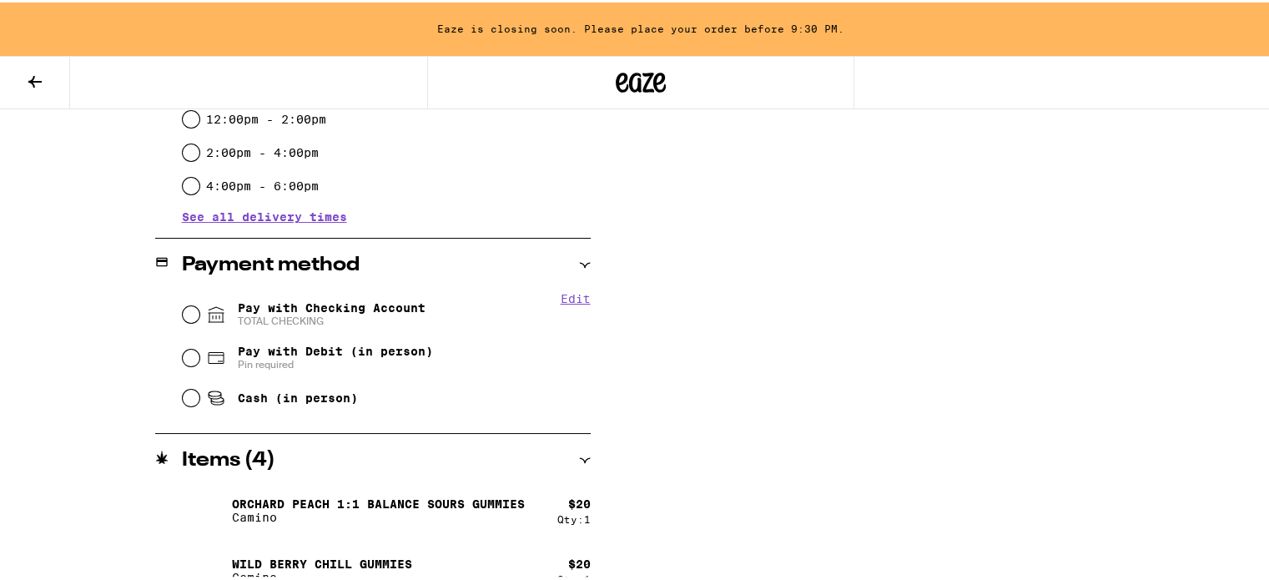
scroll to position [823, 0]
type textarea "Up the steps where it says River House. Gate code is 1411 (gate on the right, n…"
click at [183, 310] on input "Pay with Checking Account TOTAL CHECKING" at bounding box center [191, 310] width 17 height 17
radio input "true"
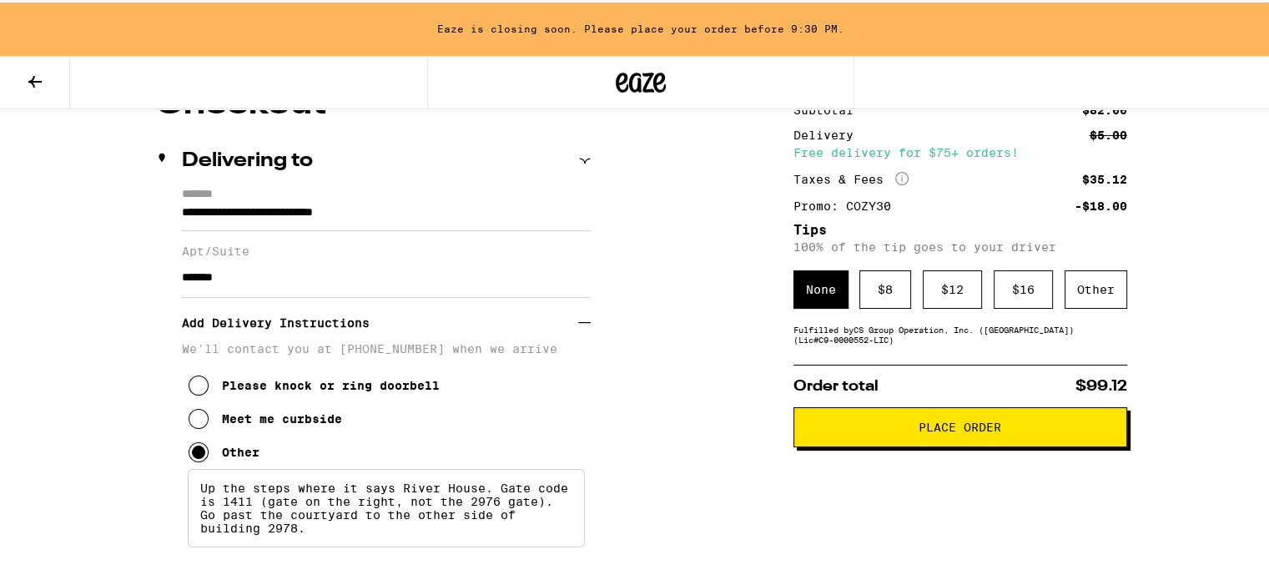
scroll to position [170, 0]
click at [860, 288] on div "$ 8" at bounding box center [886, 287] width 52 height 38
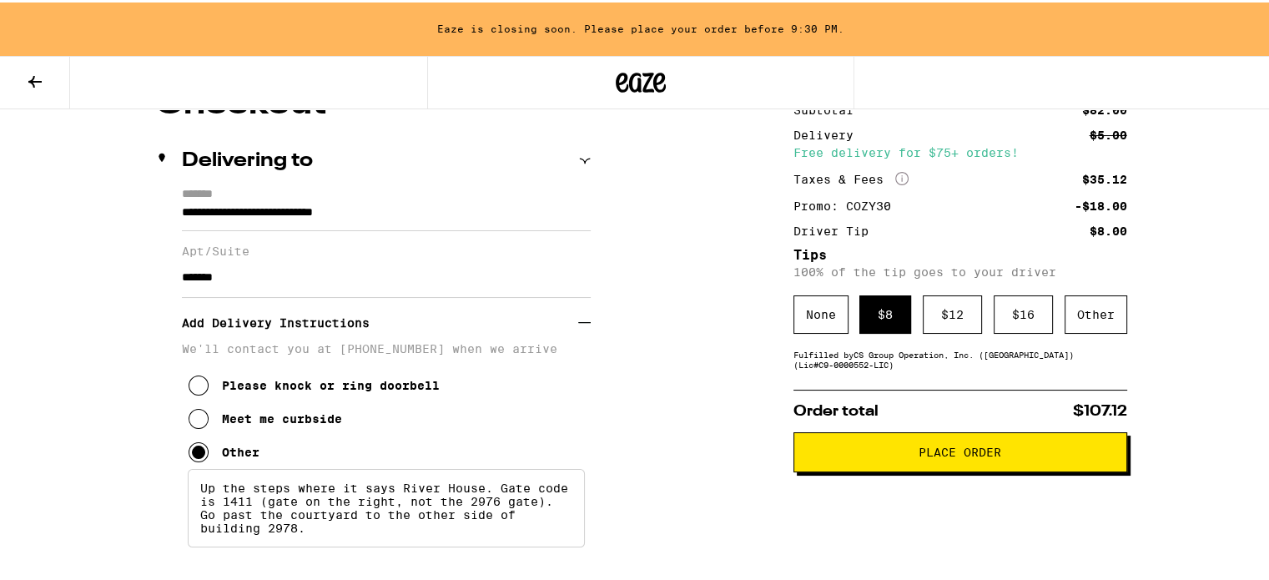
click at [811, 451] on span "Place Order" at bounding box center [960, 450] width 305 height 12
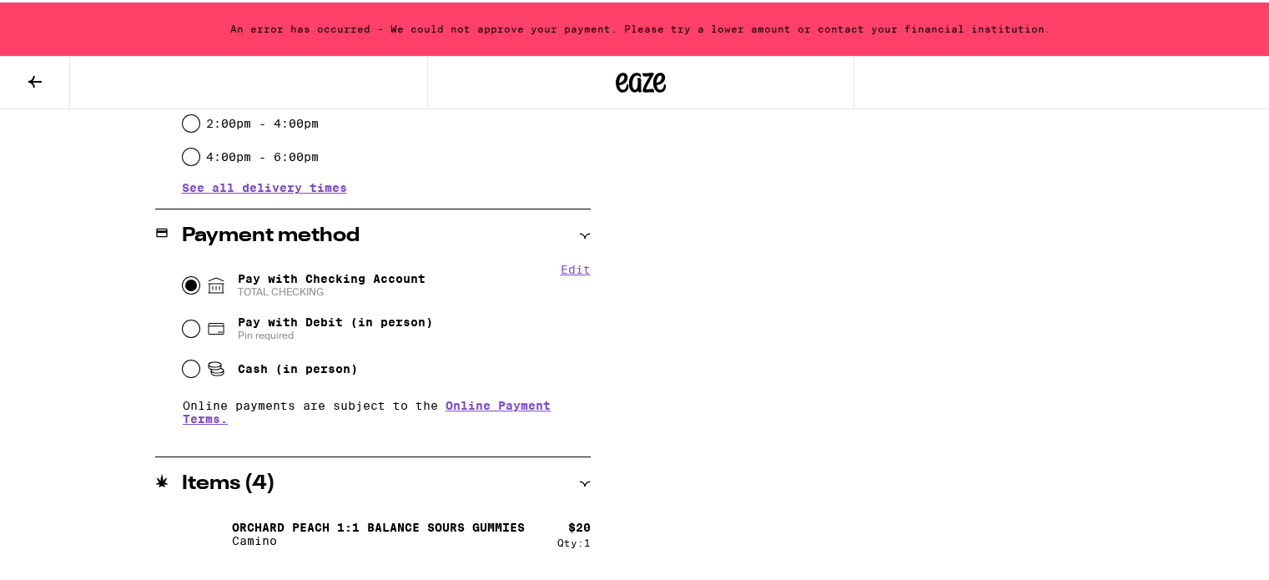
scroll to position [855, 0]
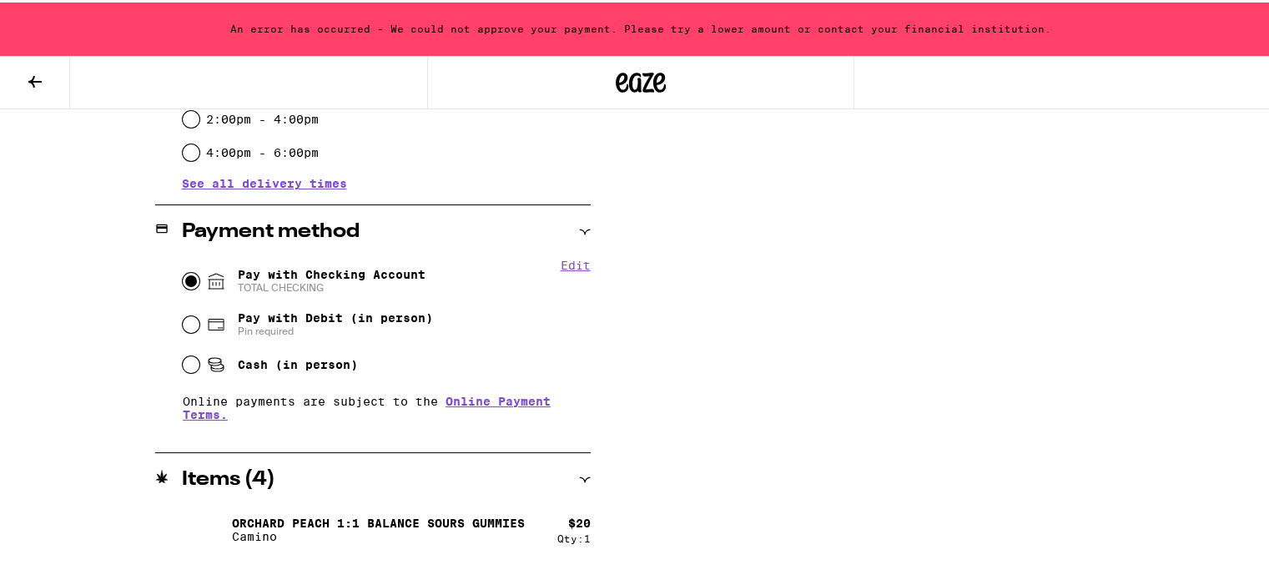
click at [564, 264] on button "Edit" at bounding box center [576, 262] width 30 height 13
click at [568, 250] on div "Payment method" at bounding box center [373, 229] width 436 height 53
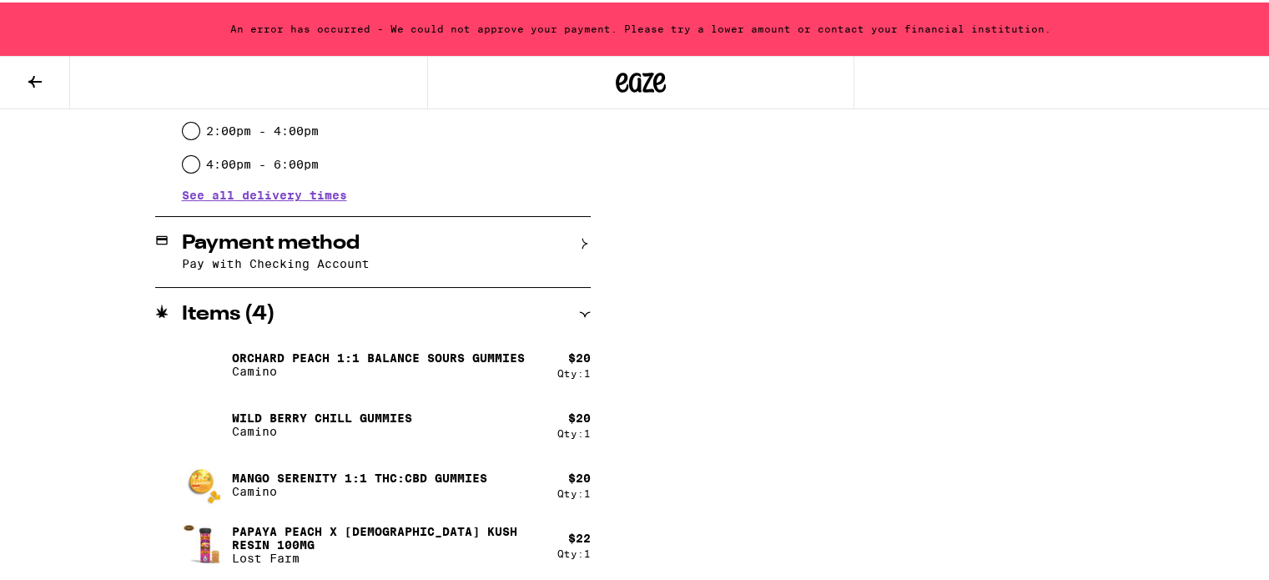
scroll to position [843, 0]
click at [568, 252] on div "Payment method Pay with Checking Account" at bounding box center [373, 249] width 436 height 70
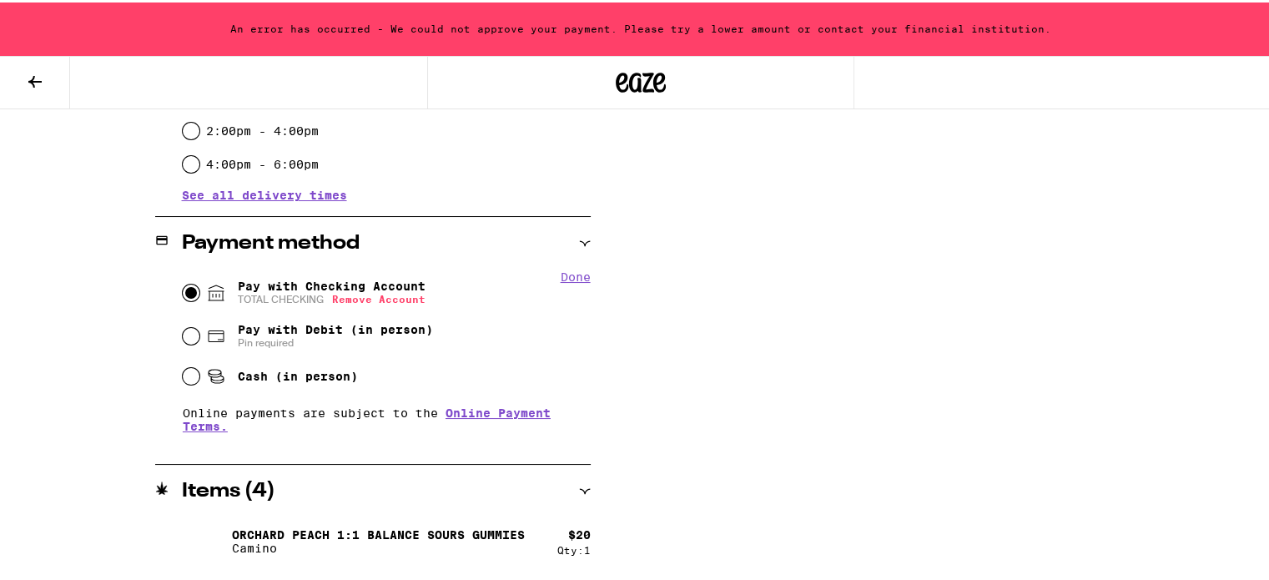
scroll to position [855, 0]
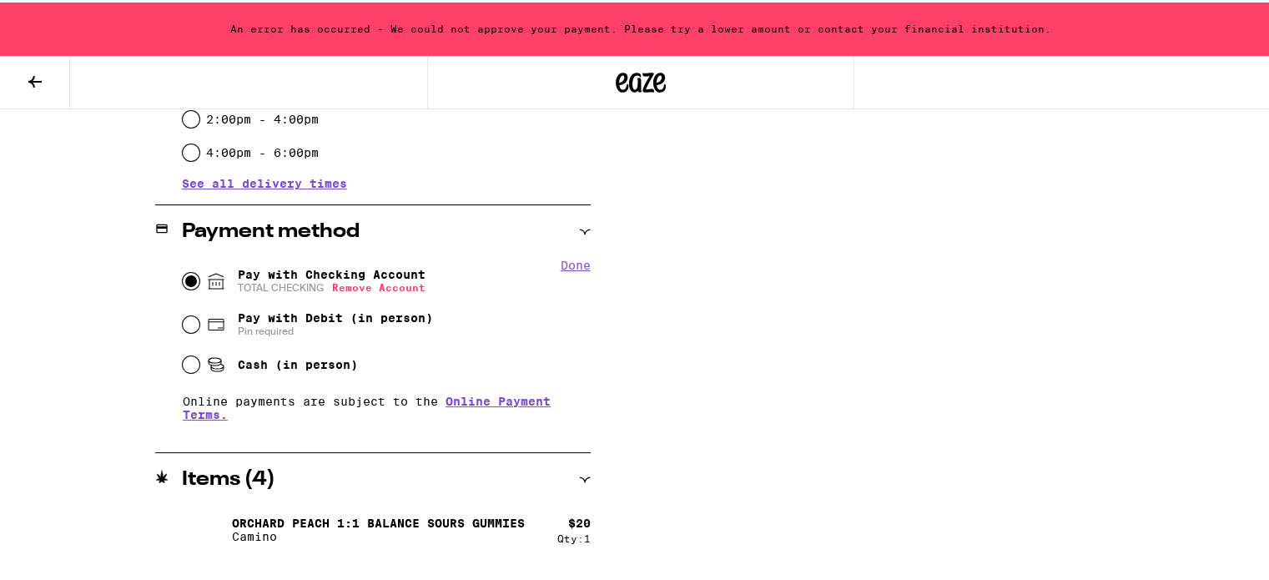
click at [568, 264] on button "Done" at bounding box center [576, 262] width 30 height 13
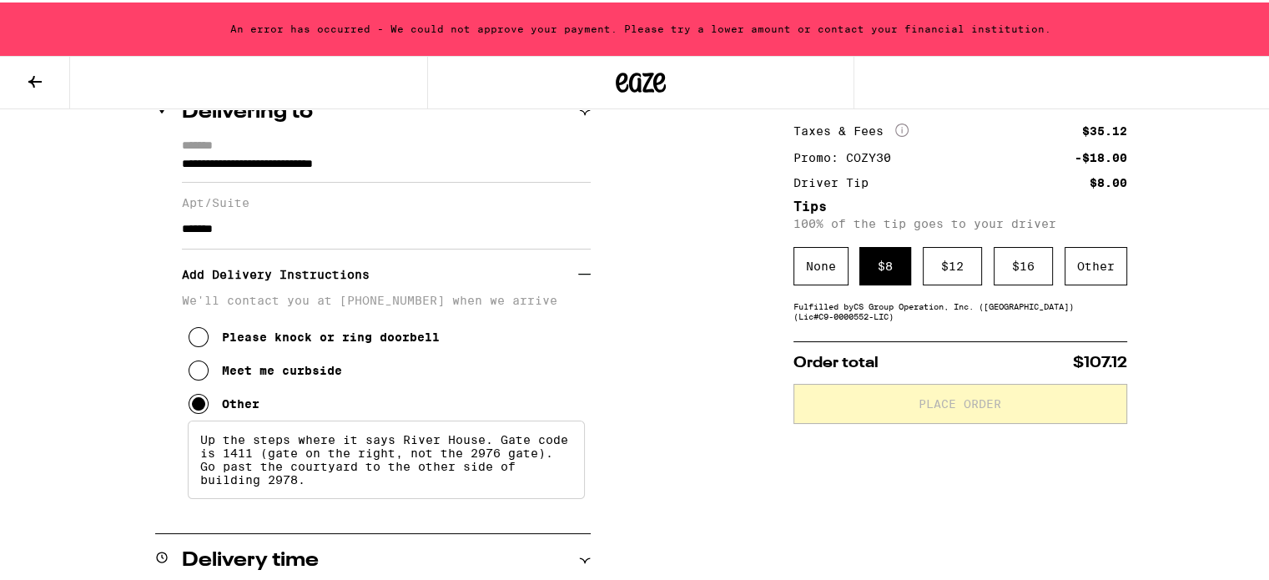
scroll to position [247, 0]
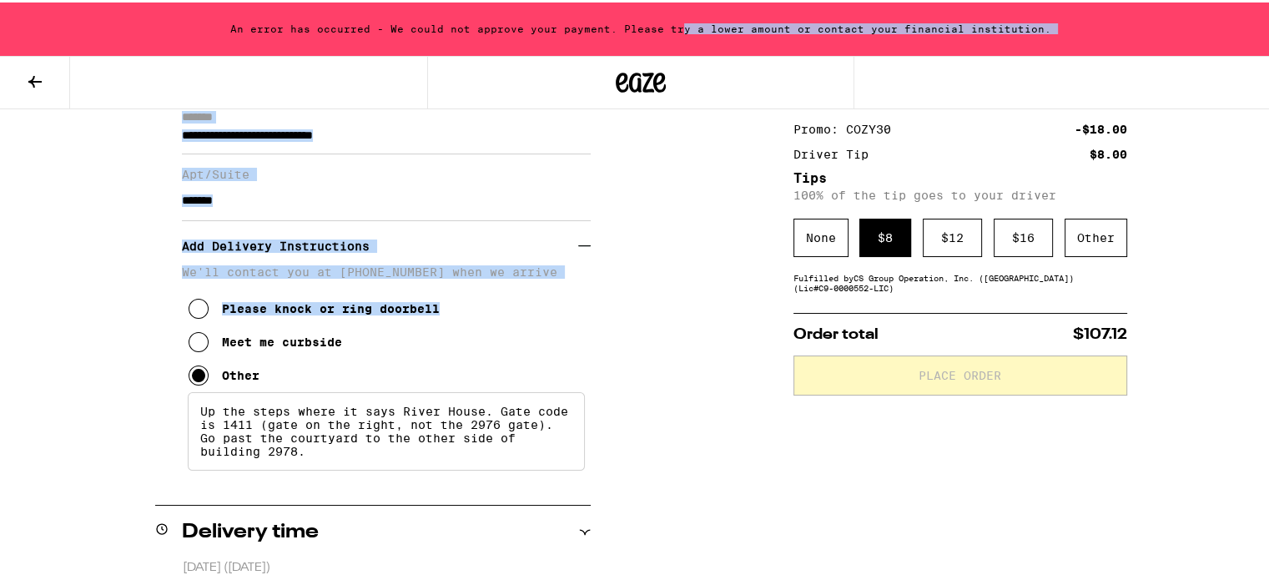
drag, startPoint x: 676, startPoint y: 26, endPoint x: 645, endPoint y: 338, distance: 313.7
click at [645, 338] on div "**********" at bounding box center [641, 553] width 1282 height 1600
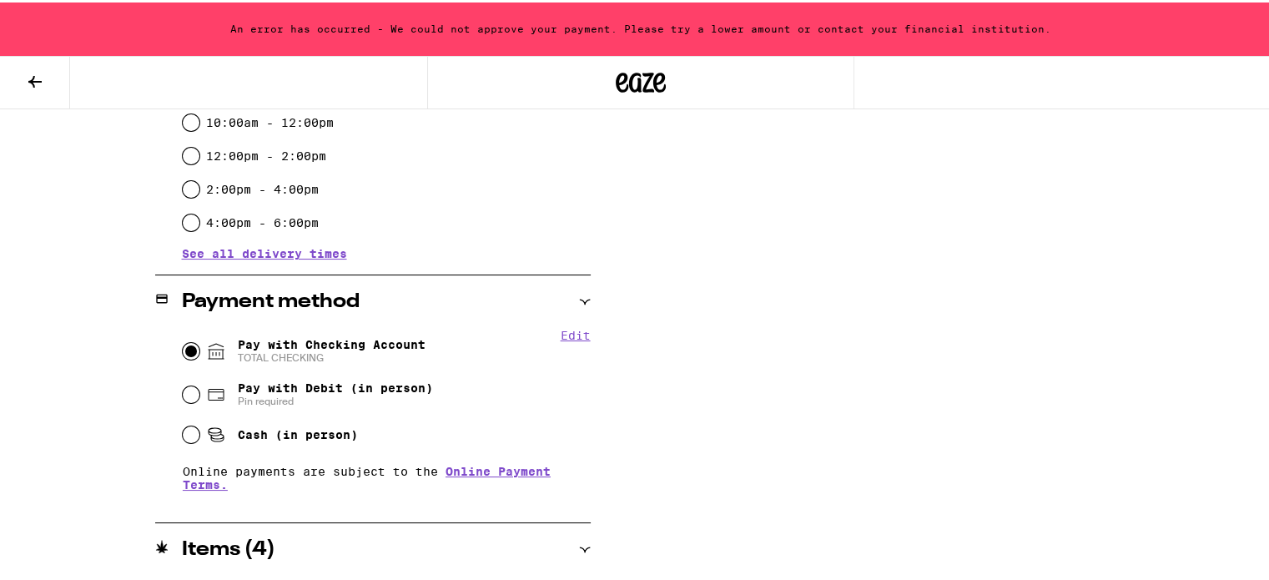
scroll to position [786, 0]
click at [561, 333] on button "Edit" at bounding box center [576, 331] width 30 height 13
click at [568, 331] on button "Done" at bounding box center [576, 331] width 30 height 13
click at [244, 340] on span "Pay with Checking Account TOTAL CHECKING" at bounding box center [332, 347] width 188 height 27
click at [199, 340] on input "Pay with Checking Account TOTAL CHECKING" at bounding box center [191, 347] width 17 height 17
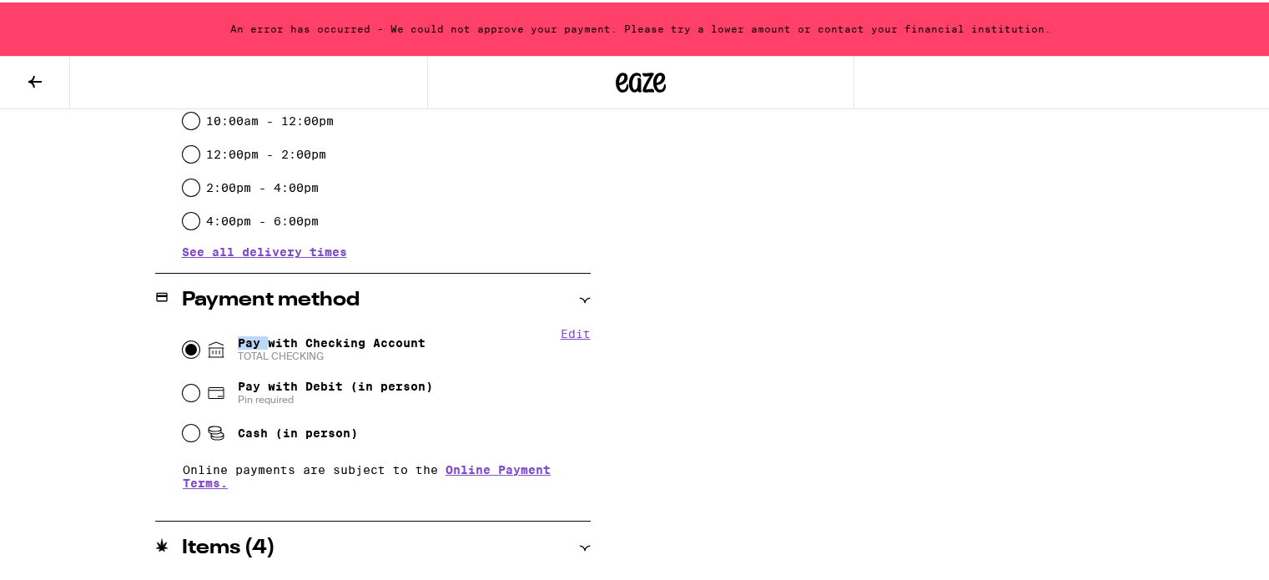
click at [244, 340] on span "Pay with Checking Account TOTAL CHECKING" at bounding box center [332, 347] width 188 height 27
click at [199, 340] on input "Pay with Checking Account TOTAL CHECKING" at bounding box center [191, 347] width 17 height 17
click at [244, 340] on span "Pay with Checking Account TOTAL CHECKING" at bounding box center [332, 347] width 188 height 27
click at [199, 340] on input "Pay with Checking Account TOTAL CHECKING" at bounding box center [191, 347] width 17 height 17
click at [246, 391] on span "Pay with Debit (in person)" at bounding box center [335, 383] width 195 height 13
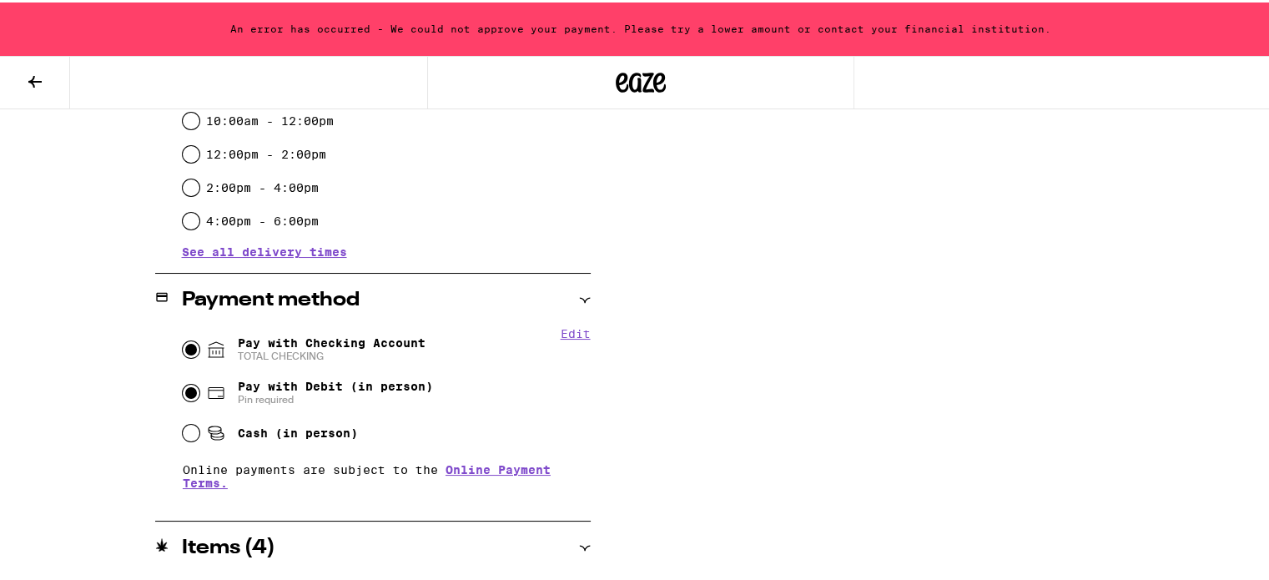
click at [199, 391] on input "Pay with Debit (in person) Pin required" at bounding box center [191, 390] width 17 height 17
radio input "true"
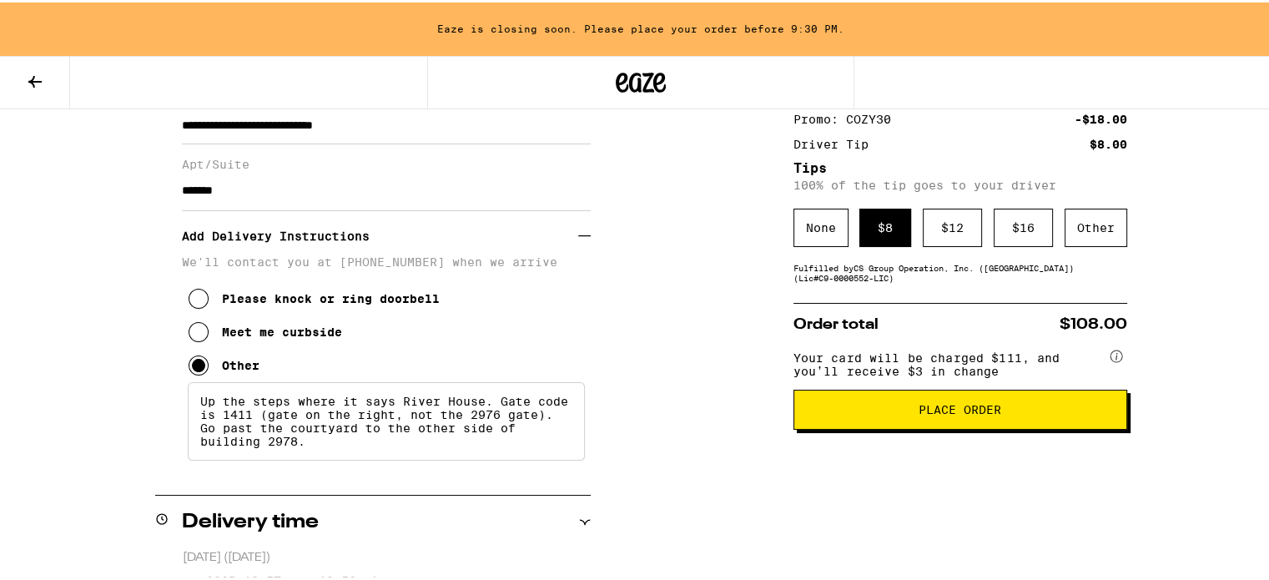
scroll to position [256, 0]
click at [845, 408] on button "Place Order" at bounding box center [961, 408] width 334 height 40
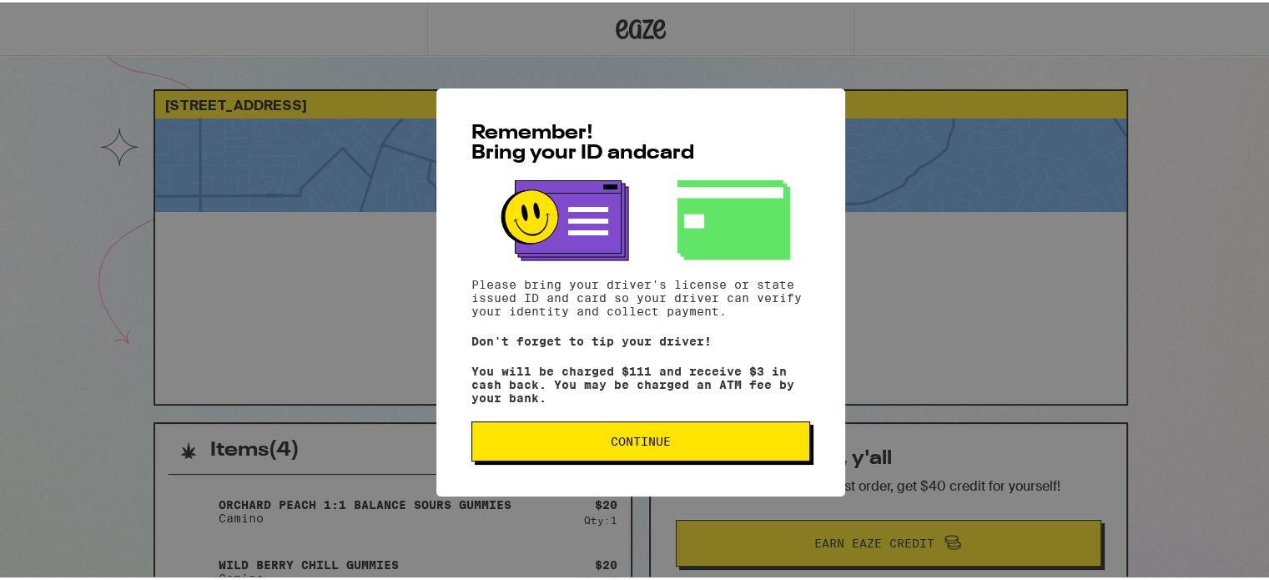
click at [644, 425] on button "Continue" at bounding box center [641, 439] width 339 height 40
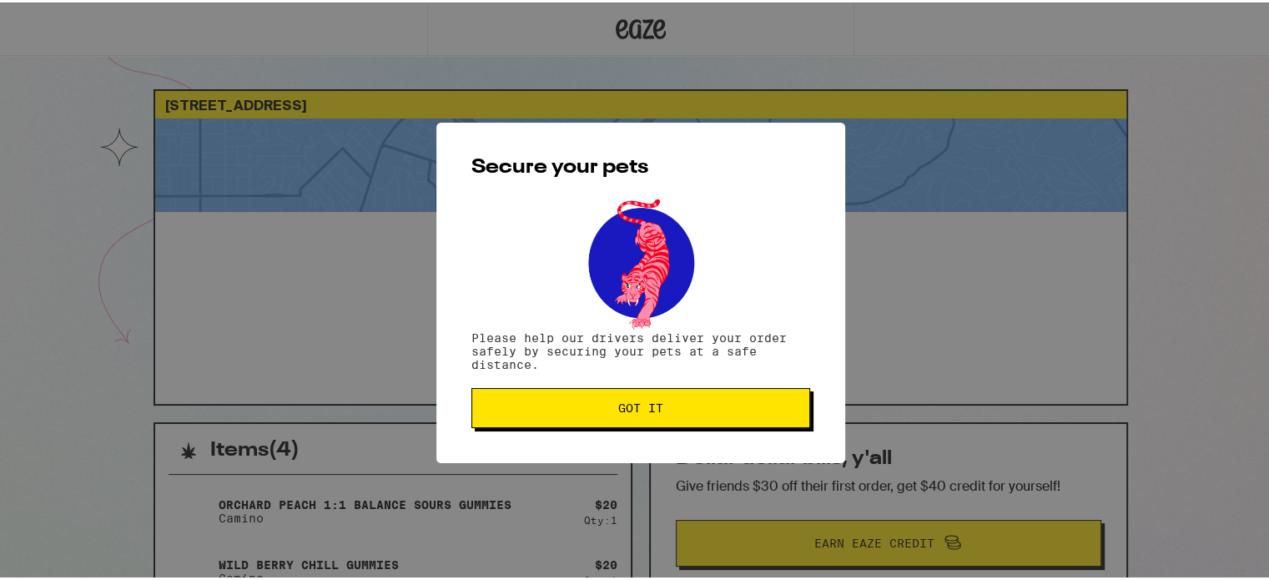
click at [645, 411] on span "Got it" at bounding box center [640, 406] width 45 height 12
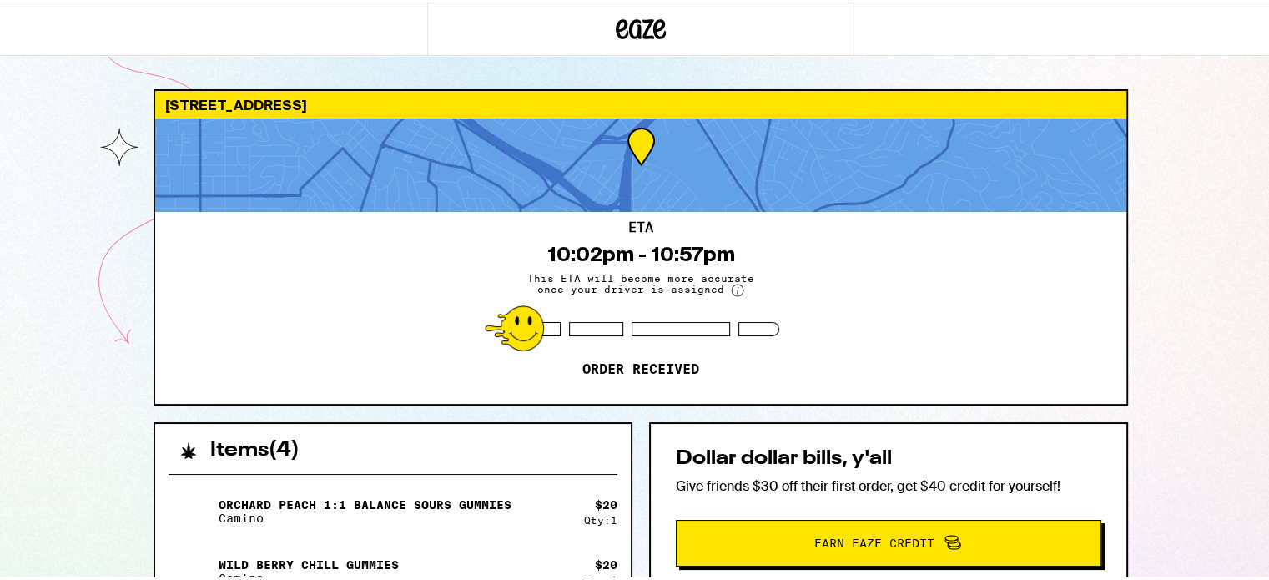
click at [627, 371] on p "Order received" at bounding box center [641, 367] width 117 height 17
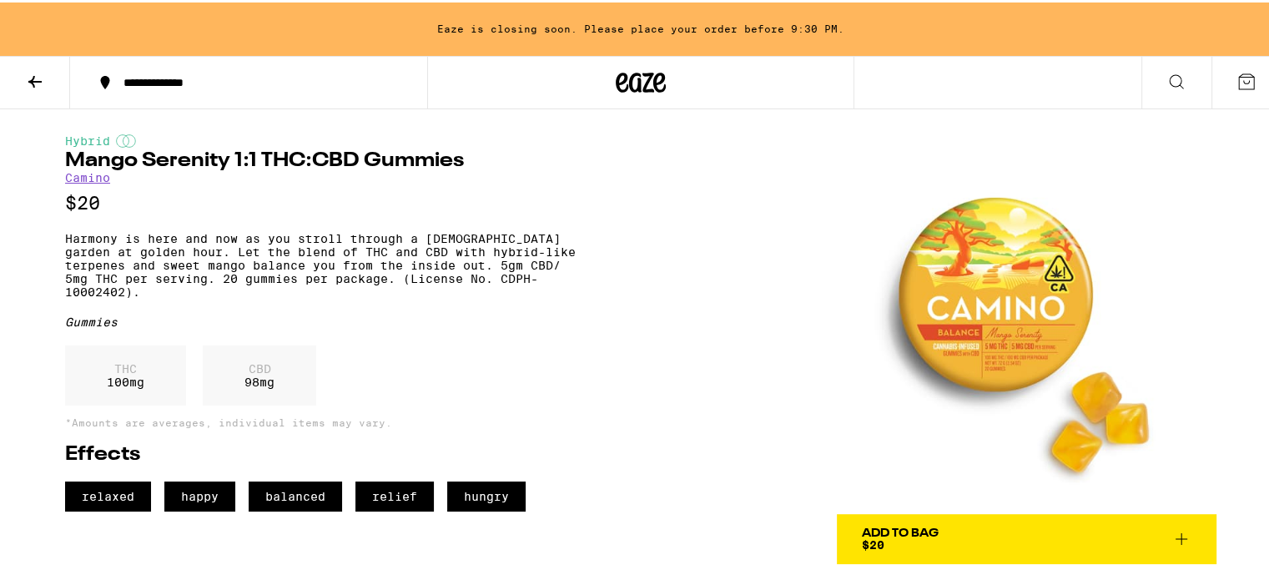
click at [1022, 521] on button "Add To Bag $20" at bounding box center [1027, 537] width 380 height 50
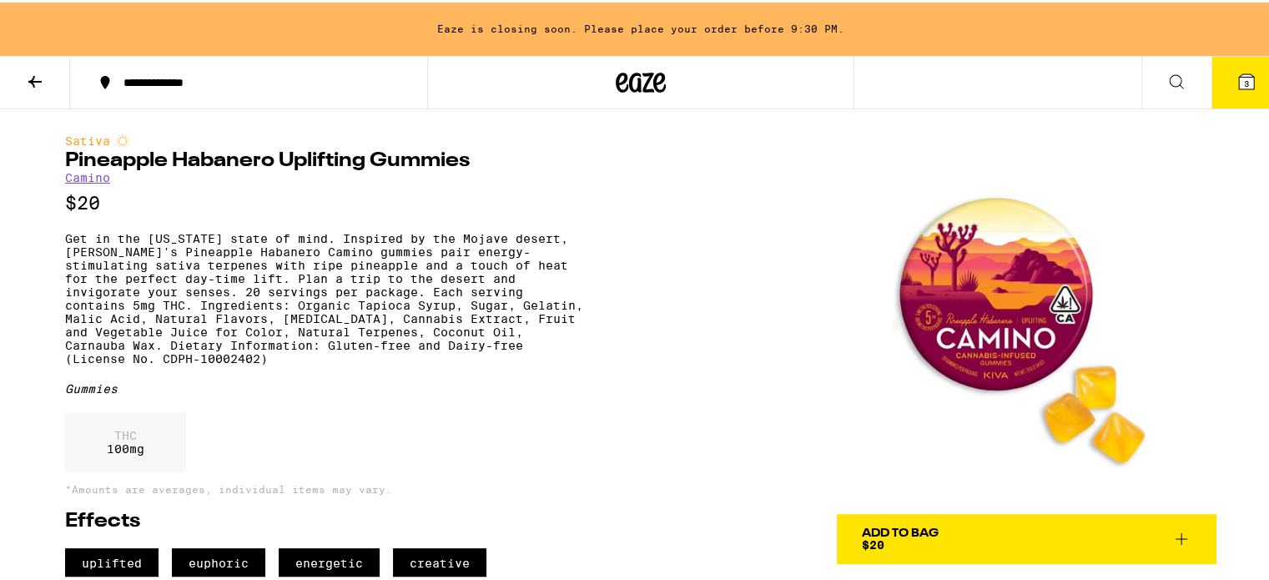
click at [925, 533] on div "Add To Bag" at bounding box center [900, 531] width 77 height 12
